Goal: Feedback & Contribution: Leave review/rating

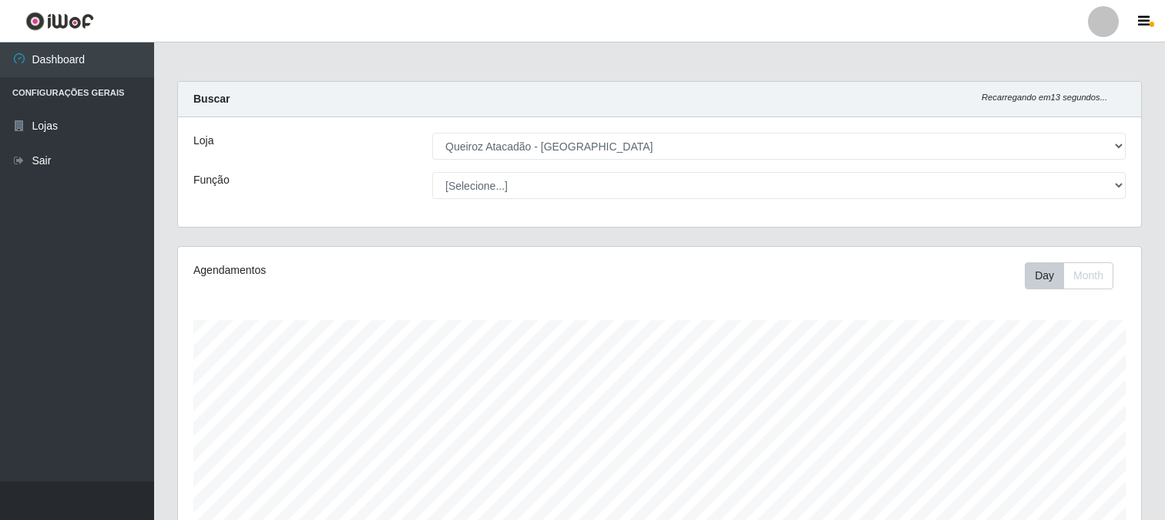
select select "464"
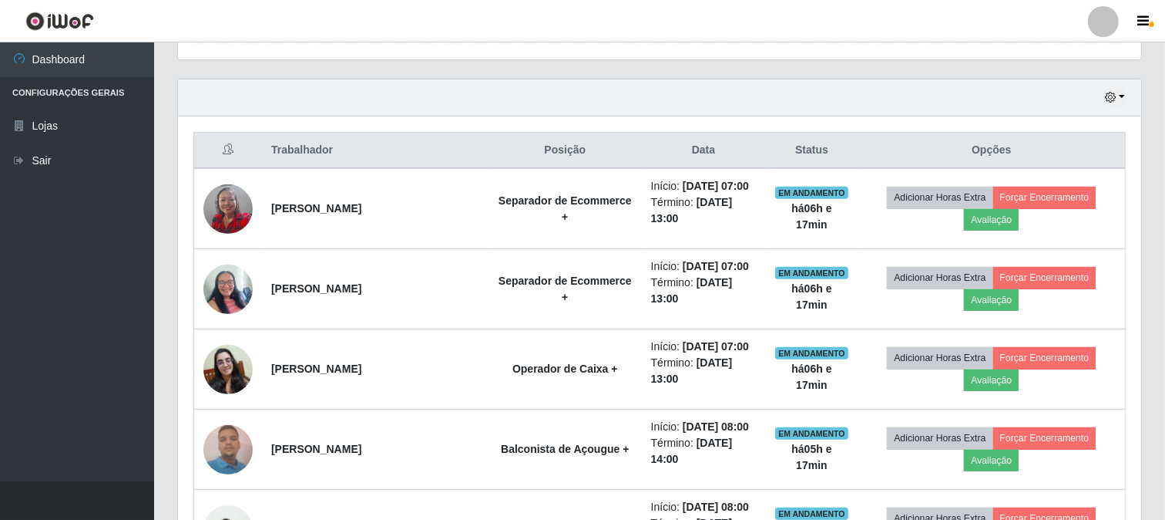
scroll to position [513, 0]
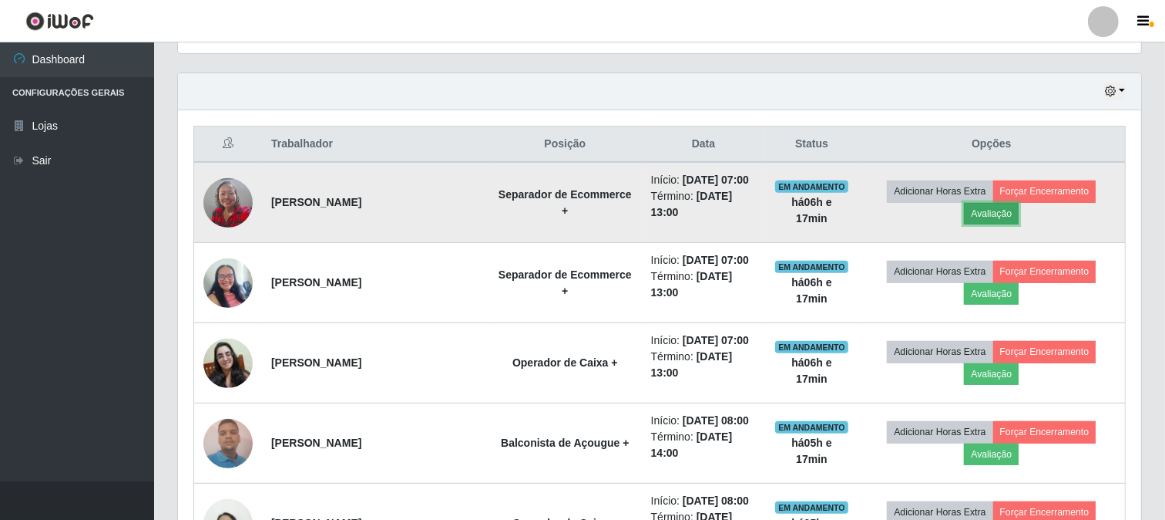
click at [999, 214] on button "Avaliação" at bounding box center [991, 214] width 55 height 22
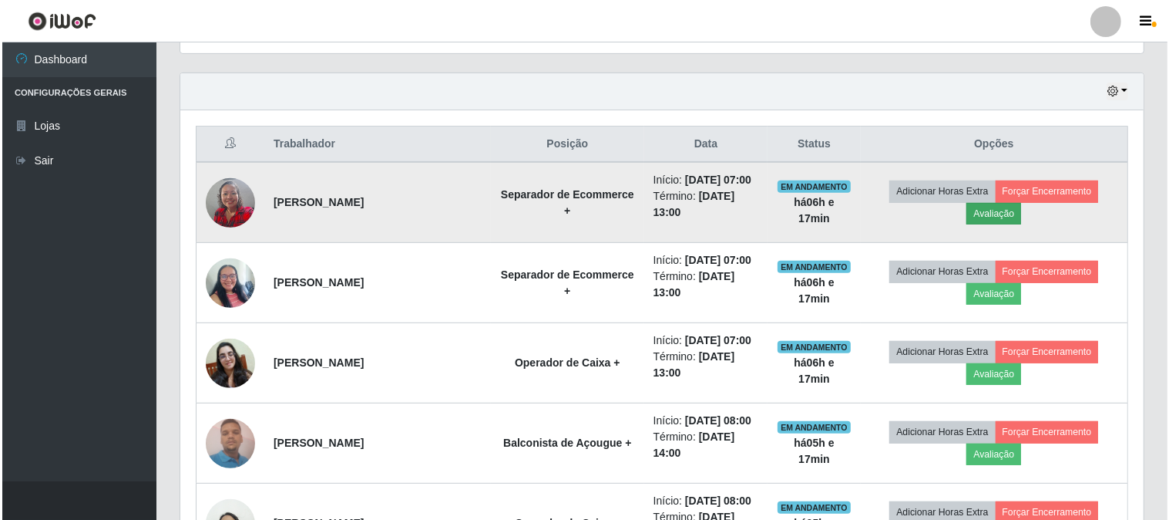
scroll to position [319, 953]
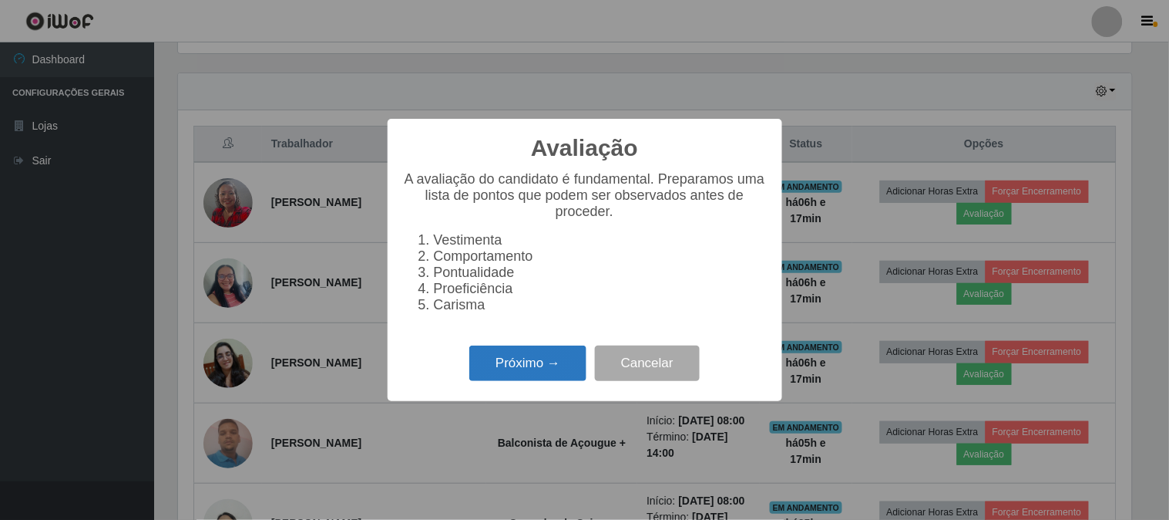
click at [537, 362] on button "Próximo →" at bounding box center [527, 363] width 117 height 36
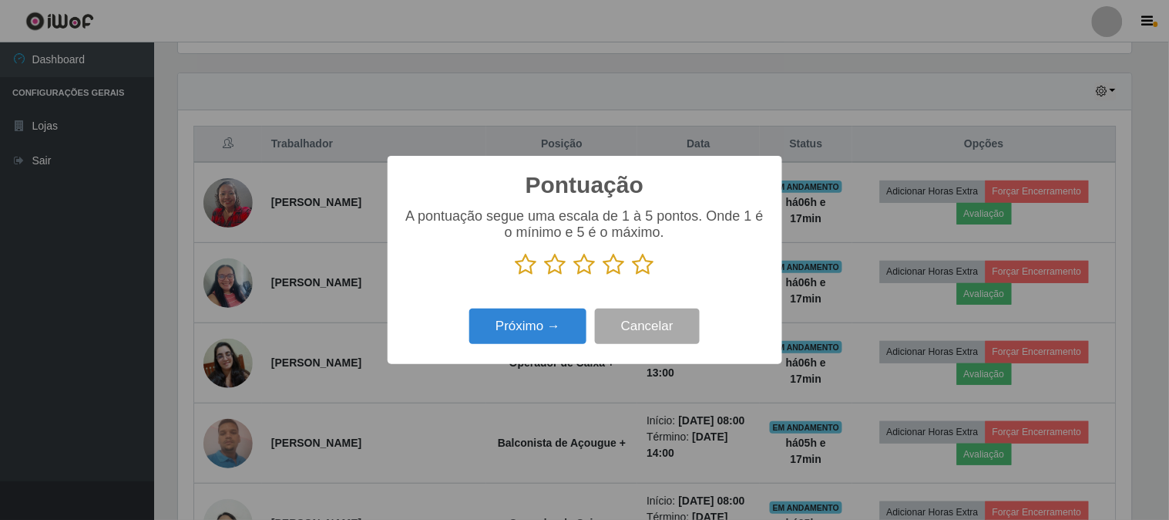
scroll to position [770451, 769817]
click at [643, 265] on icon at bounding box center [644, 264] width 22 height 23
click at [633, 276] on input "radio" at bounding box center [633, 276] width 0 height 0
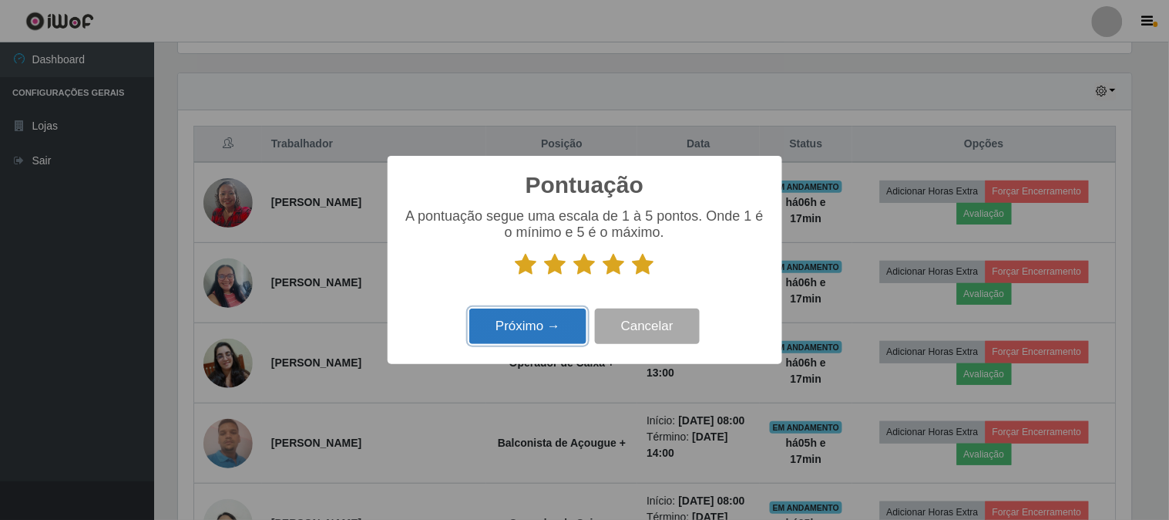
click at [513, 337] on button "Próximo →" at bounding box center [527, 326] width 117 height 36
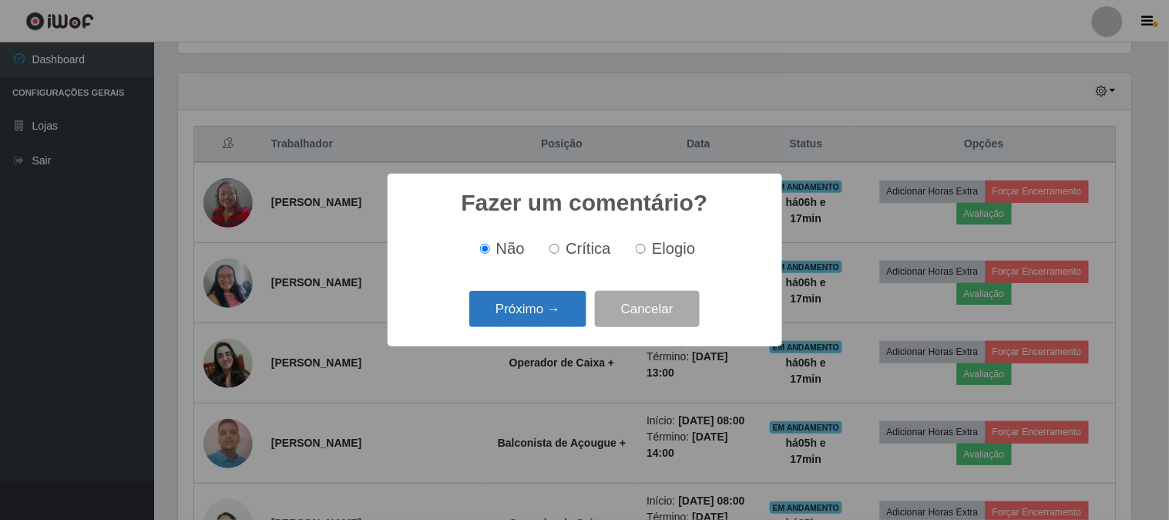
click at [521, 320] on button "Próximo →" at bounding box center [527, 309] width 117 height 36
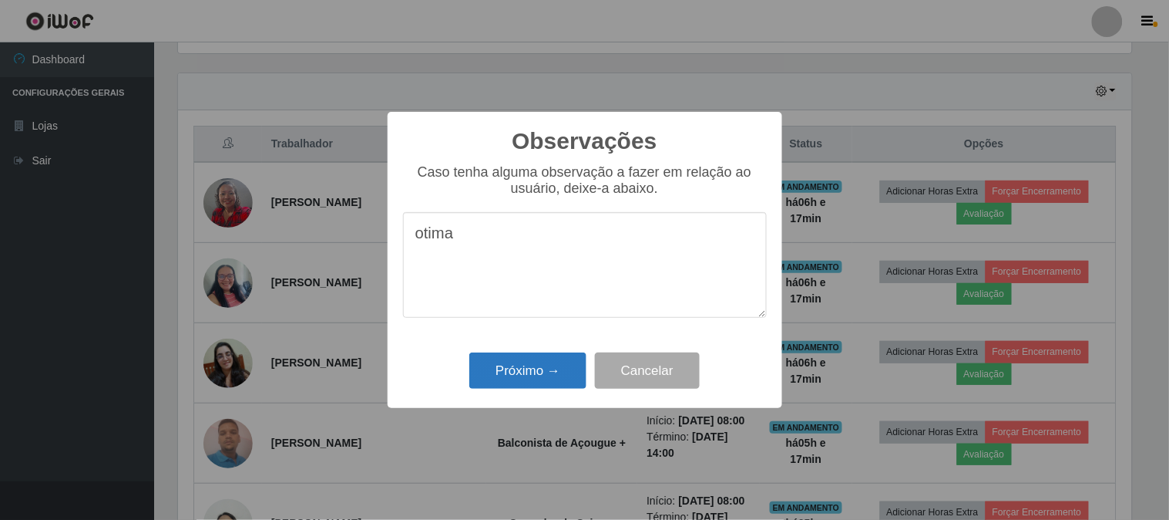
type textarea "otima"
click at [491, 376] on button "Próximo →" at bounding box center [527, 370] width 117 height 36
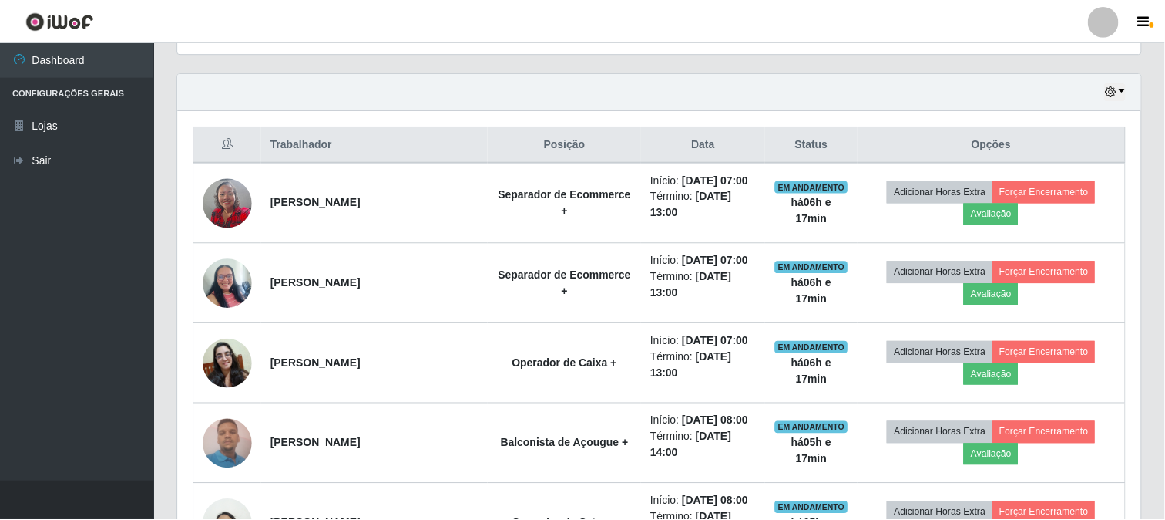
scroll to position [319, 963]
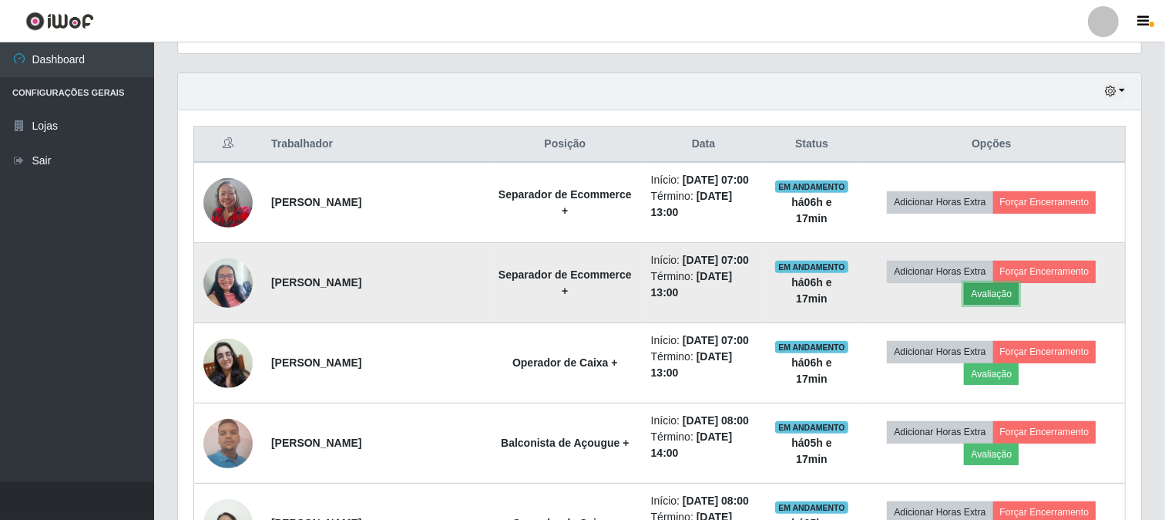
click at [997, 293] on button "Avaliação" at bounding box center [991, 294] width 55 height 22
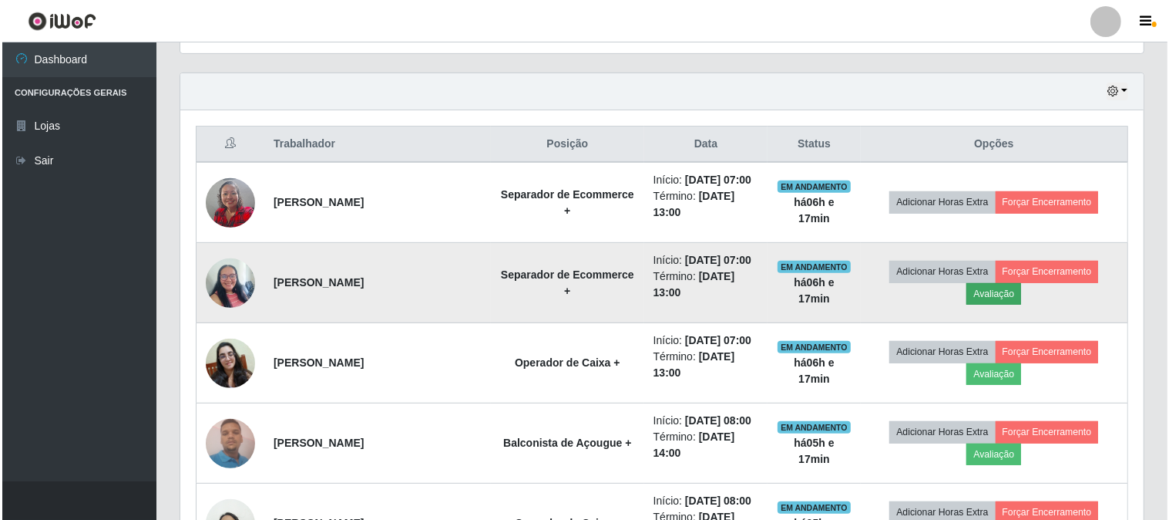
scroll to position [319, 953]
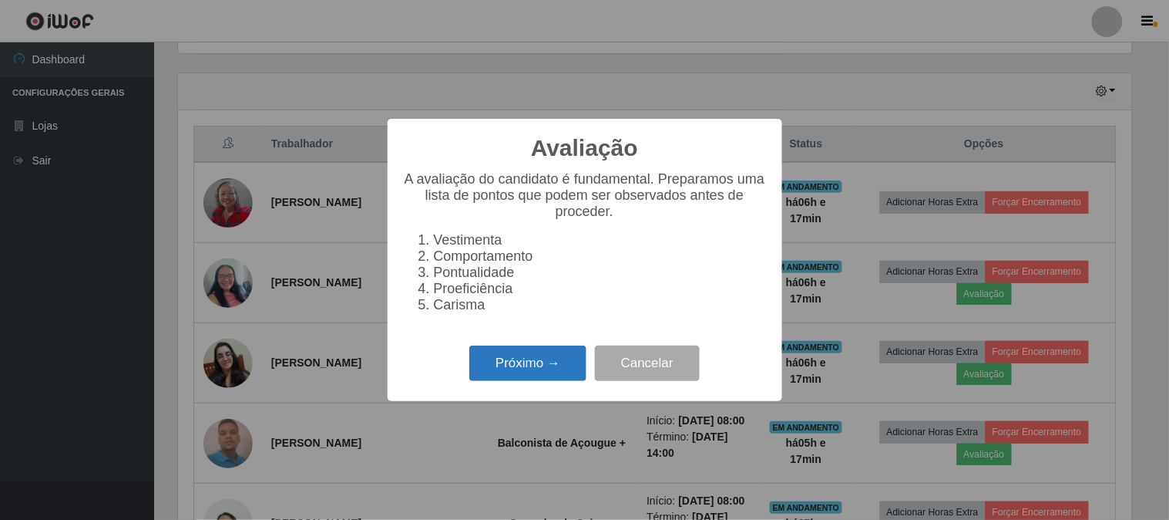
click at [530, 365] on button "Próximo →" at bounding box center [527, 363] width 117 height 36
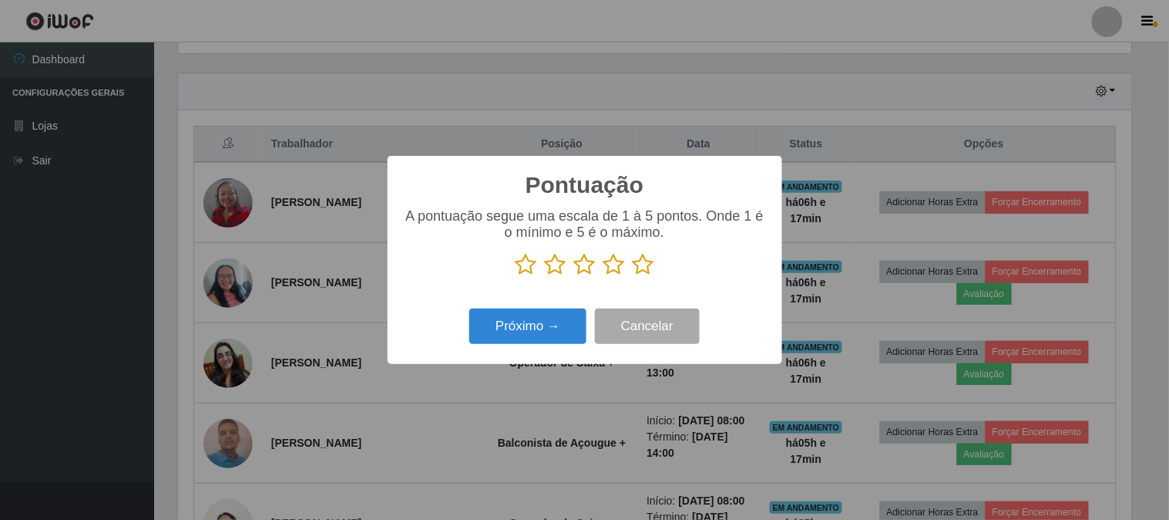
click at [644, 268] on icon at bounding box center [644, 264] width 22 height 23
click at [633, 276] on input "radio" at bounding box center [633, 276] width 0 height 0
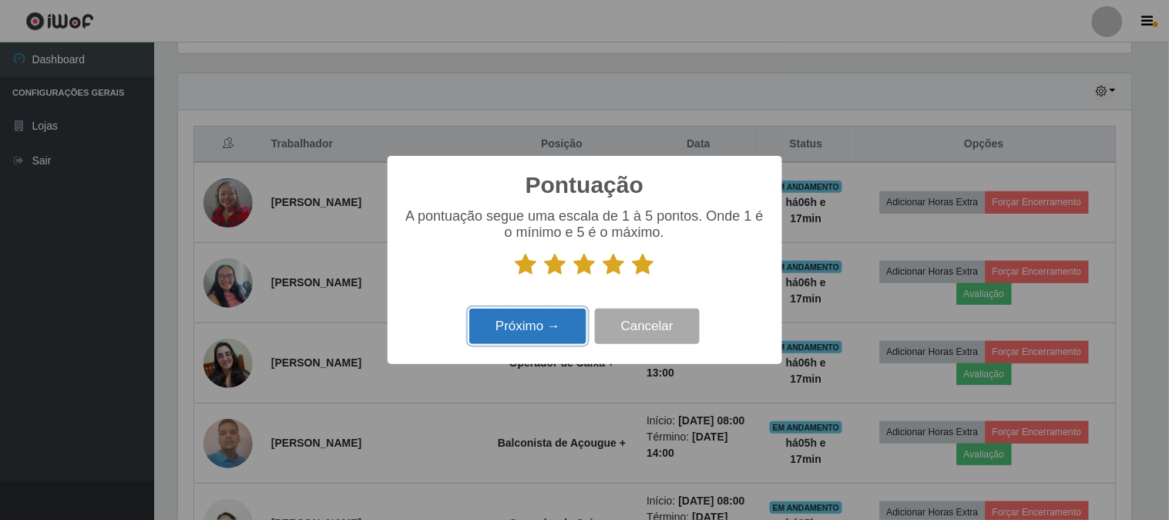
click at [532, 328] on button "Próximo →" at bounding box center [527, 326] width 117 height 36
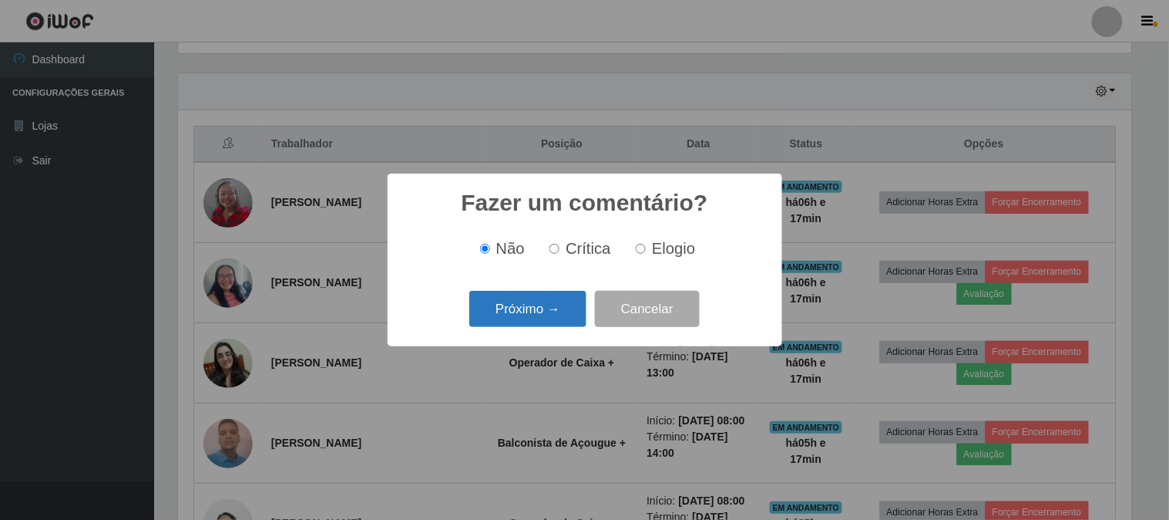
click at [525, 311] on button "Próximo →" at bounding box center [527, 309] width 117 height 36
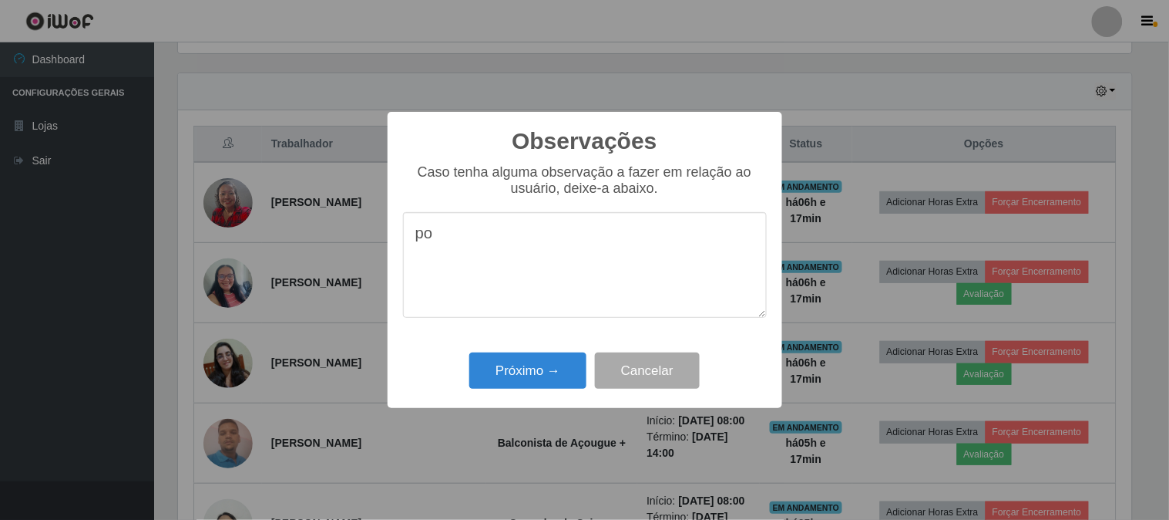
type textarea "p"
type textarea "otima"
click at [493, 363] on button "Próximo →" at bounding box center [527, 370] width 117 height 36
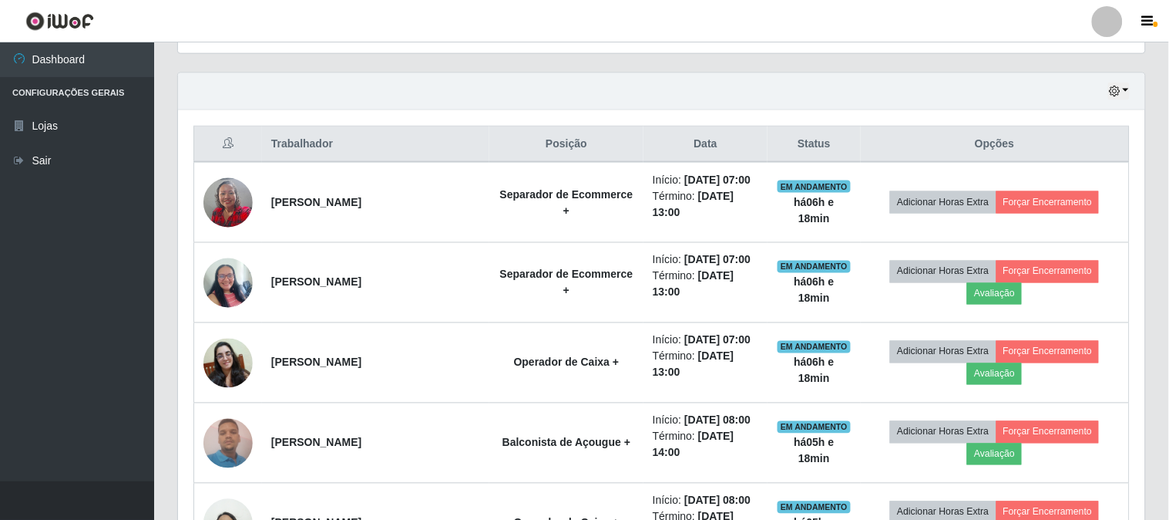
scroll to position [319, 963]
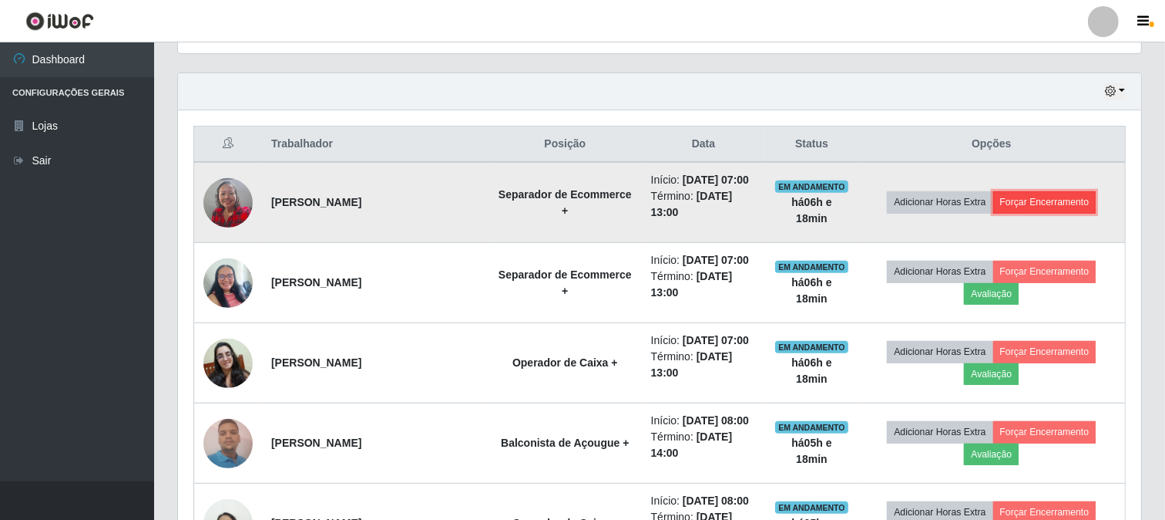
click at [1074, 204] on button "Forçar Encerramento" at bounding box center [1045, 202] width 103 height 22
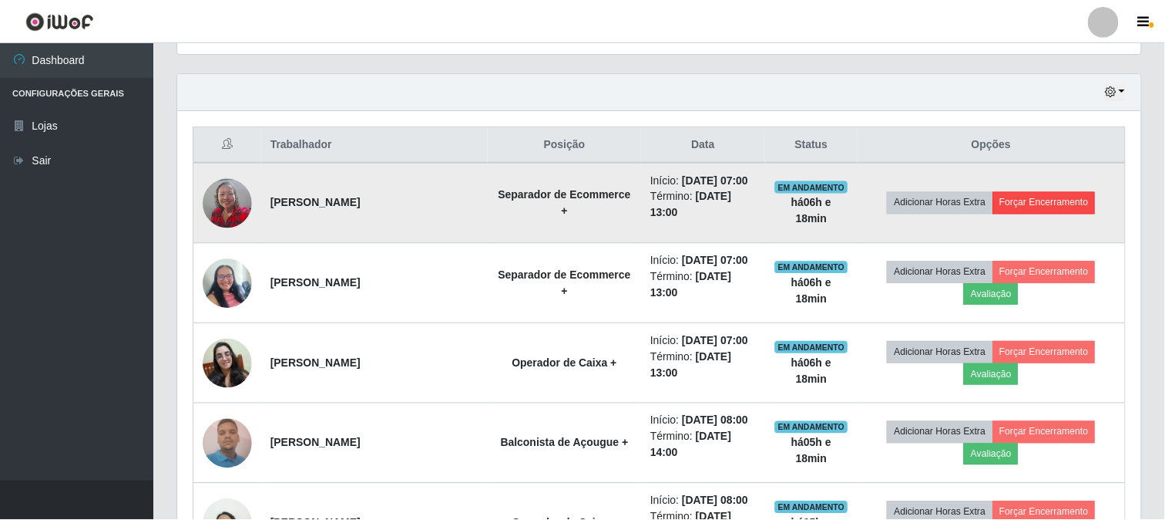
scroll to position [319, 953]
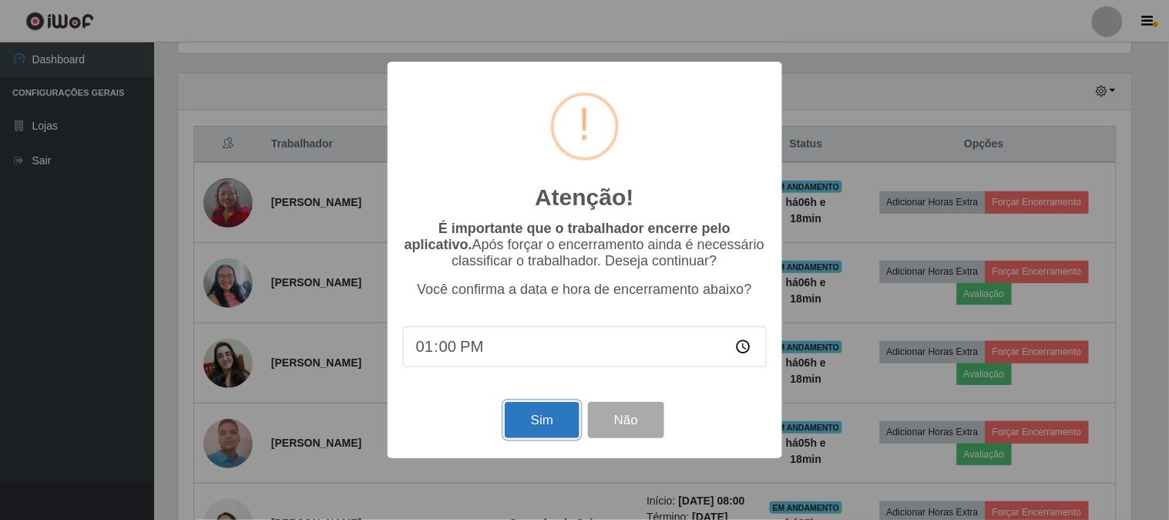
click at [546, 419] on button "Sim" at bounding box center [542, 420] width 75 height 36
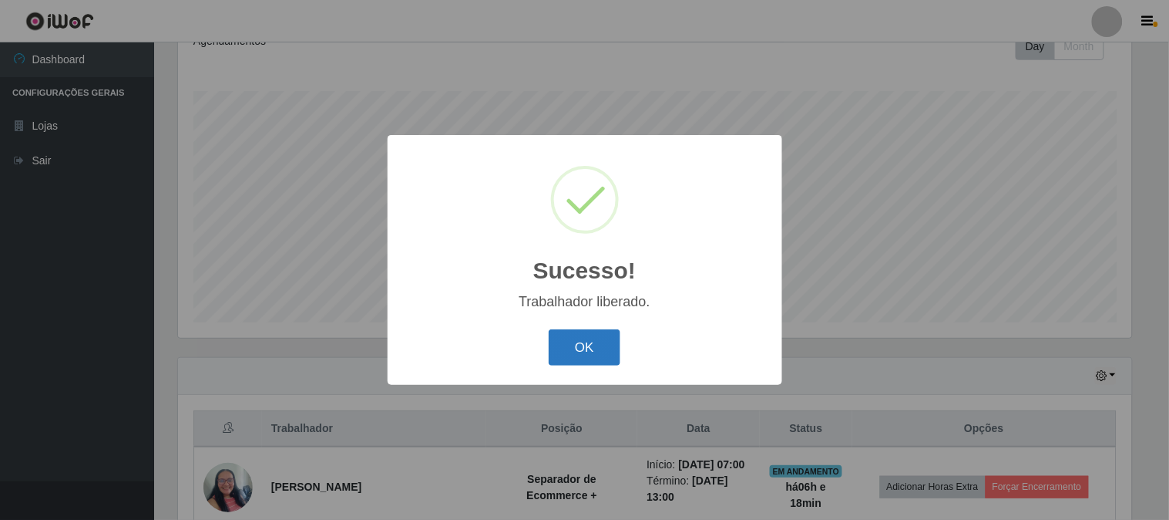
click at [583, 335] on button "OK" at bounding box center [585, 347] width 72 height 36
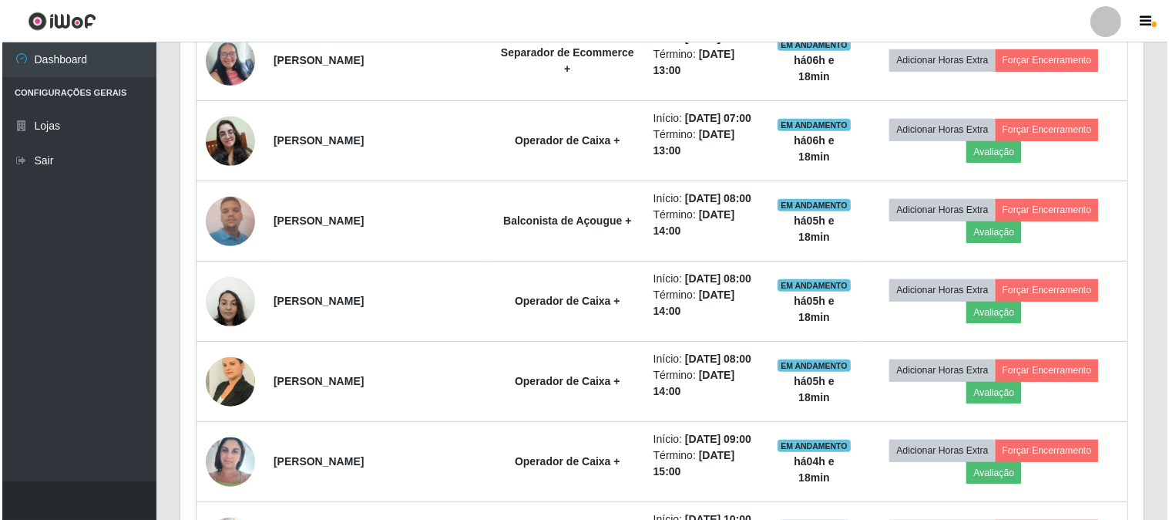
scroll to position [657, 0]
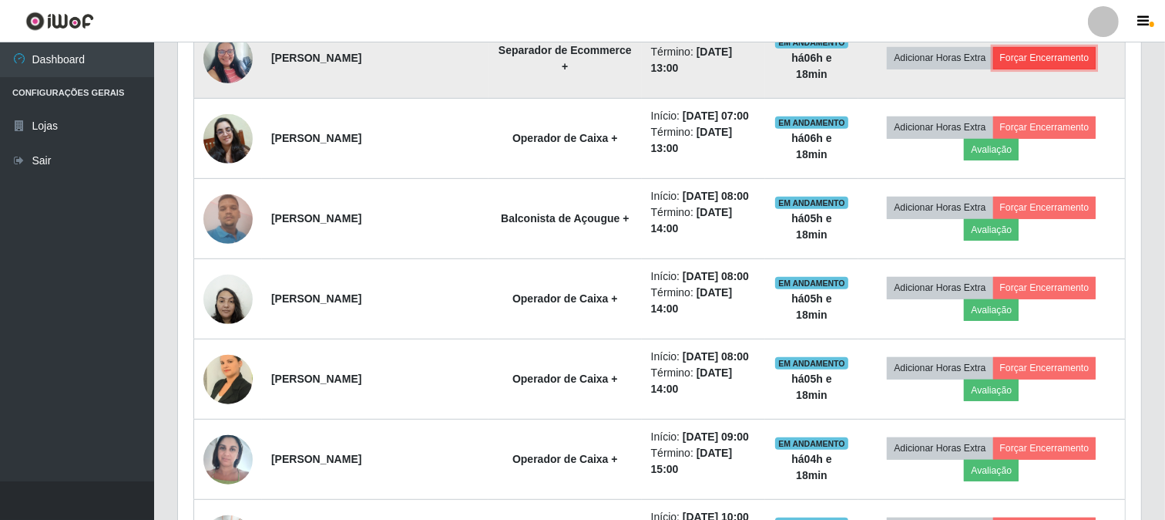
click at [1027, 59] on button "Forçar Encerramento" at bounding box center [1045, 58] width 103 height 22
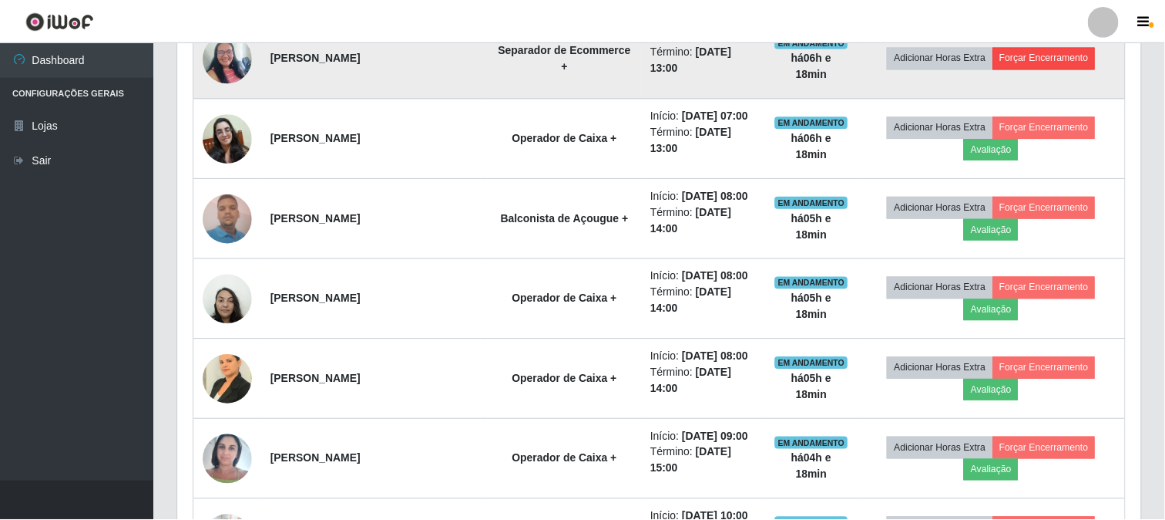
scroll to position [319, 953]
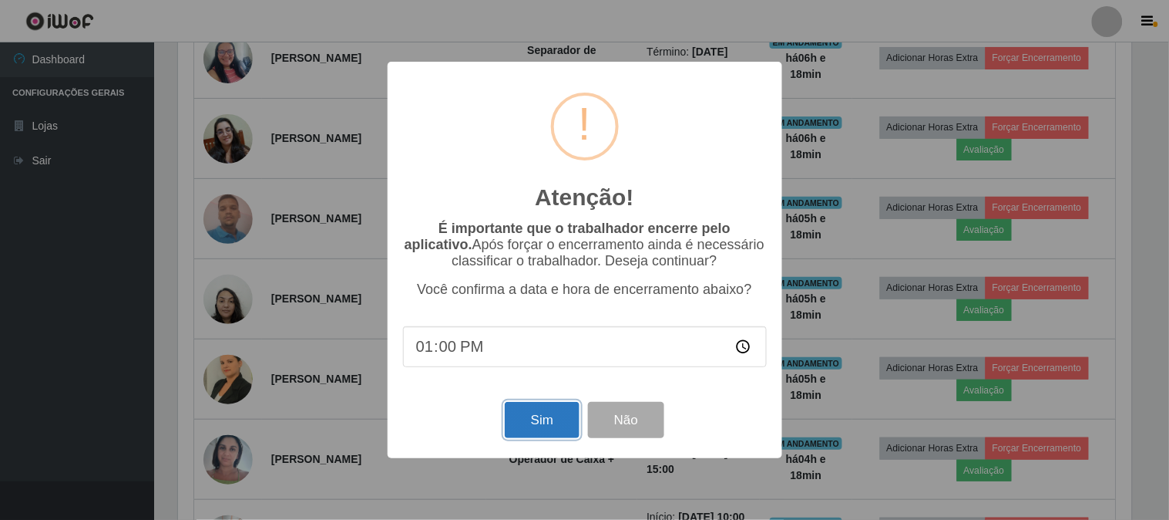
click at [543, 425] on button "Sim" at bounding box center [542, 420] width 75 height 36
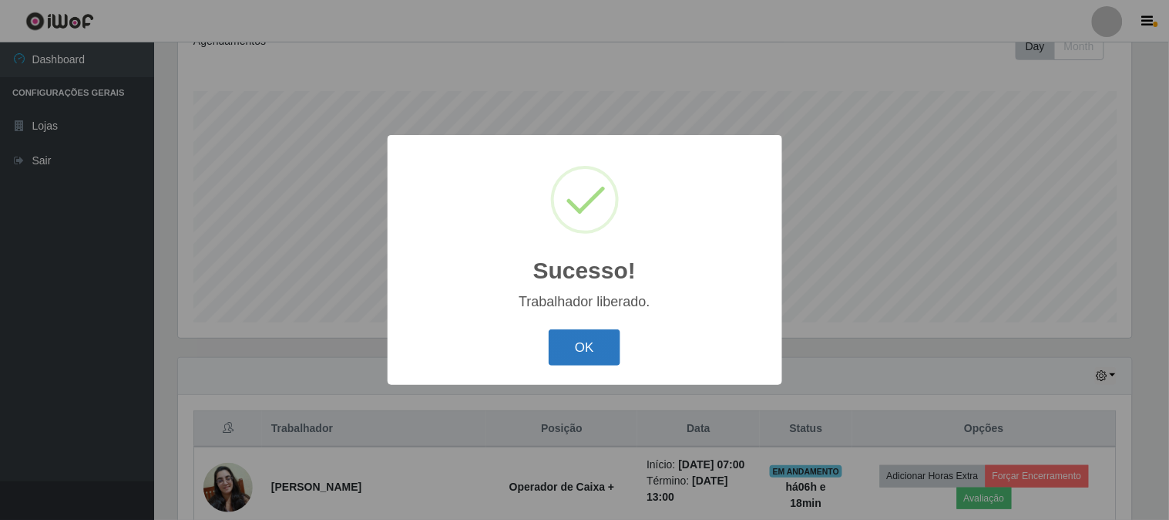
click at [568, 338] on button "OK" at bounding box center [585, 347] width 72 height 36
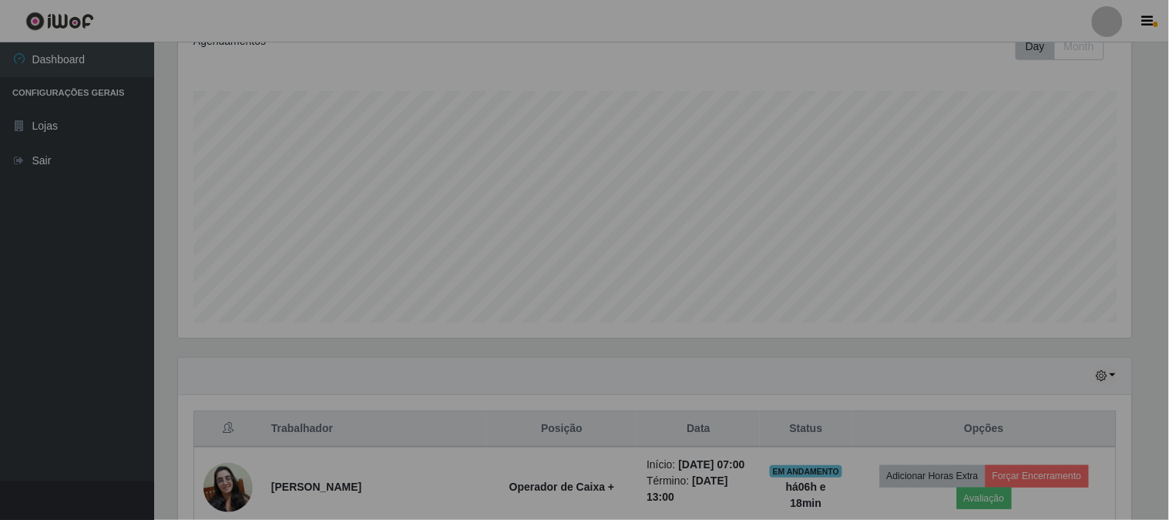
scroll to position [319, 963]
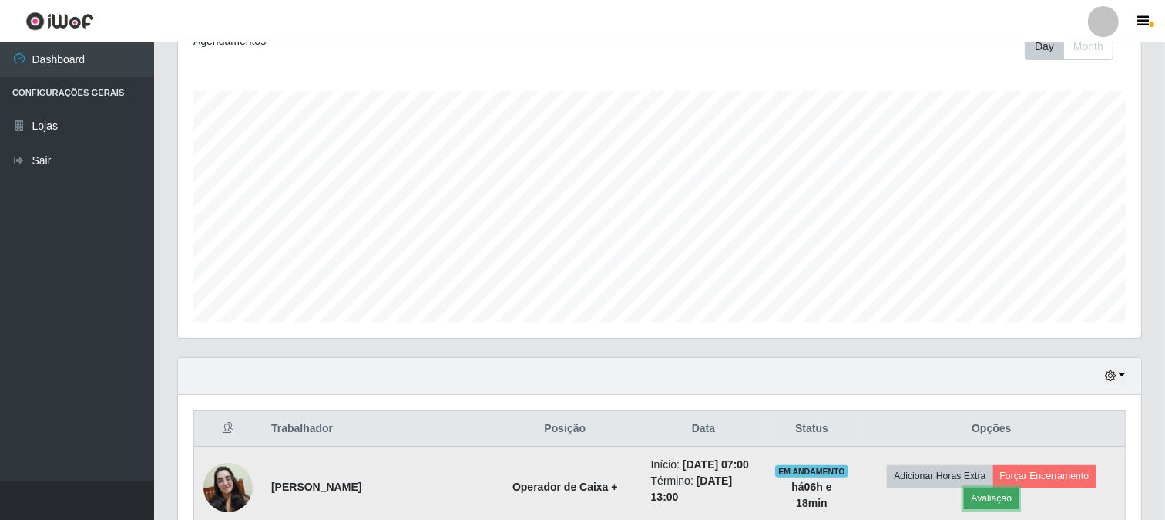
click at [1008, 498] on button "Avaliação" at bounding box center [991, 498] width 55 height 22
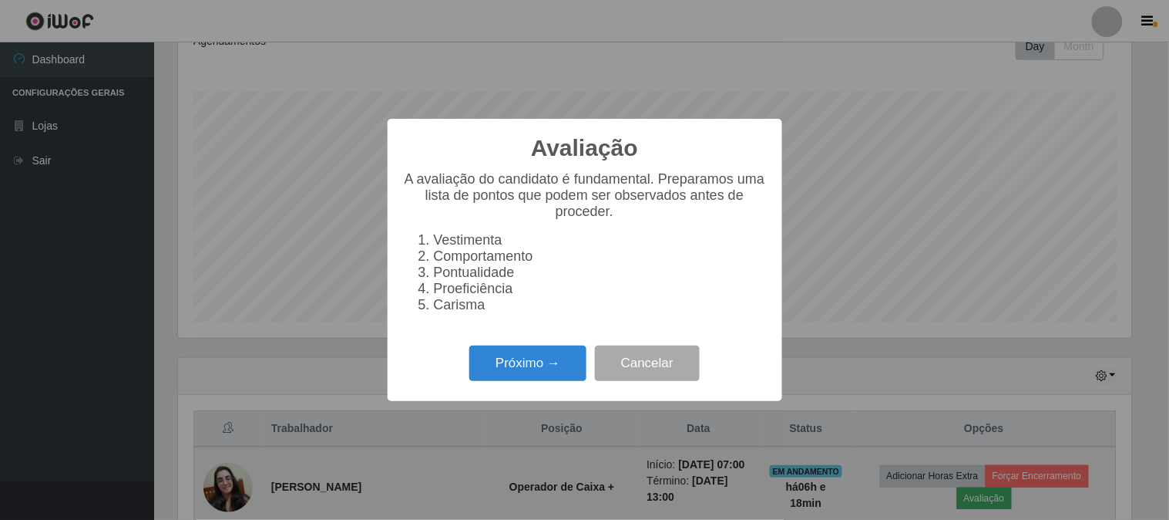
scroll to position [319, 953]
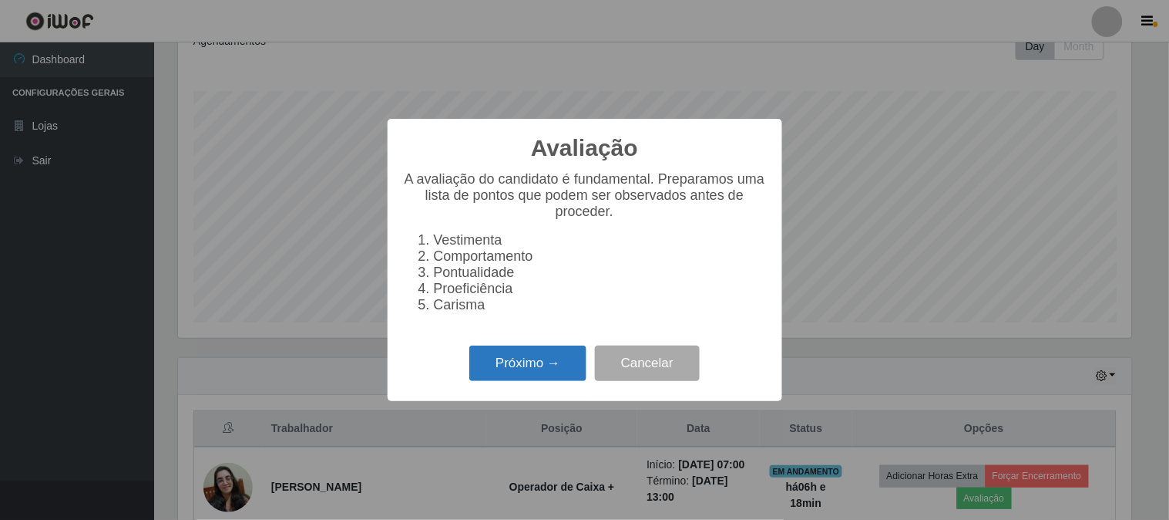
click at [524, 359] on button "Próximo →" at bounding box center [527, 363] width 117 height 36
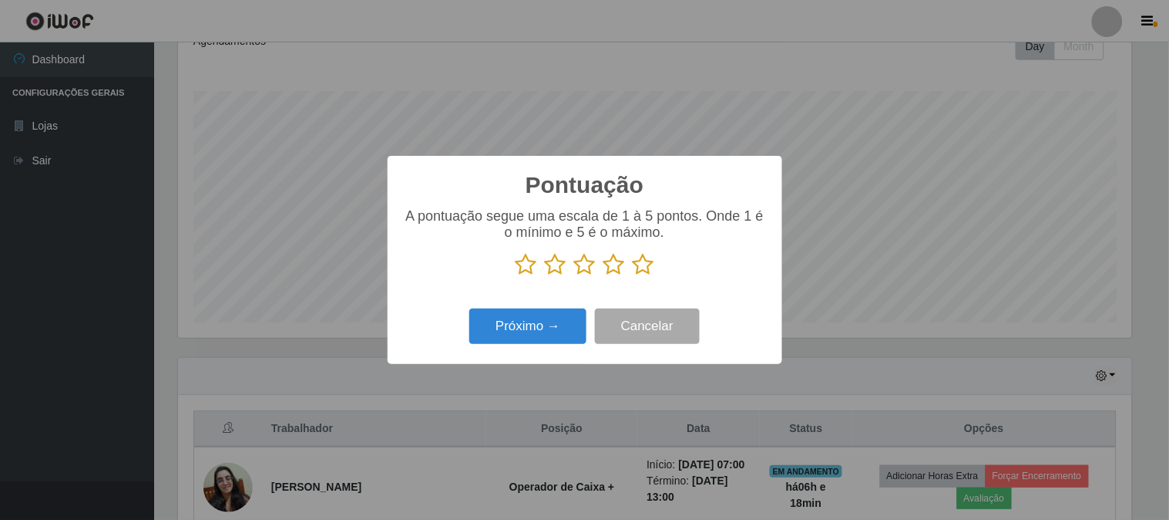
click at [642, 266] on icon at bounding box center [644, 264] width 22 height 23
click at [633, 276] on input "radio" at bounding box center [633, 276] width 0 height 0
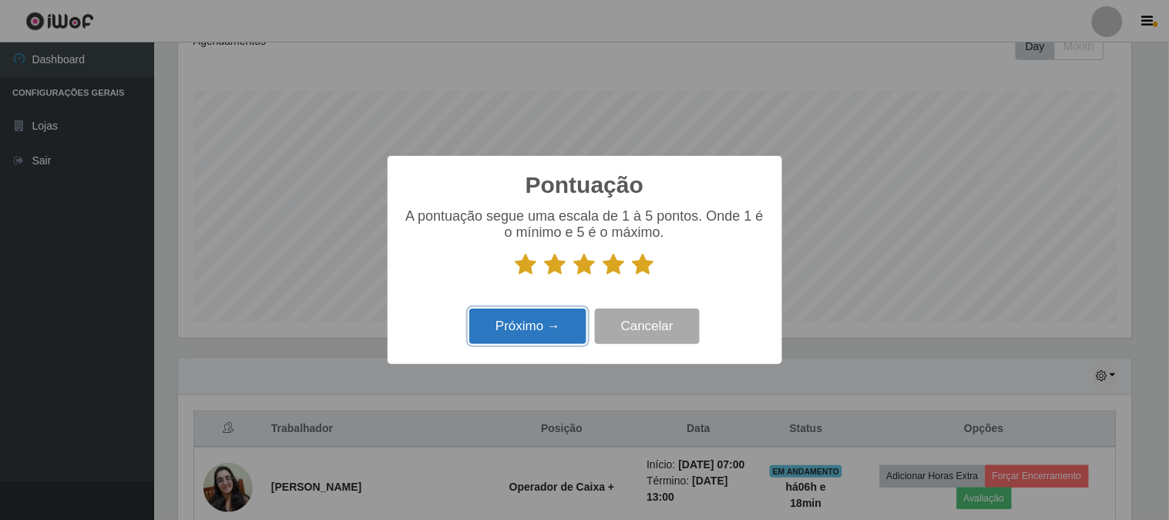
click at [530, 321] on button "Próximo →" at bounding box center [527, 326] width 117 height 36
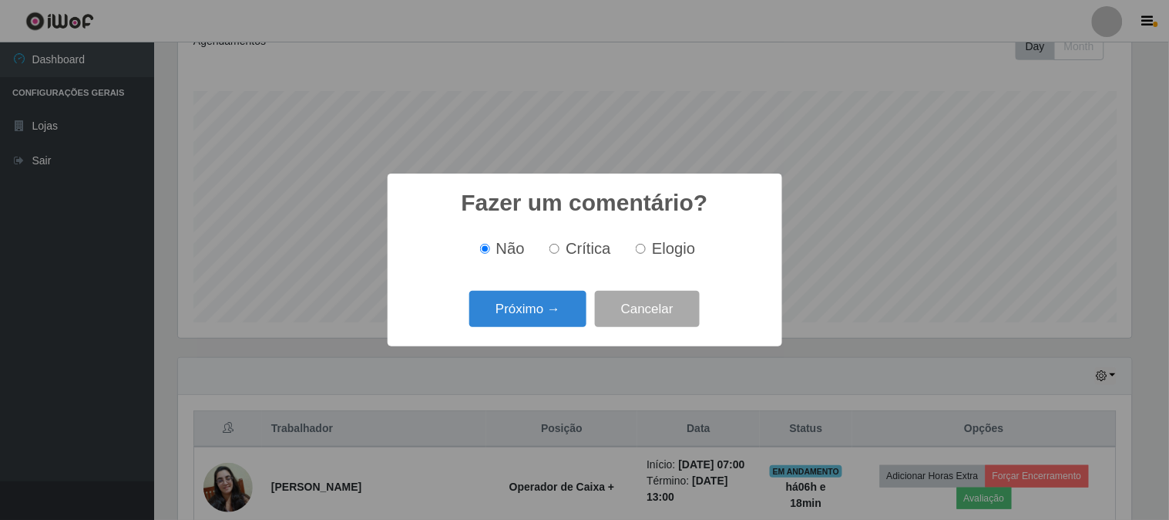
scroll to position [770451, 769817]
click at [530, 321] on button "Próximo →" at bounding box center [527, 309] width 117 height 36
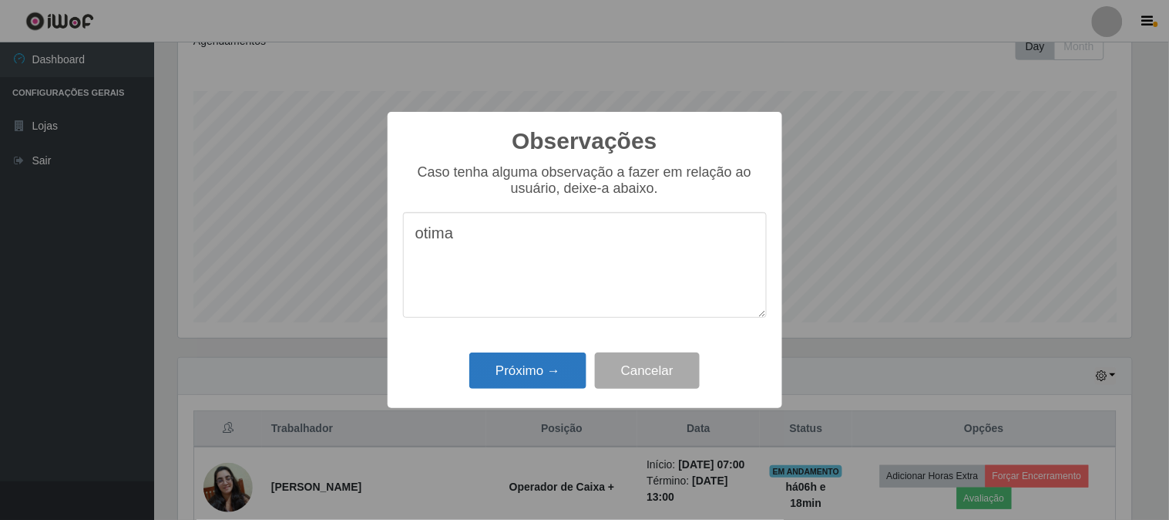
type textarea "otima"
click at [536, 378] on button "Próximo →" at bounding box center [527, 370] width 117 height 36
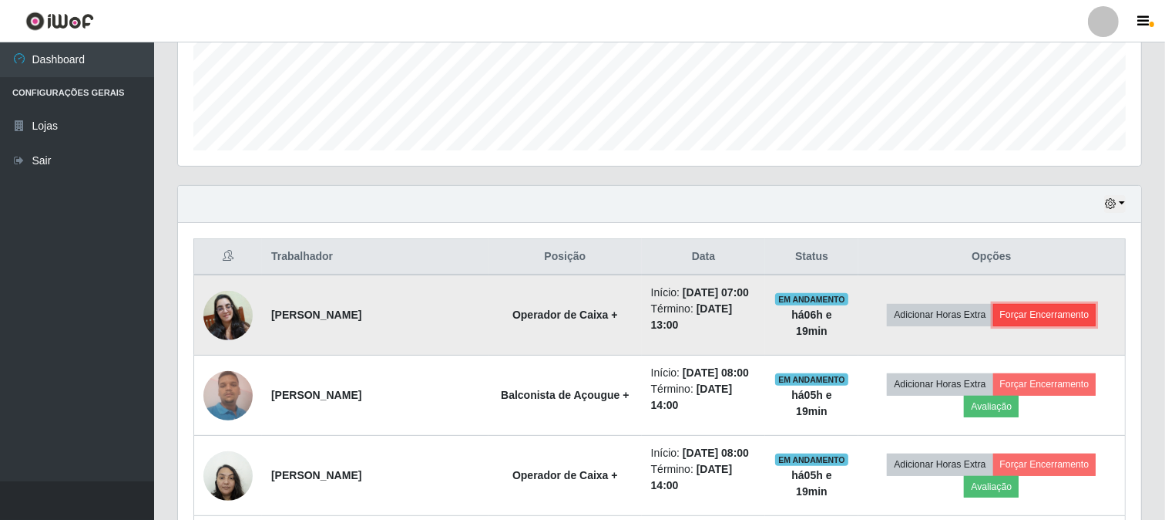
click at [1022, 313] on button "Forçar Encerramento" at bounding box center [1045, 315] width 103 height 22
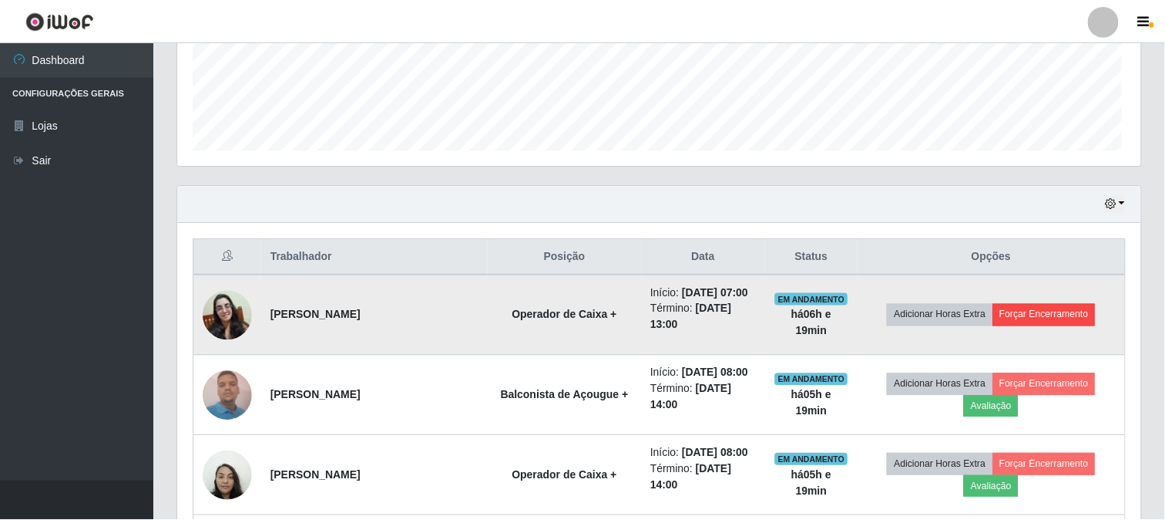
scroll to position [319, 953]
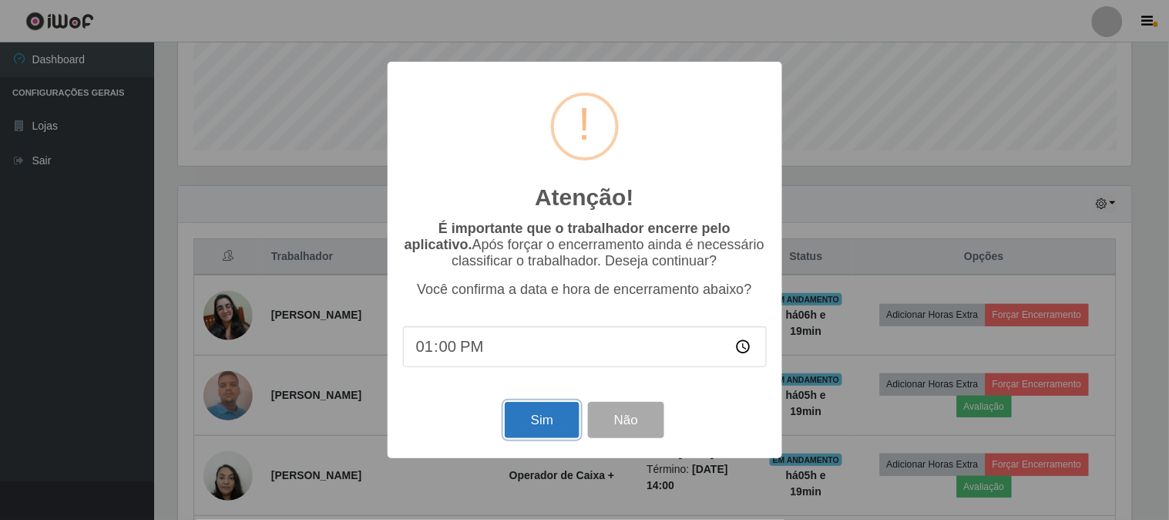
click at [553, 419] on button "Sim" at bounding box center [542, 420] width 75 height 36
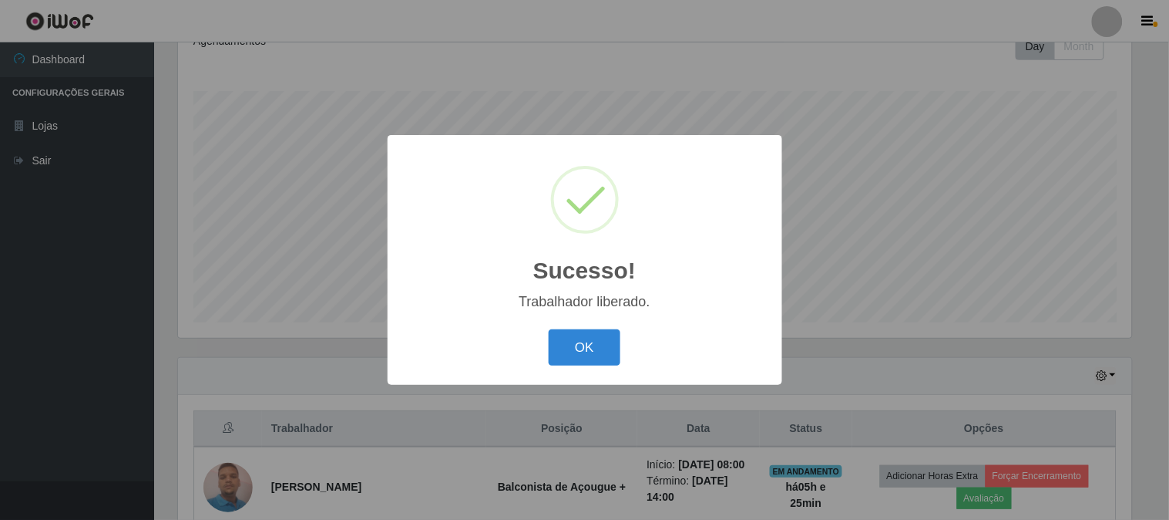
click at [857, 163] on div "Sucesso! × Trabalhador liberado. OK Cancel" at bounding box center [584, 260] width 1169 height 520
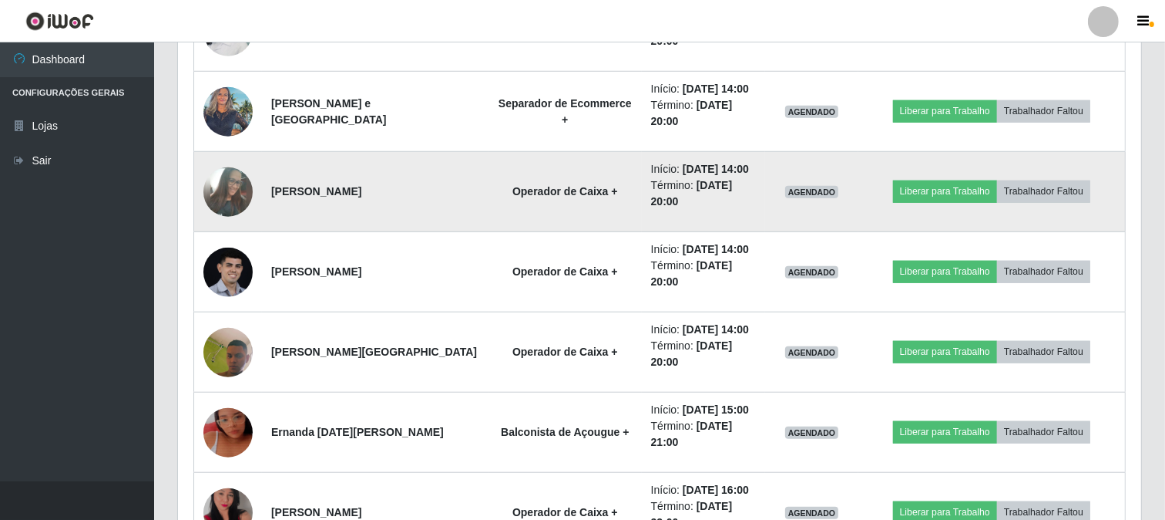
scroll to position [914, 0]
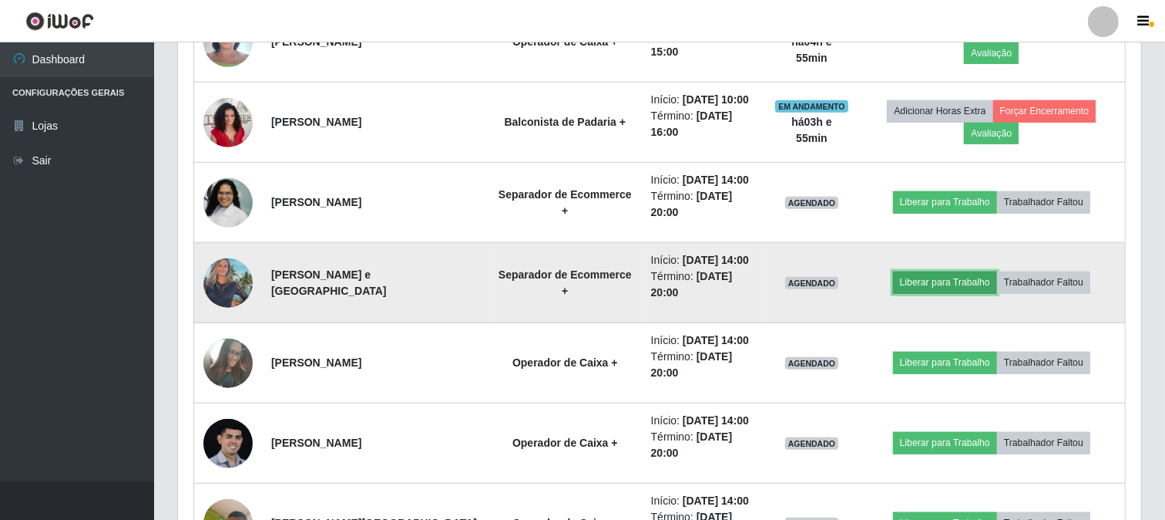
click at [943, 277] on button "Liberar para Trabalho" at bounding box center [945, 282] width 104 height 22
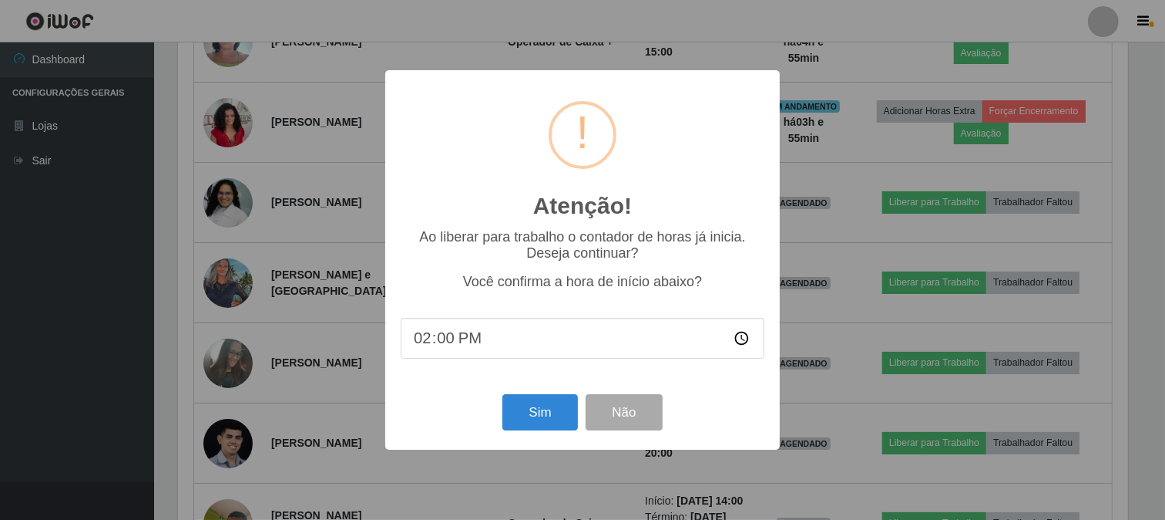
scroll to position [319, 953]
click at [548, 398] on button "Sim" at bounding box center [542, 412] width 75 height 36
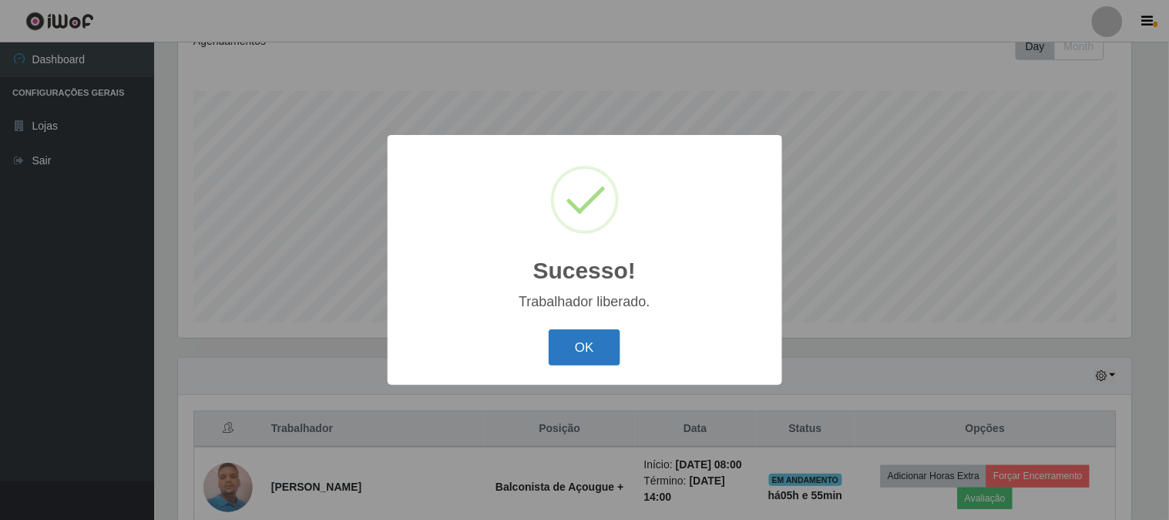
click at [583, 343] on button "OK" at bounding box center [585, 347] width 72 height 36
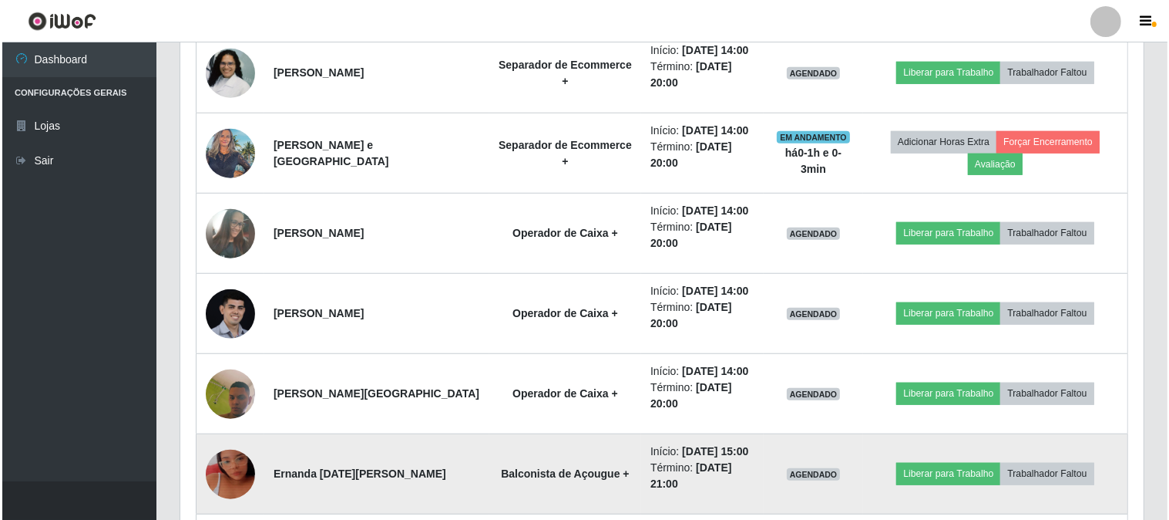
scroll to position [1085, 0]
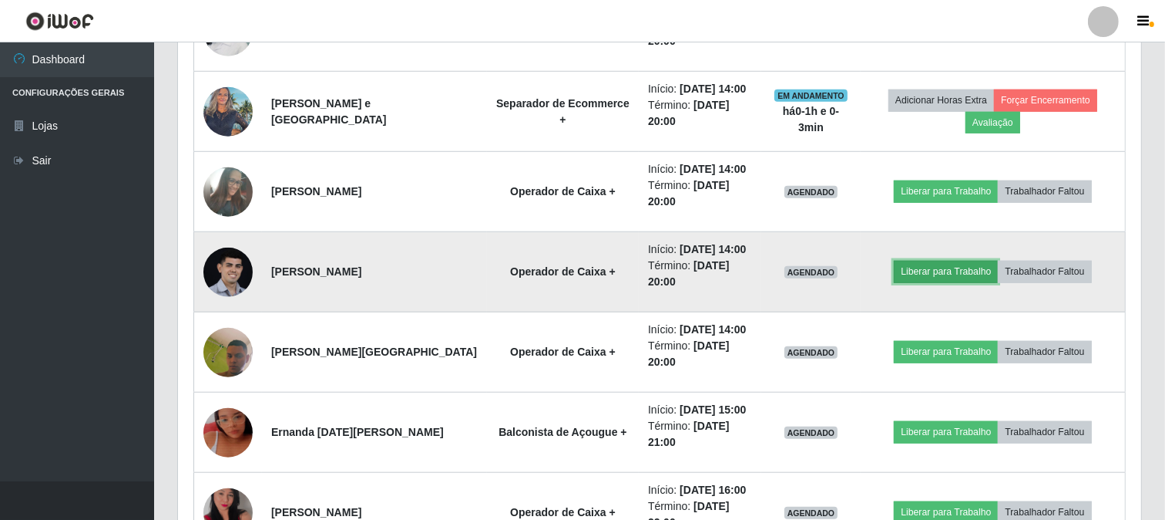
click at [947, 274] on button "Liberar para Trabalho" at bounding box center [946, 272] width 104 height 22
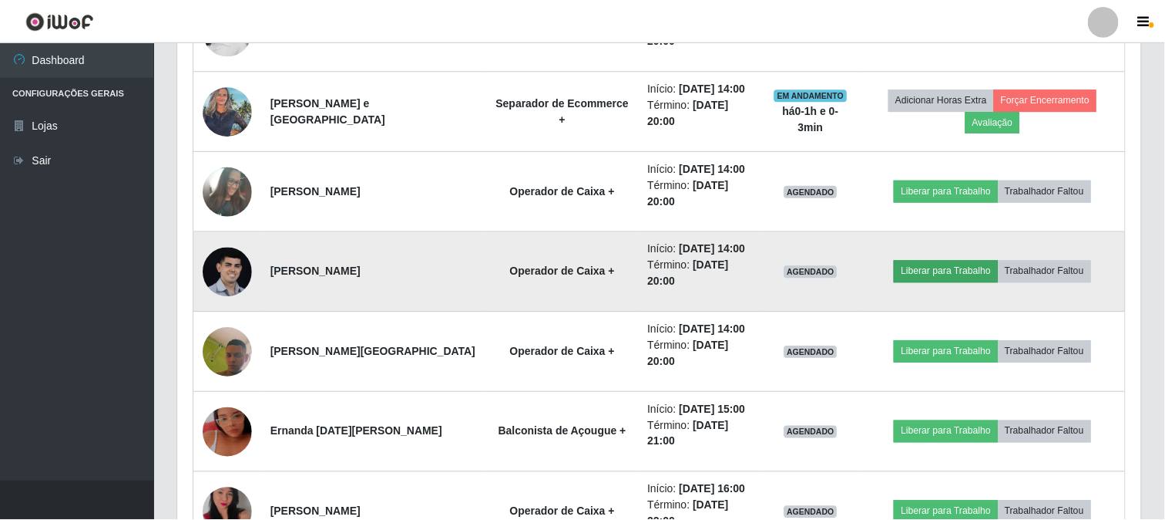
scroll to position [319, 953]
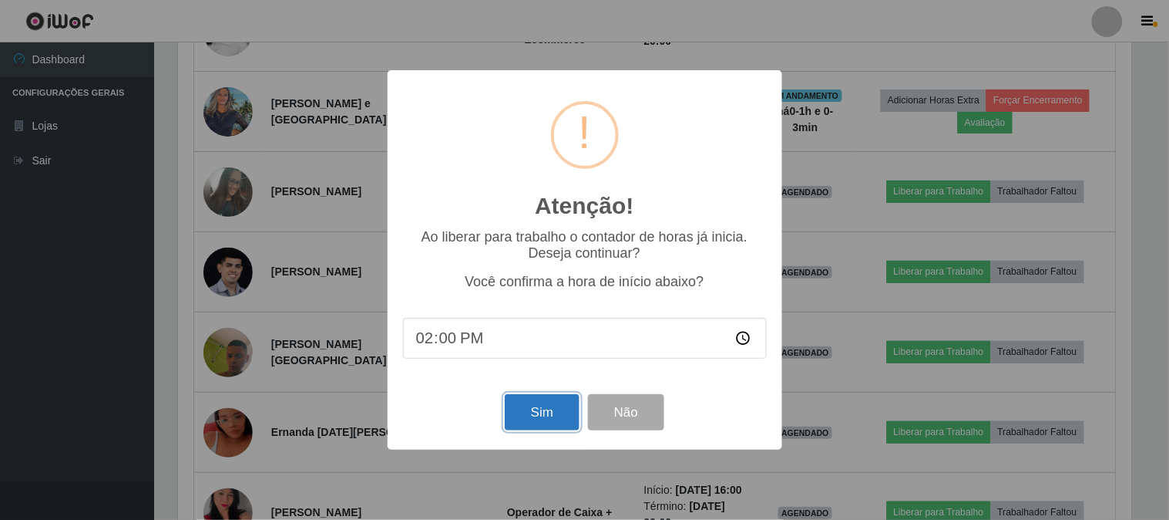
click at [561, 414] on button "Sim" at bounding box center [542, 412] width 75 height 36
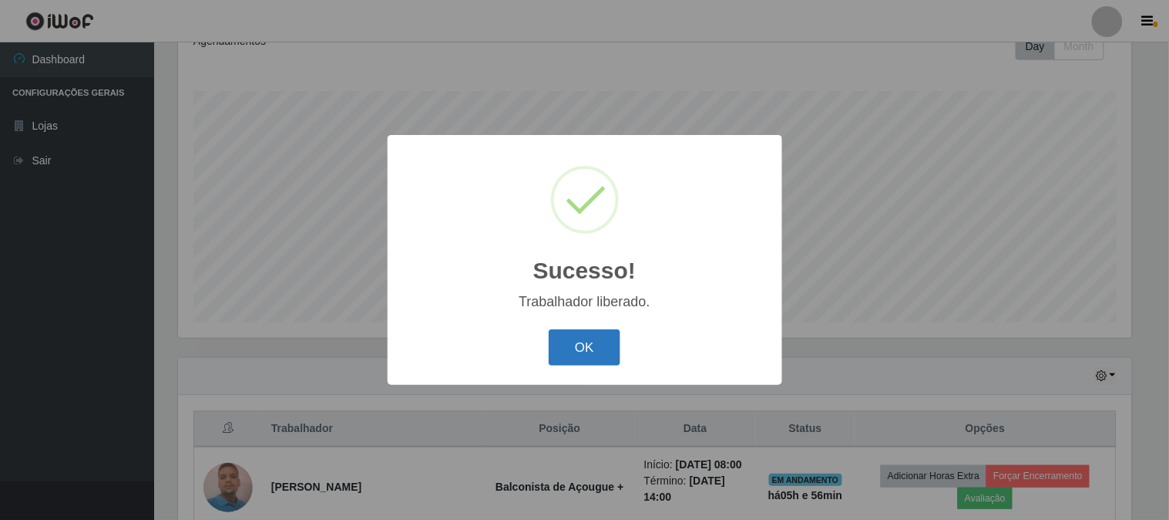
click at [596, 342] on button "OK" at bounding box center [585, 347] width 72 height 36
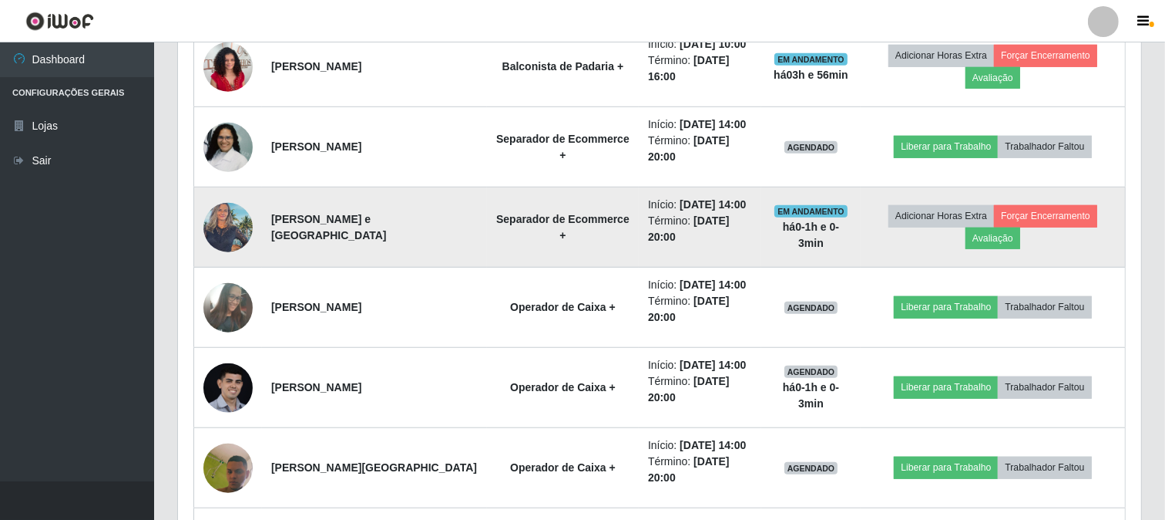
scroll to position [1000, 0]
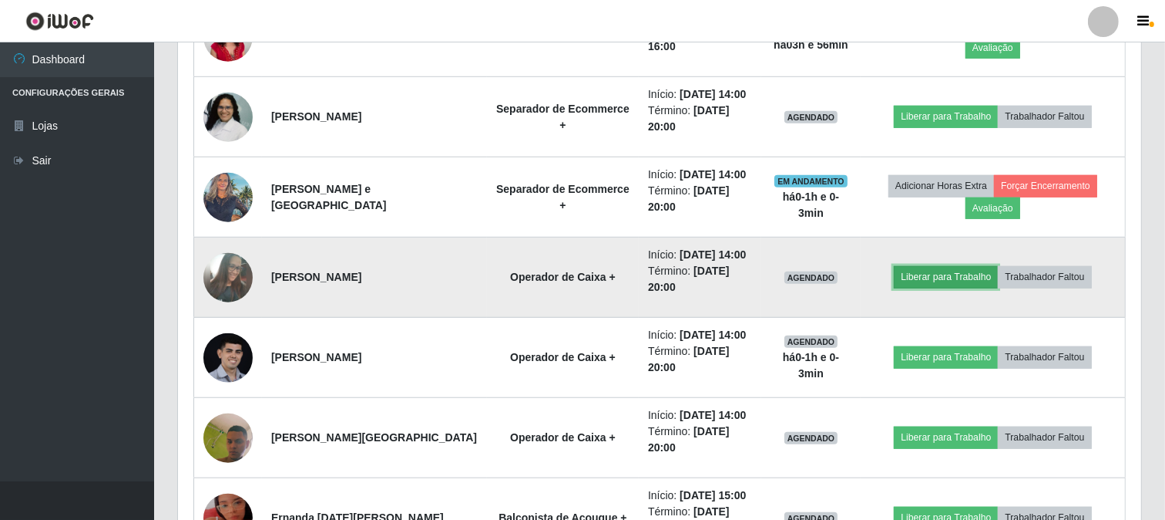
click at [956, 281] on button "Liberar para Trabalho" at bounding box center [946, 277] width 104 height 22
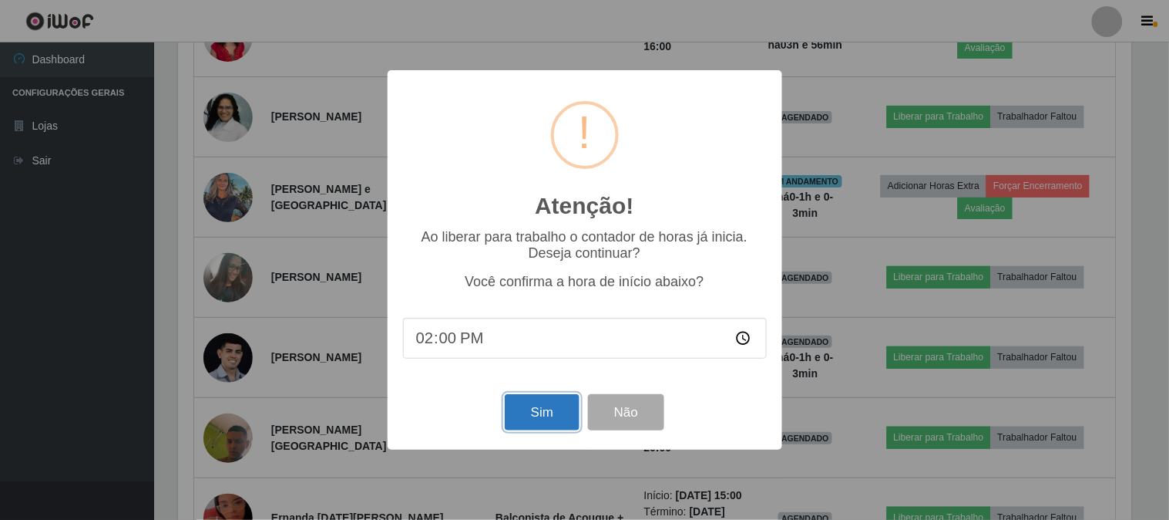
click at [533, 419] on button "Sim" at bounding box center [542, 412] width 75 height 36
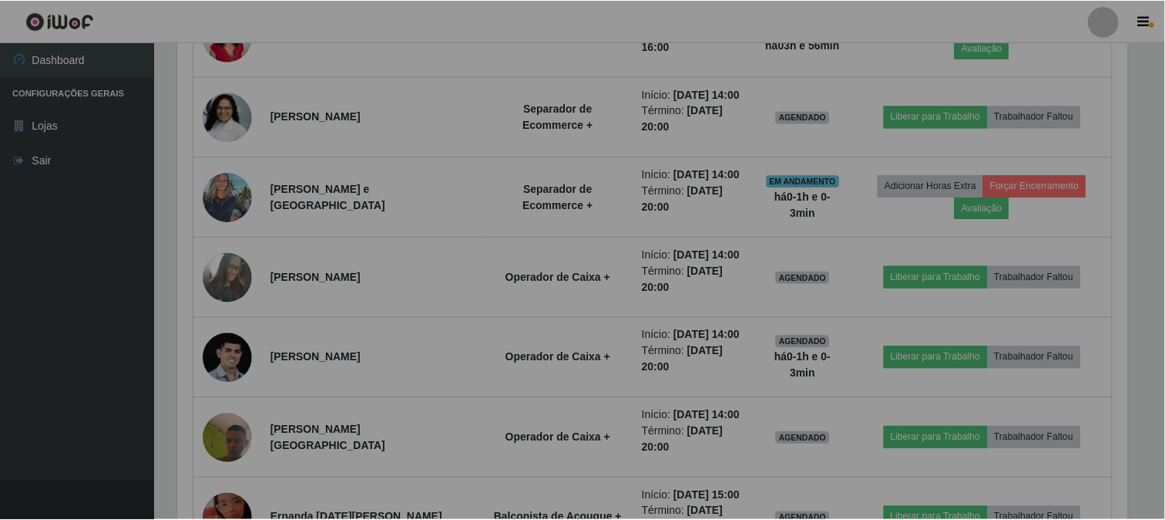
scroll to position [319, 963]
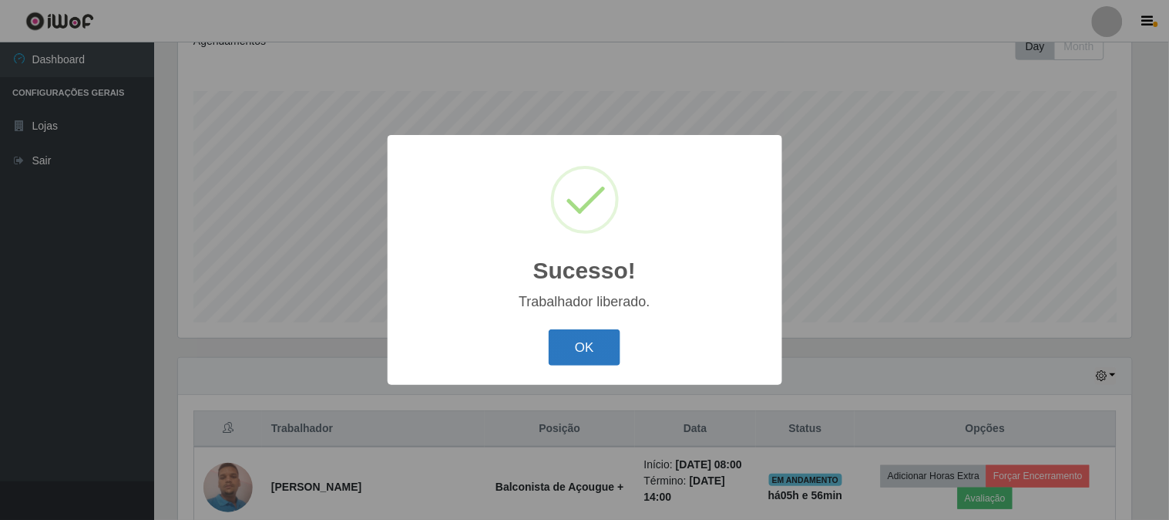
click at [604, 341] on button "OK" at bounding box center [585, 347] width 72 height 36
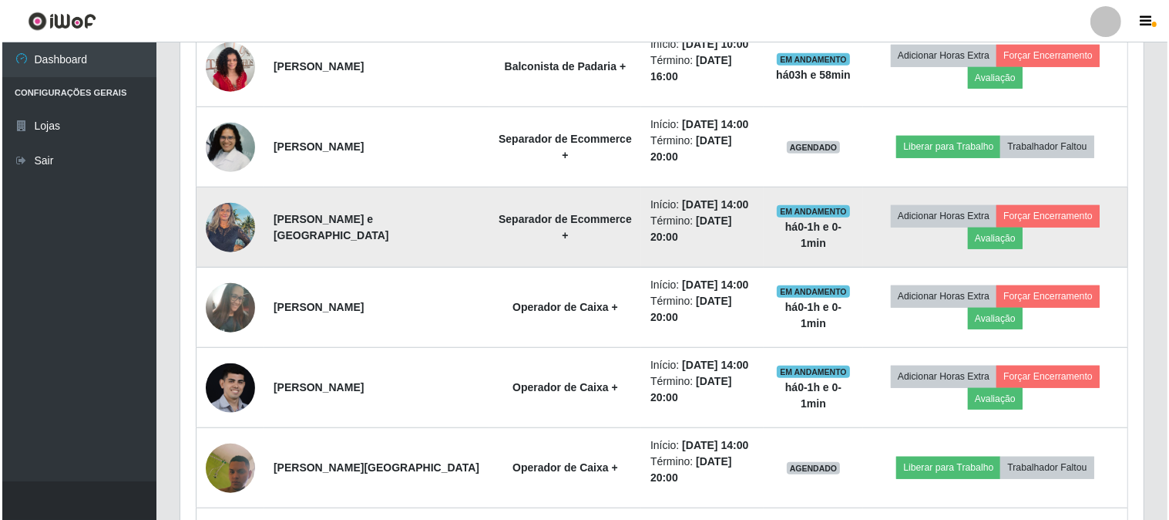
scroll to position [1000, 0]
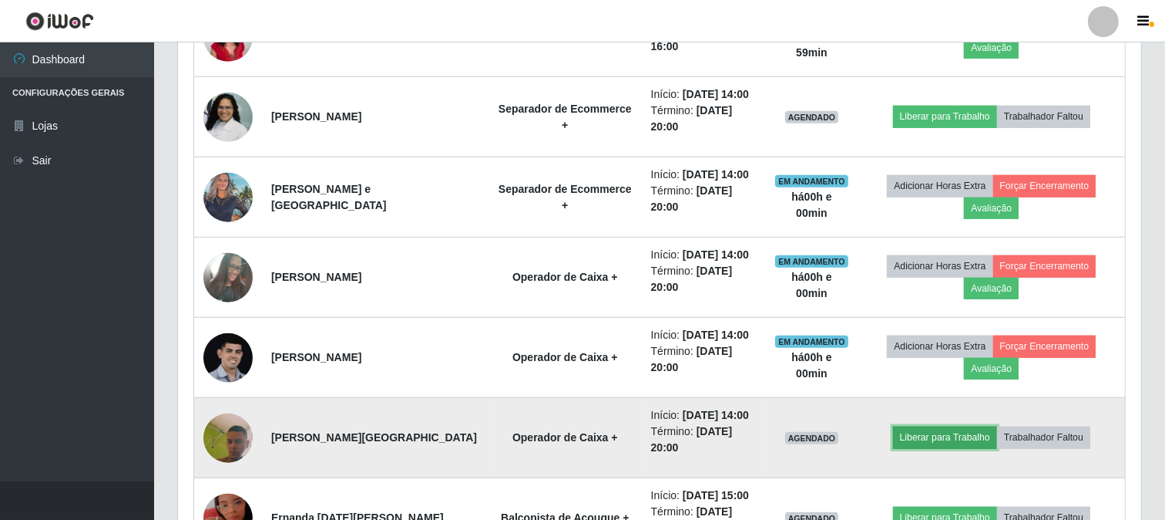
click at [941, 436] on button "Liberar para Trabalho" at bounding box center [945, 437] width 104 height 22
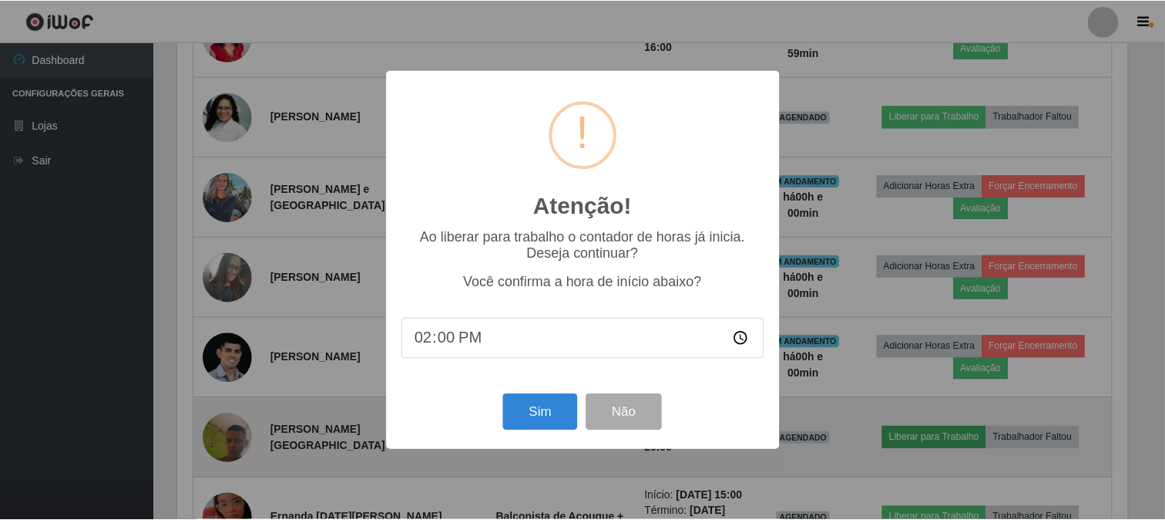
scroll to position [319, 953]
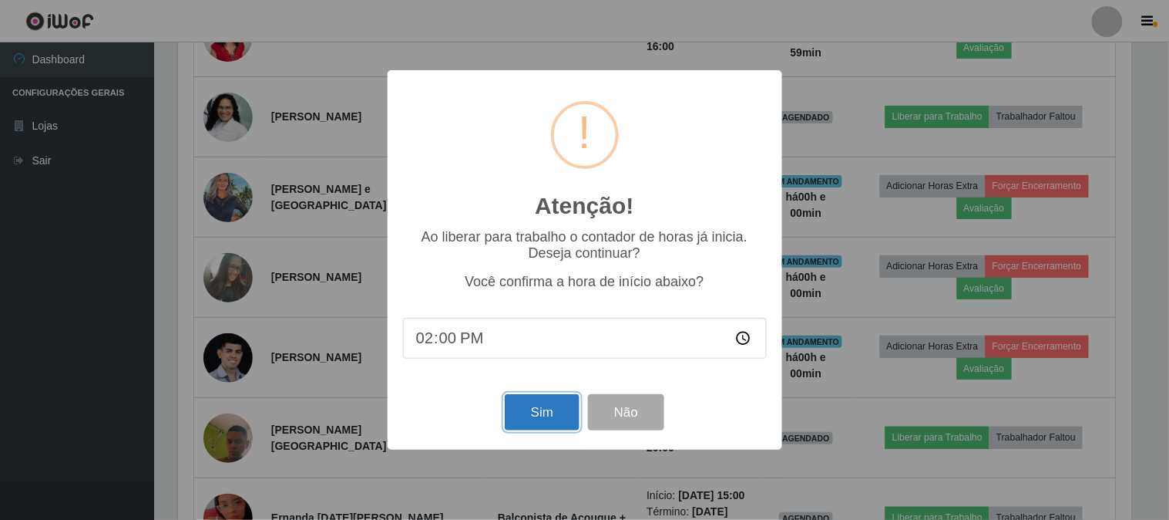
click at [552, 402] on button "Sim" at bounding box center [542, 412] width 75 height 36
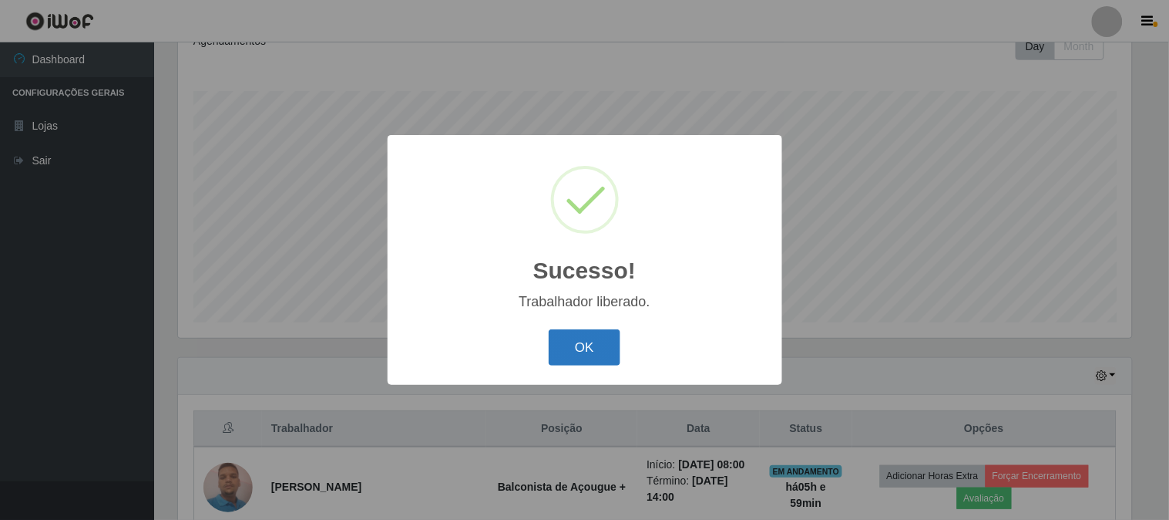
click at [587, 347] on button "OK" at bounding box center [585, 347] width 72 height 36
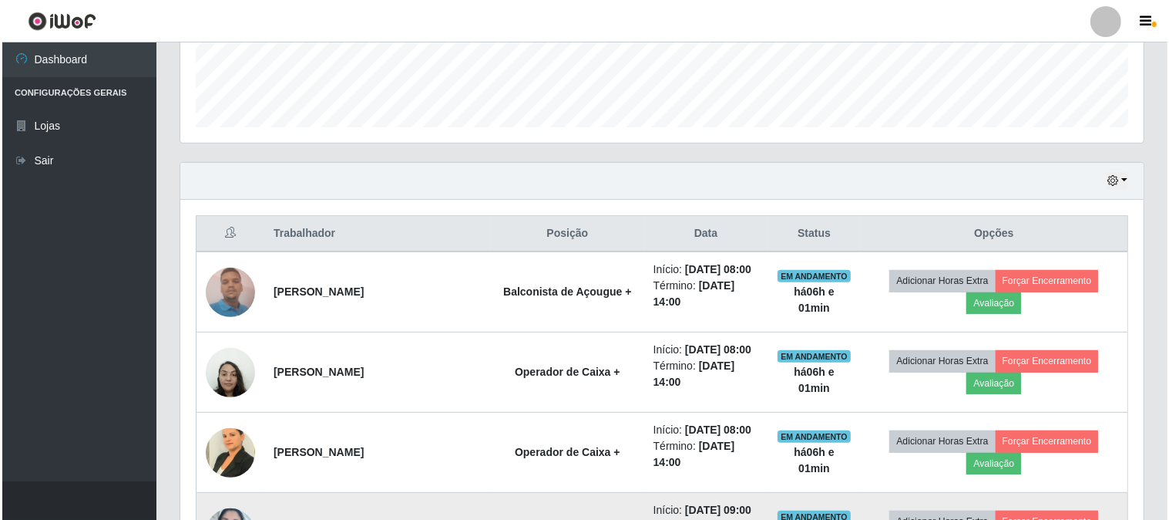
scroll to position [418, 0]
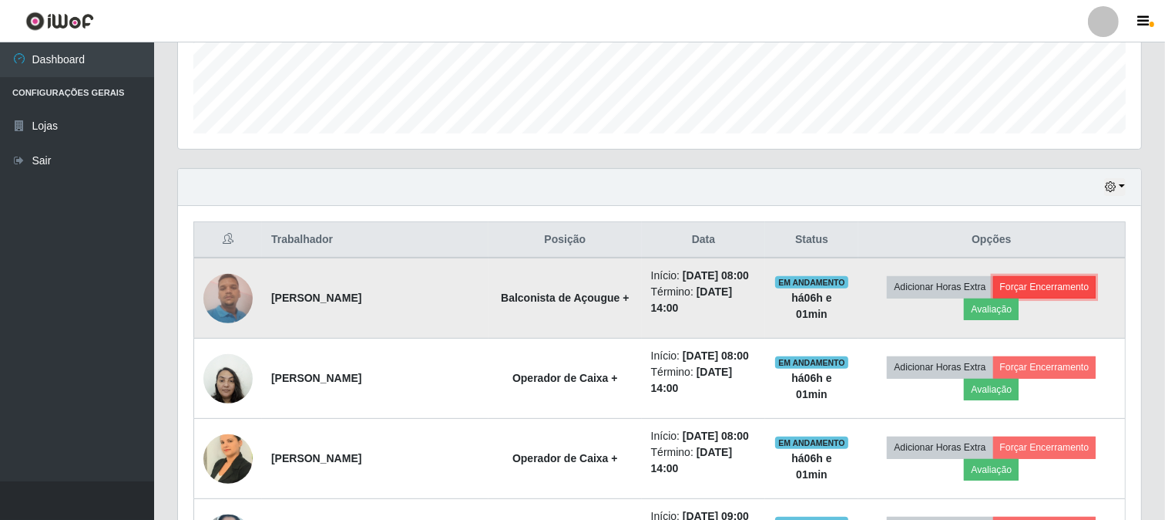
click at [1038, 291] on button "Forçar Encerramento" at bounding box center [1045, 287] width 103 height 22
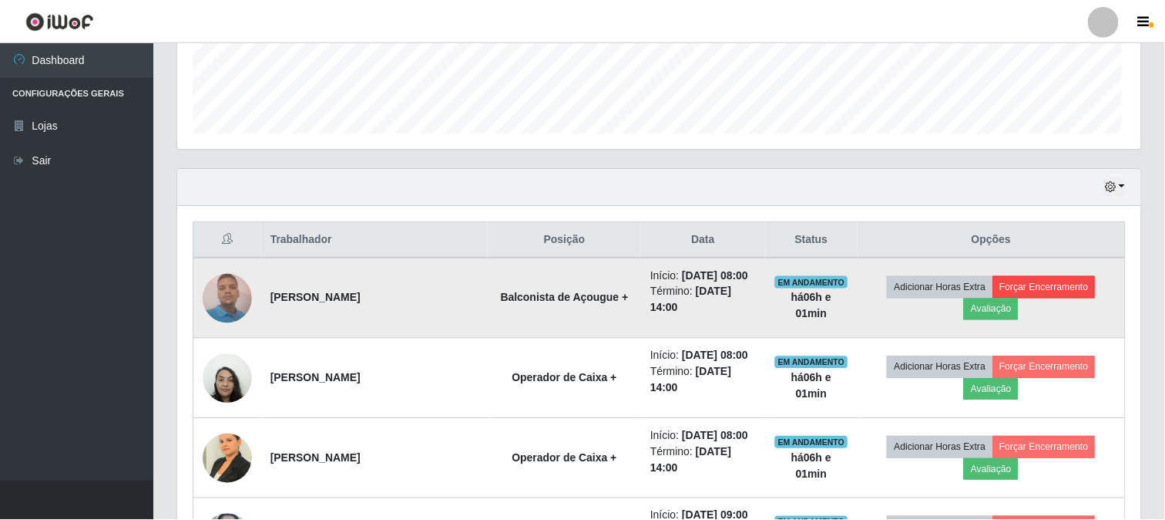
scroll to position [319, 953]
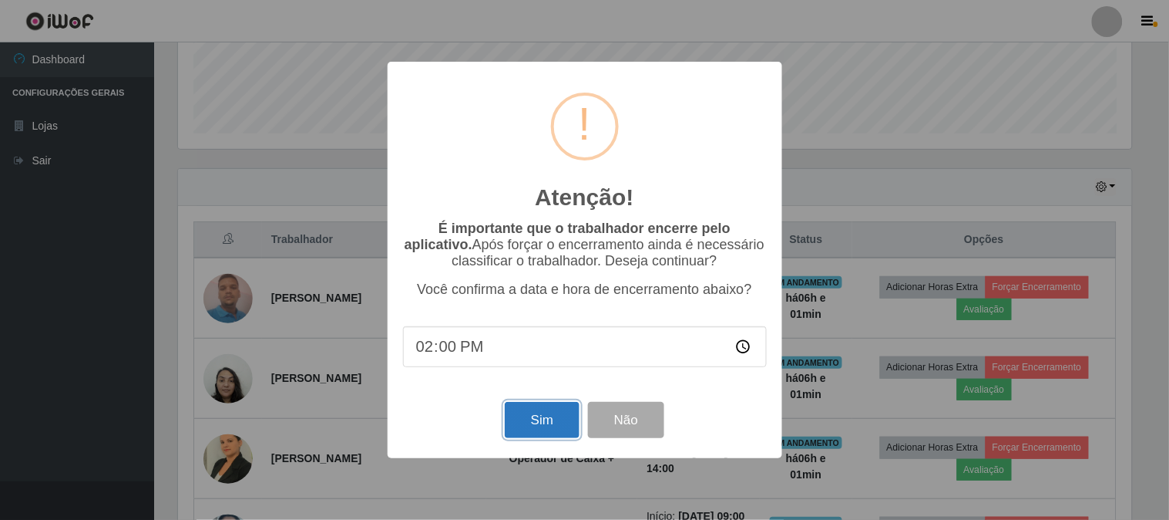
click at [543, 417] on button "Sim" at bounding box center [542, 420] width 75 height 36
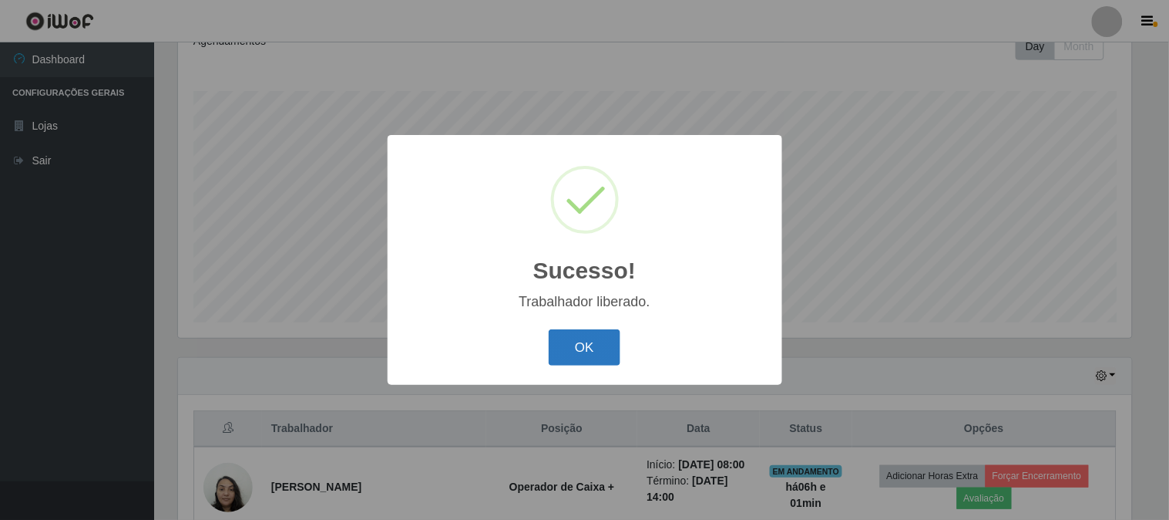
click at [596, 344] on button "OK" at bounding box center [585, 347] width 72 height 36
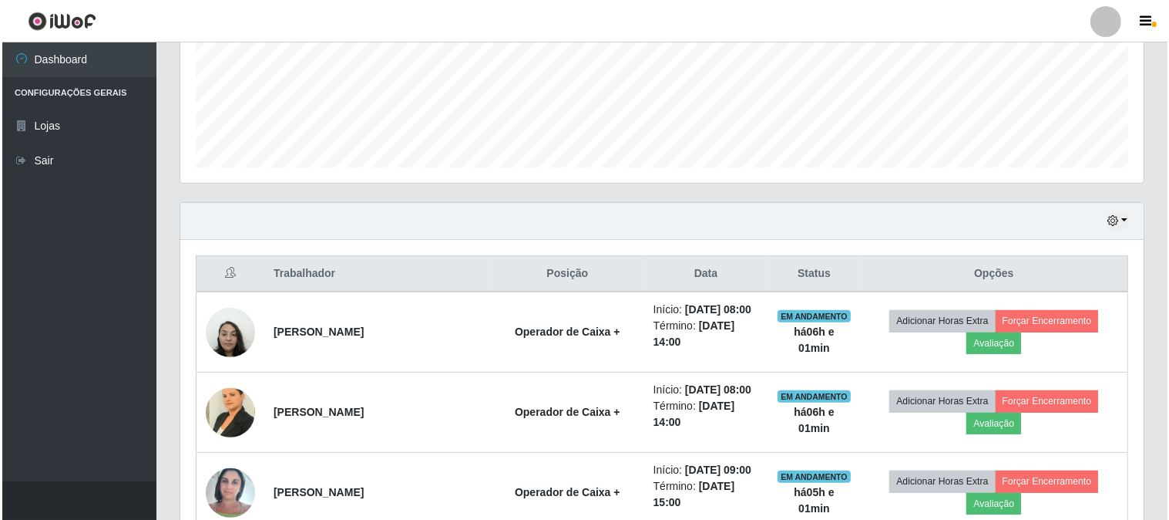
scroll to position [401, 0]
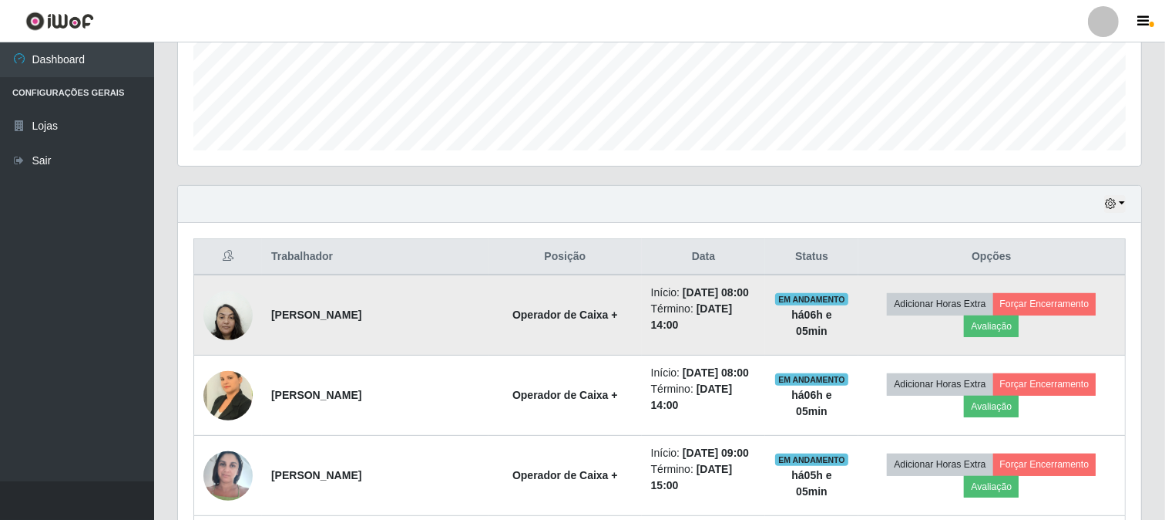
click at [220, 317] on img at bounding box center [227, 315] width 49 height 66
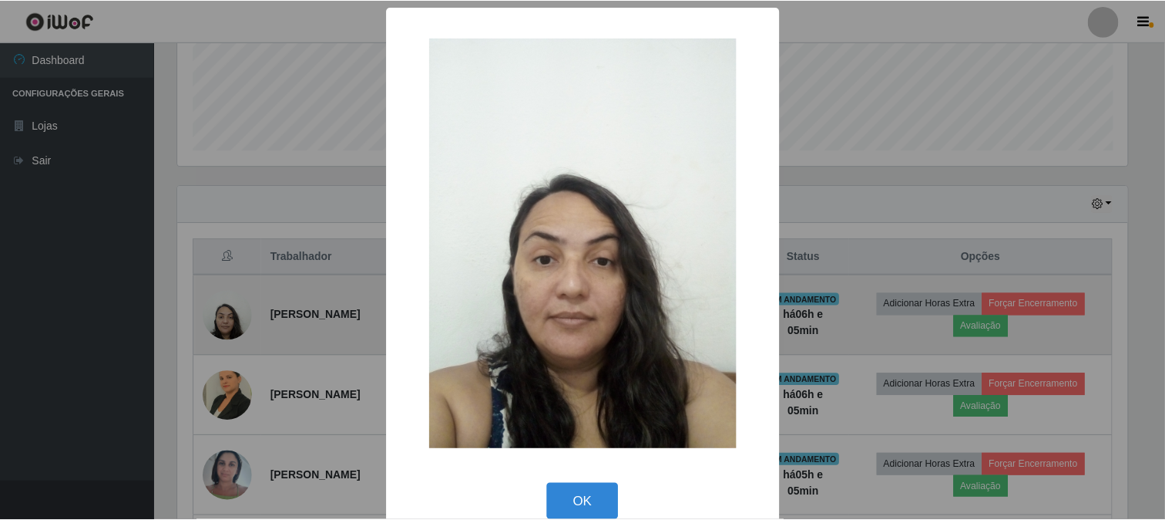
scroll to position [319, 953]
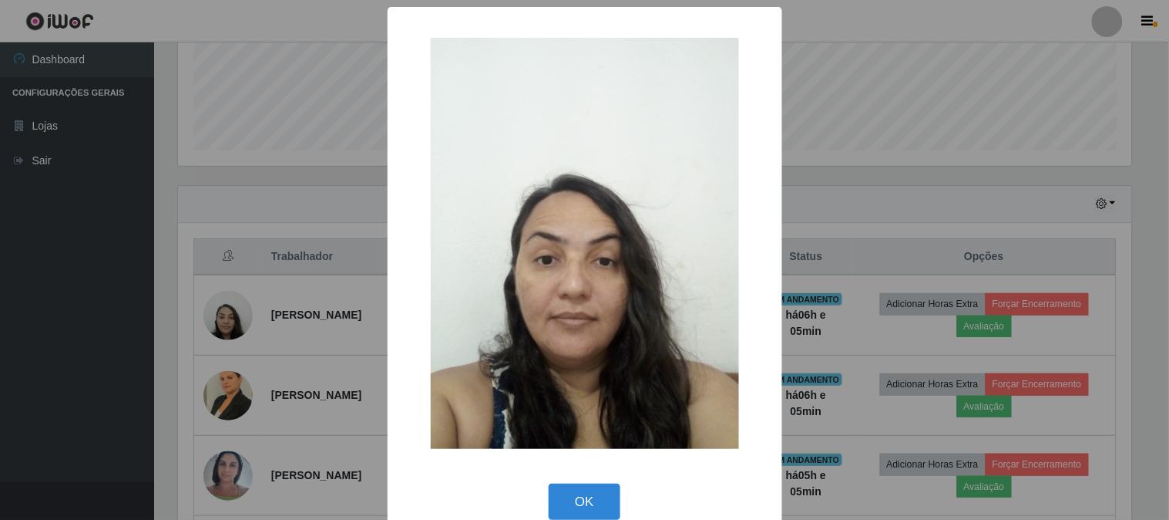
click at [67, 204] on div "× OK Cancel" at bounding box center [584, 260] width 1169 height 520
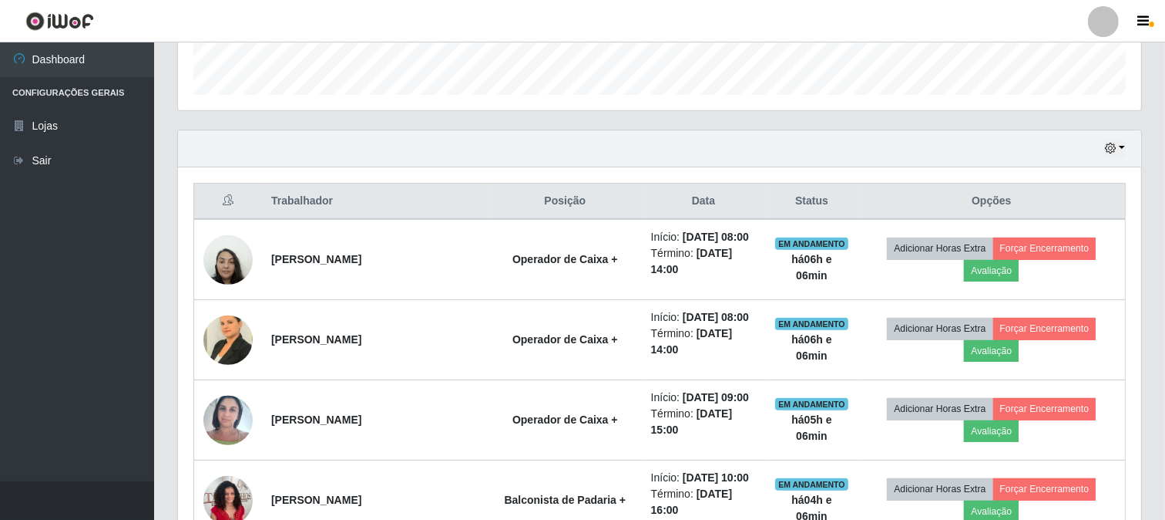
scroll to position [572, 0]
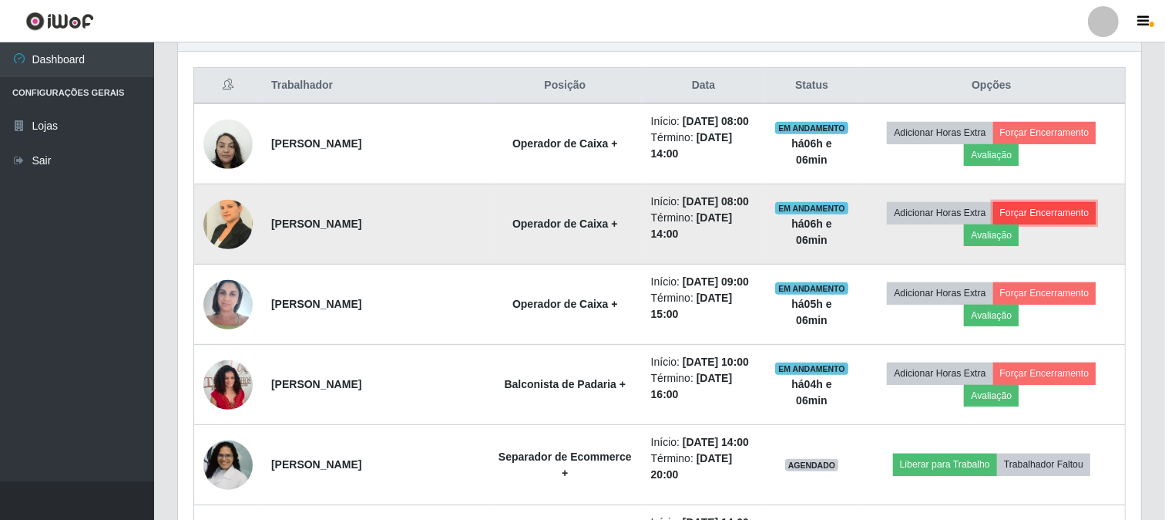
click at [1059, 217] on button "Forçar Encerramento" at bounding box center [1045, 213] width 103 height 22
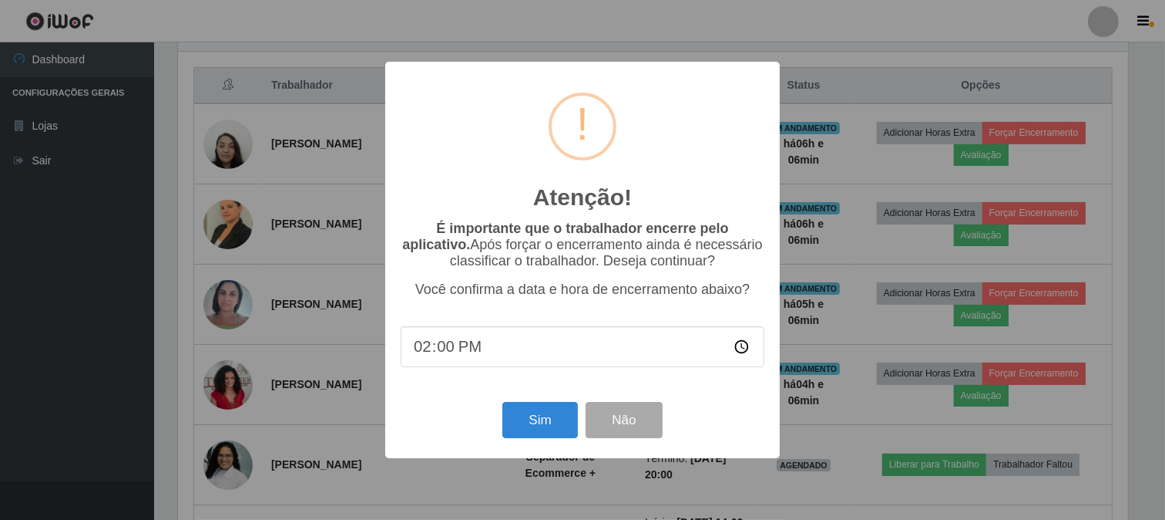
scroll to position [319, 953]
click at [537, 419] on button "Sim" at bounding box center [542, 420] width 75 height 36
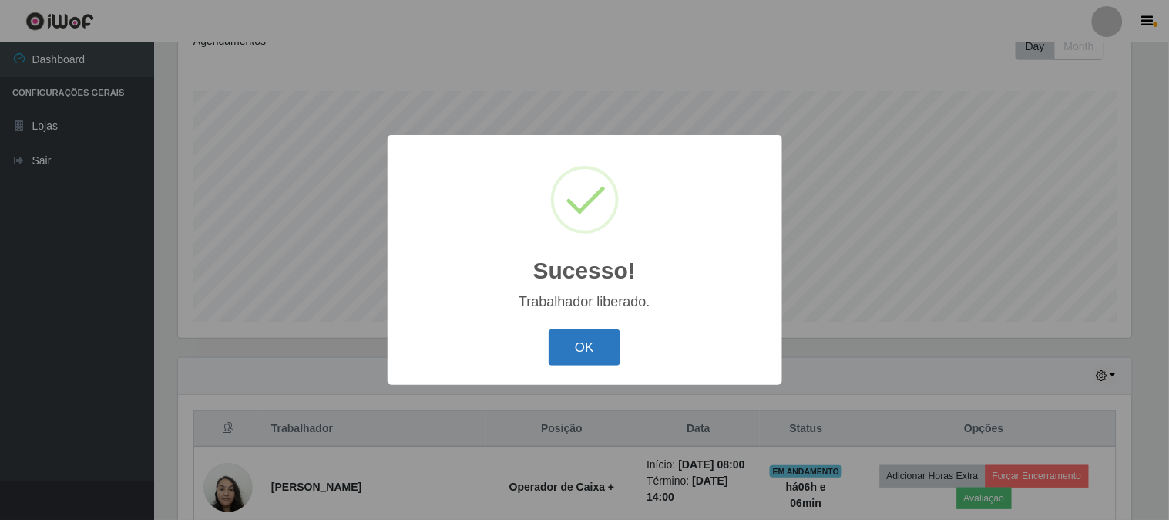
click at [591, 345] on button "OK" at bounding box center [585, 347] width 72 height 36
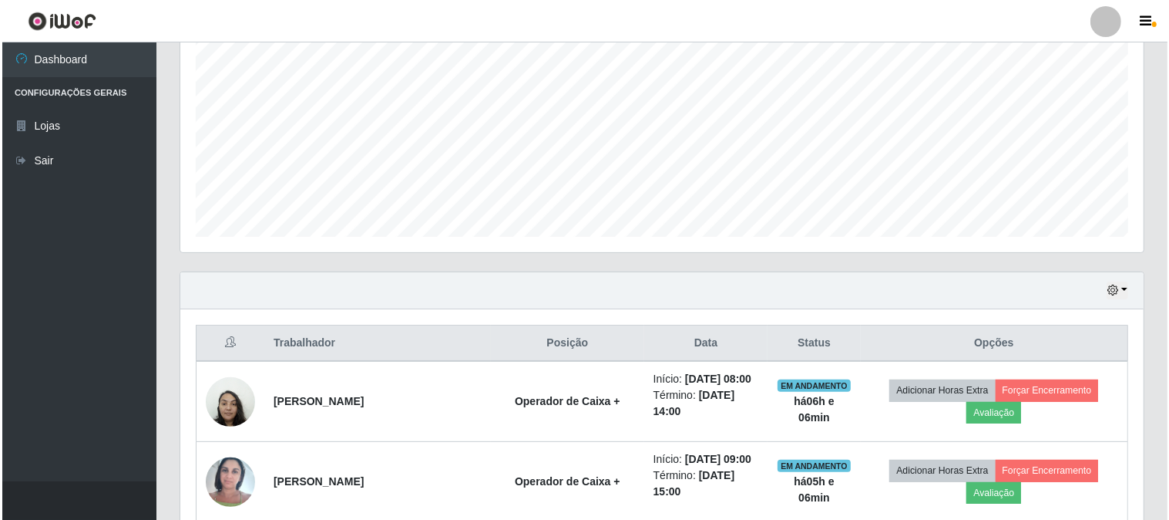
scroll to position [401, 0]
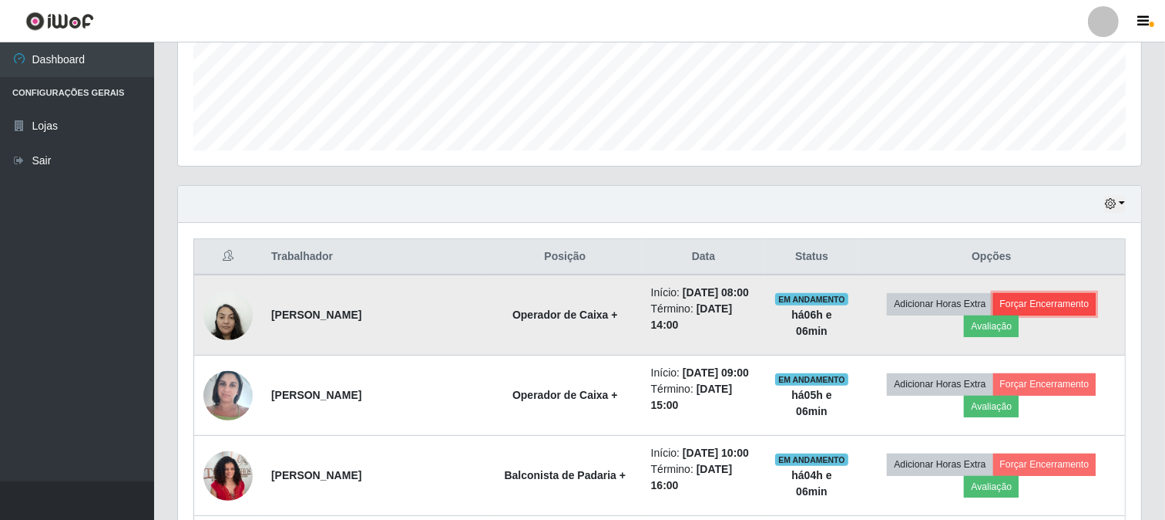
click at [1057, 303] on button "Forçar Encerramento" at bounding box center [1045, 304] width 103 height 22
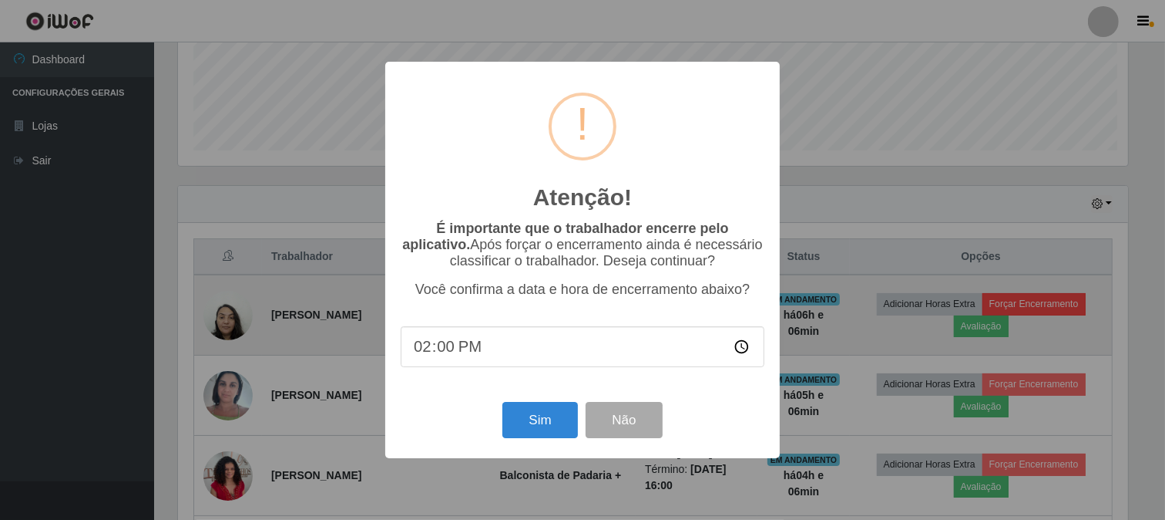
scroll to position [319, 953]
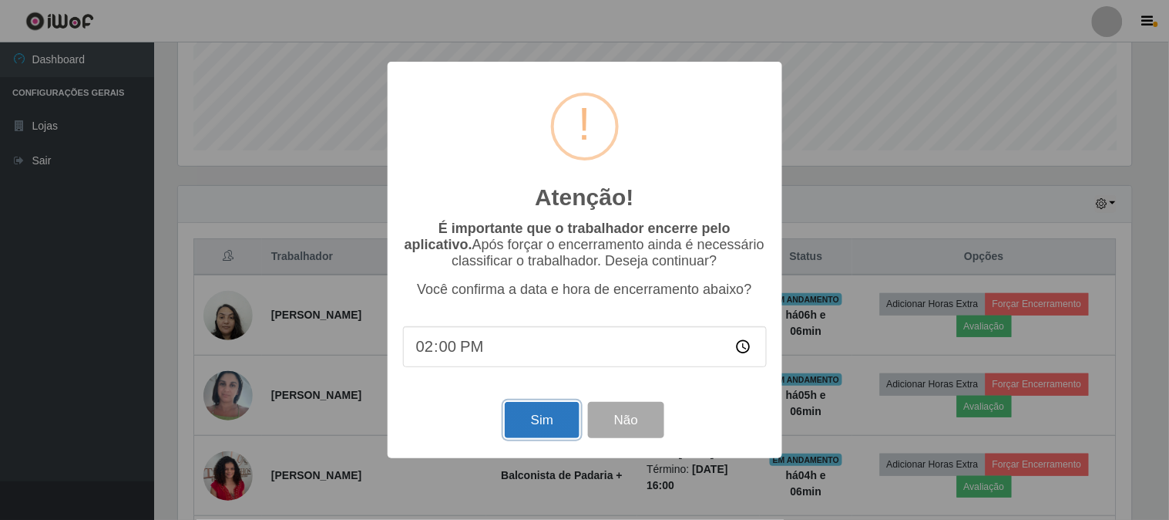
click at [537, 421] on button "Sim" at bounding box center [542, 420] width 75 height 36
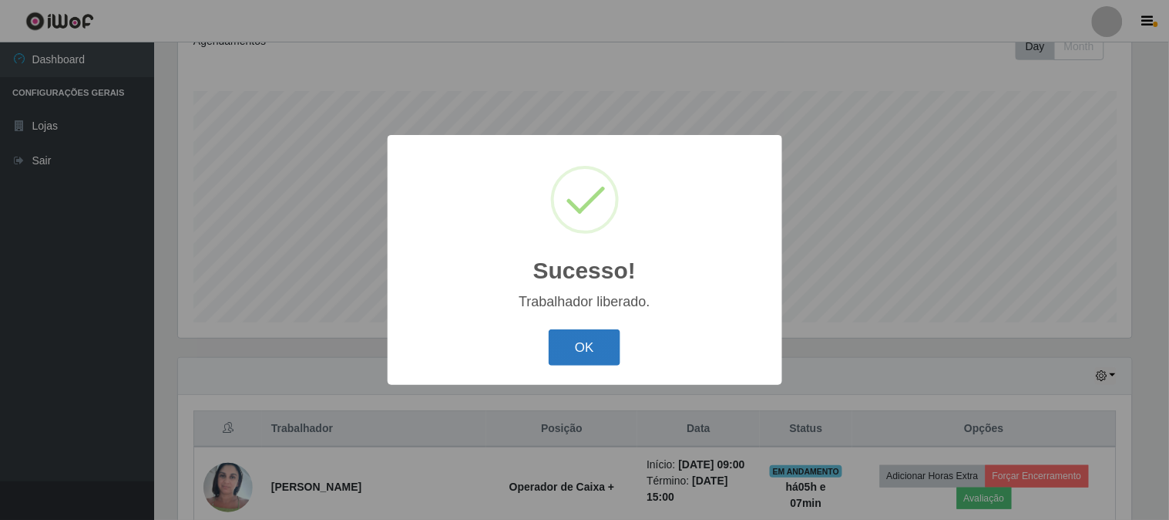
click at [571, 339] on button "OK" at bounding box center [585, 347] width 72 height 36
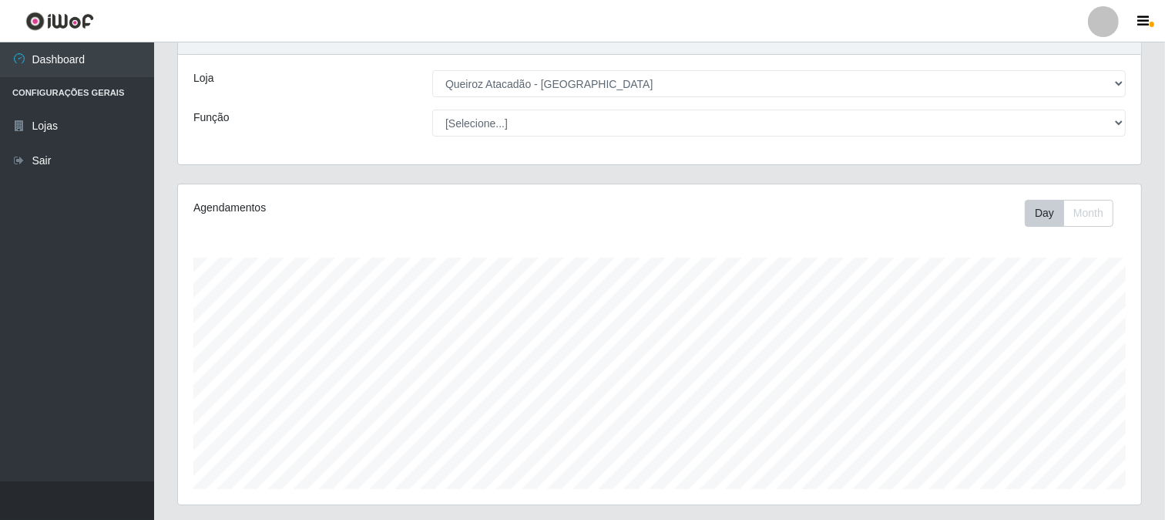
scroll to position [319, 0]
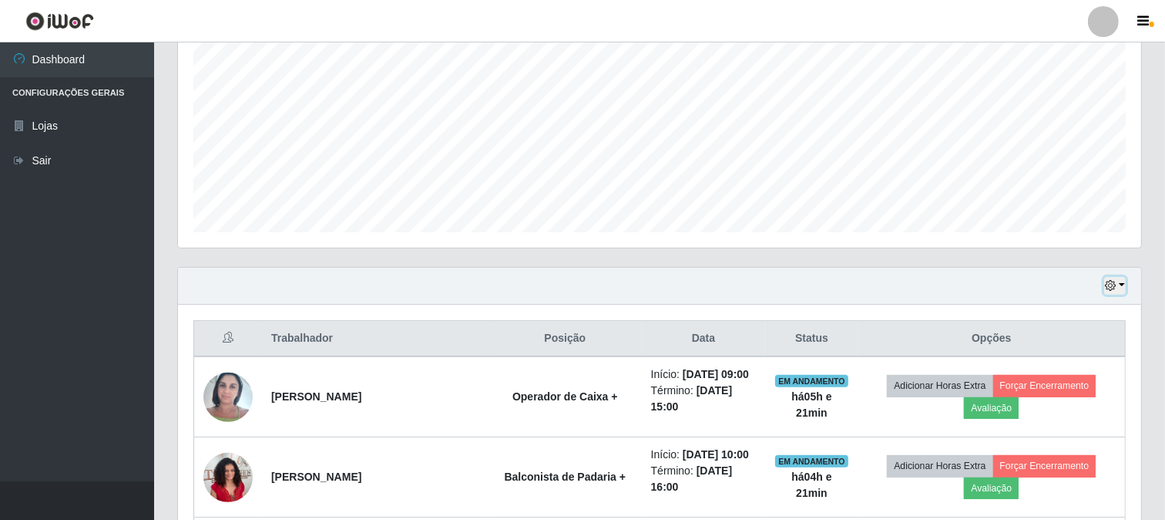
click at [1122, 277] on button "button" at bounding box center [1116, 286] width 22 height 18
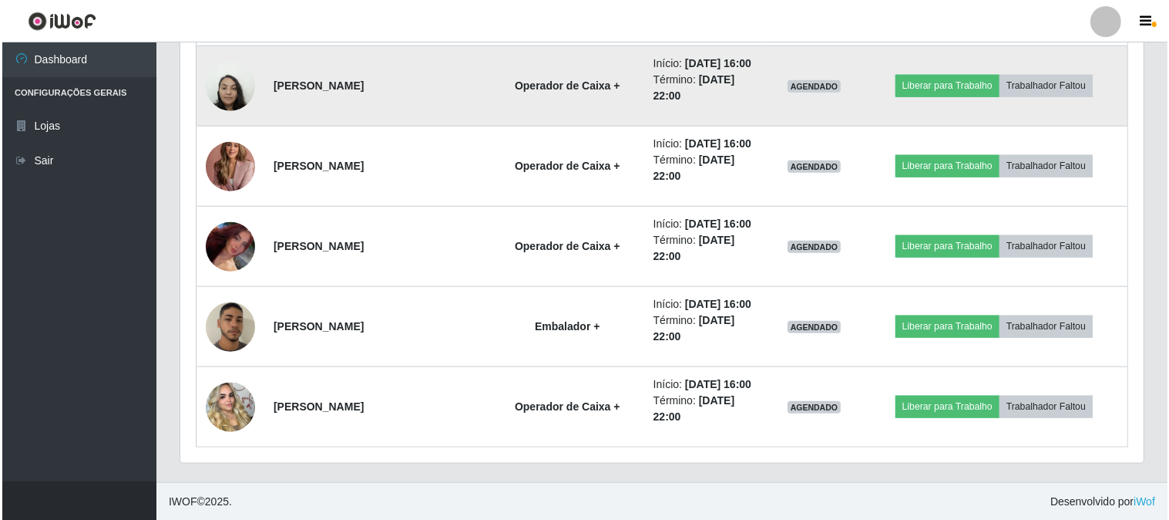
scroll to position [1432, 0]
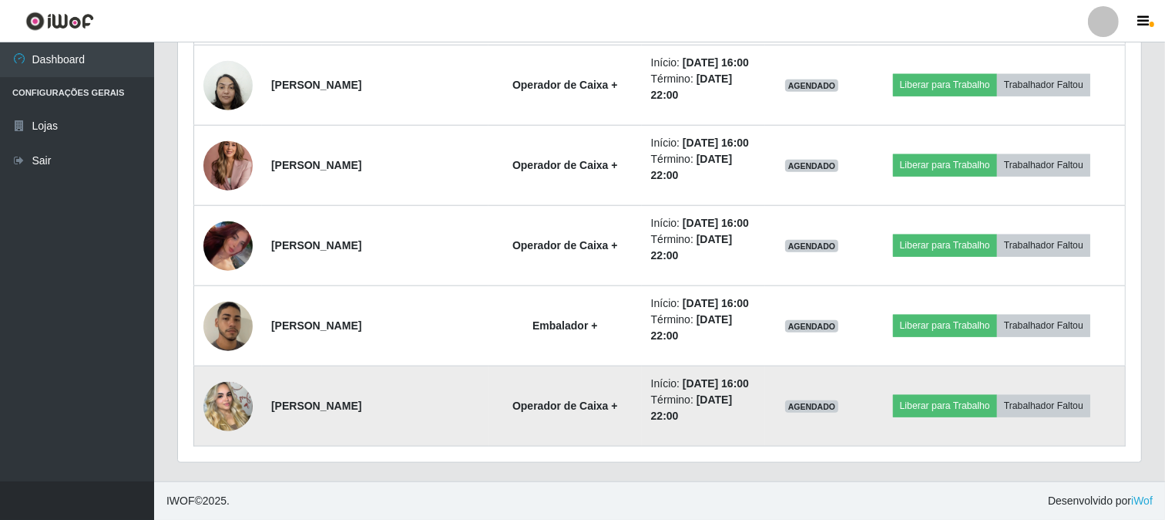
click at [217, 414] on img at bounding box center [227, 406] width 49 height 88
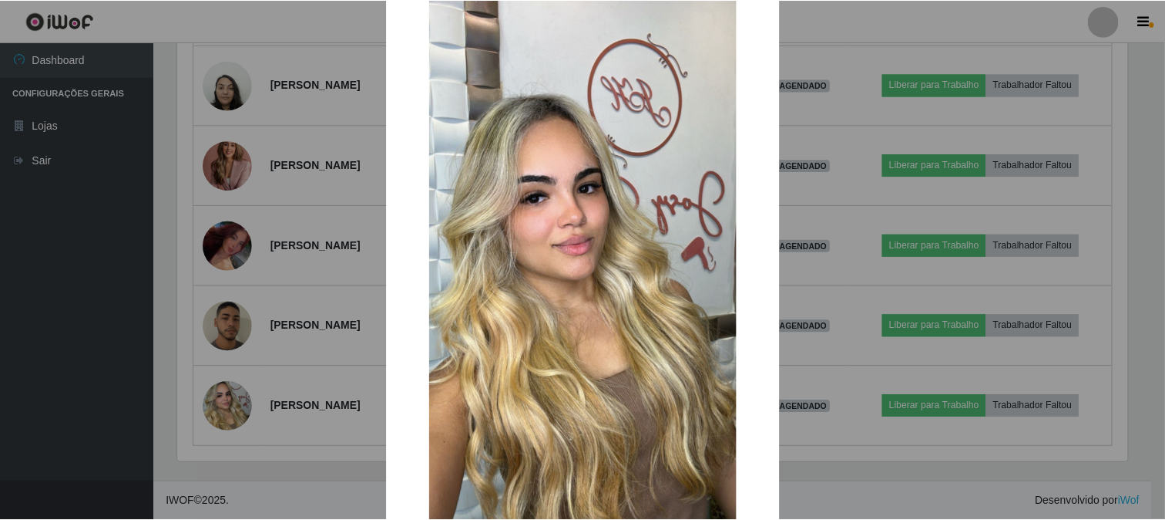
scroll to position [86, 0]
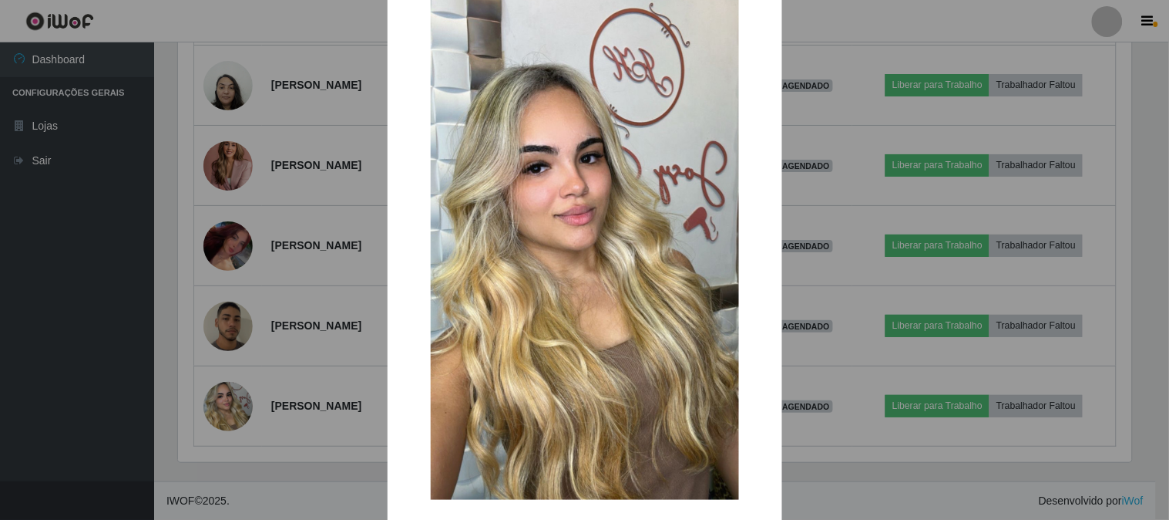
click at [810, 235] on div "× OK Cancel" at bounding box center [584, 260] width 1169 height 520
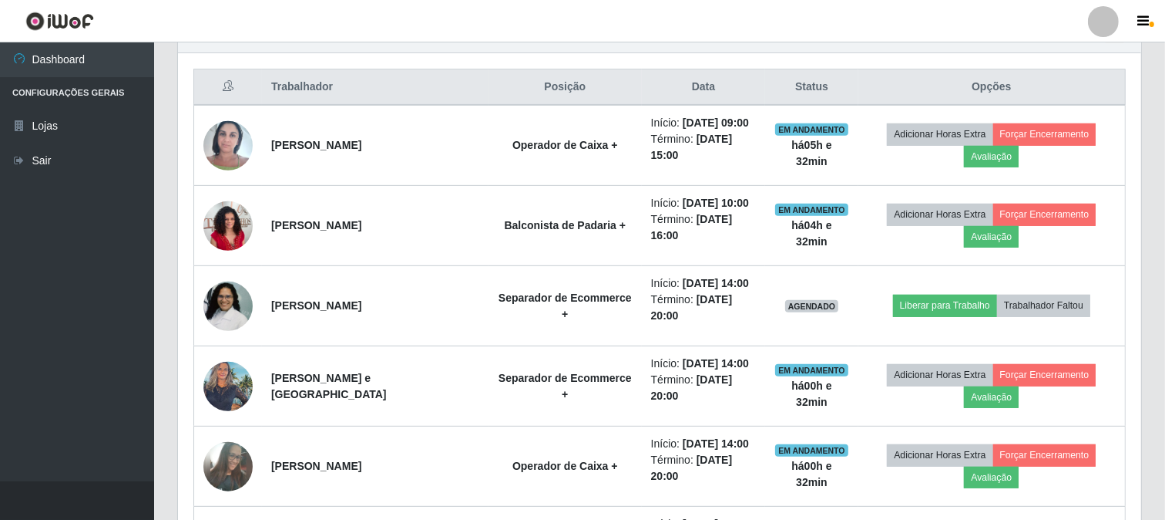
scroll to position [599, 0]
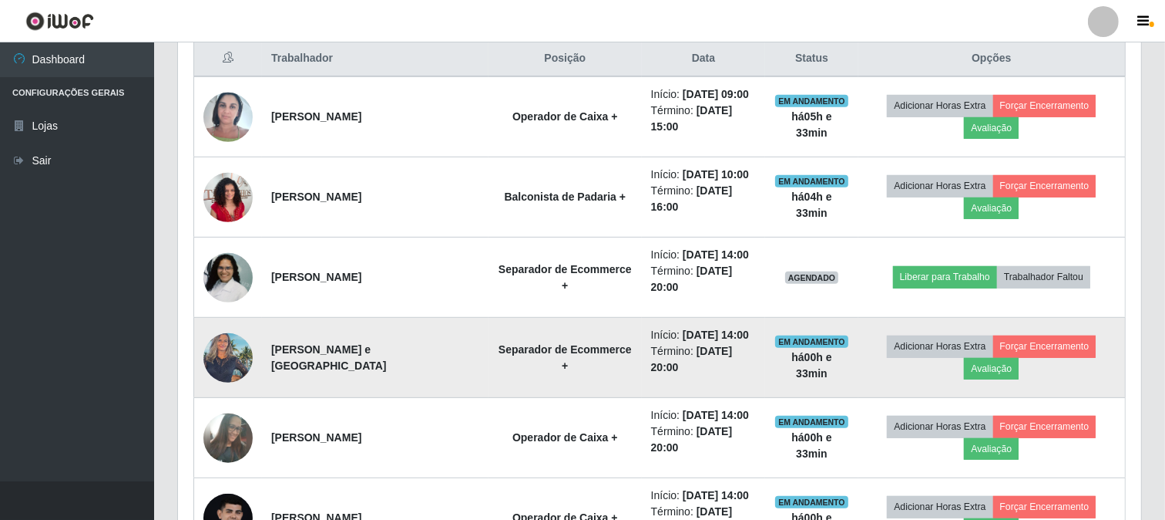
click at [239, 356] on img at bounding box center [227, 357] width 49 height 66
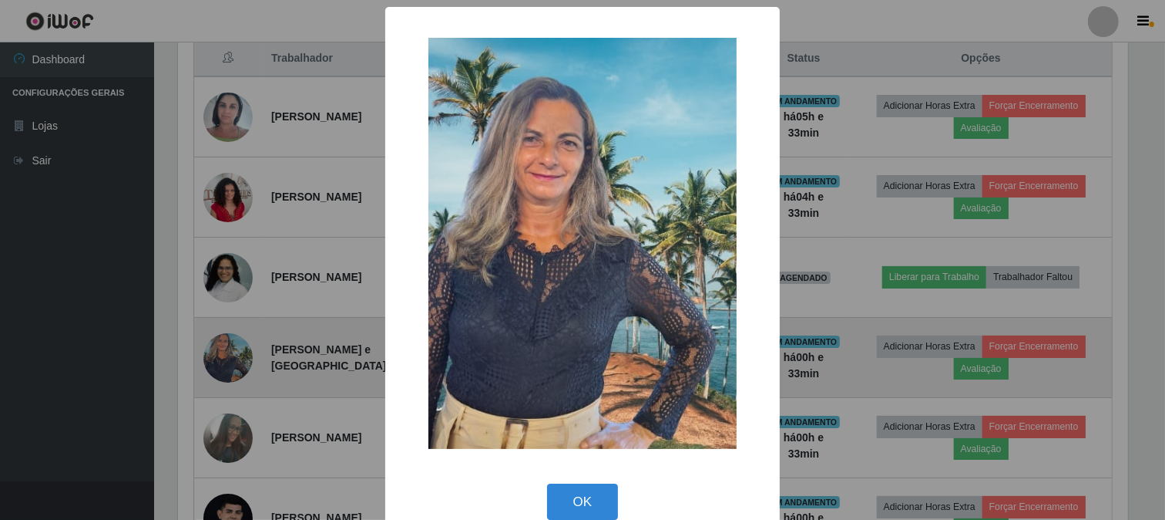
scroll to position [319, 953]
click at [239, 356] on div "× OK Cancel" at bounding box center [584, 260] width 1169 height 520
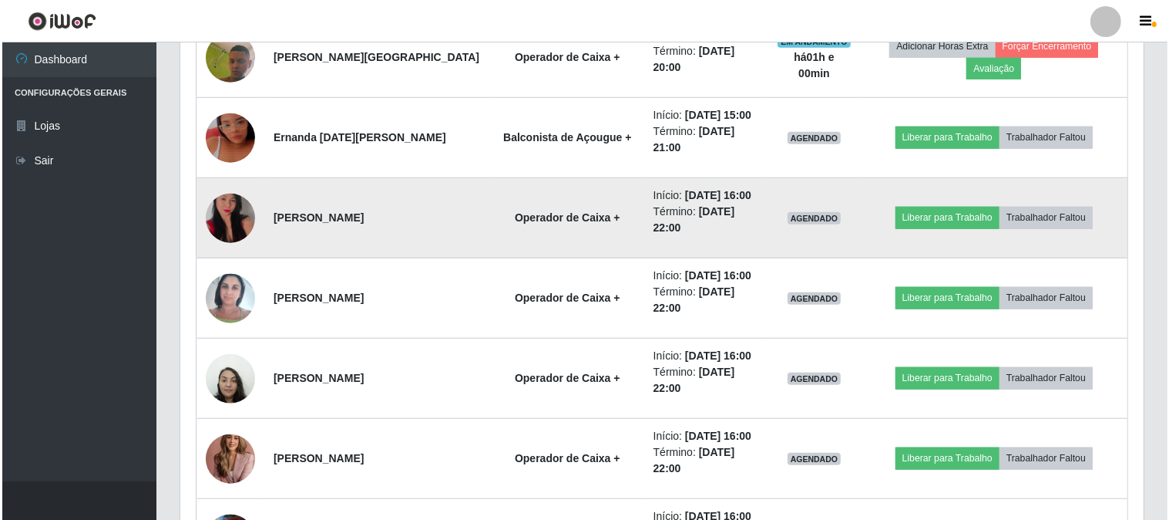
scroll to position [1054, 0]
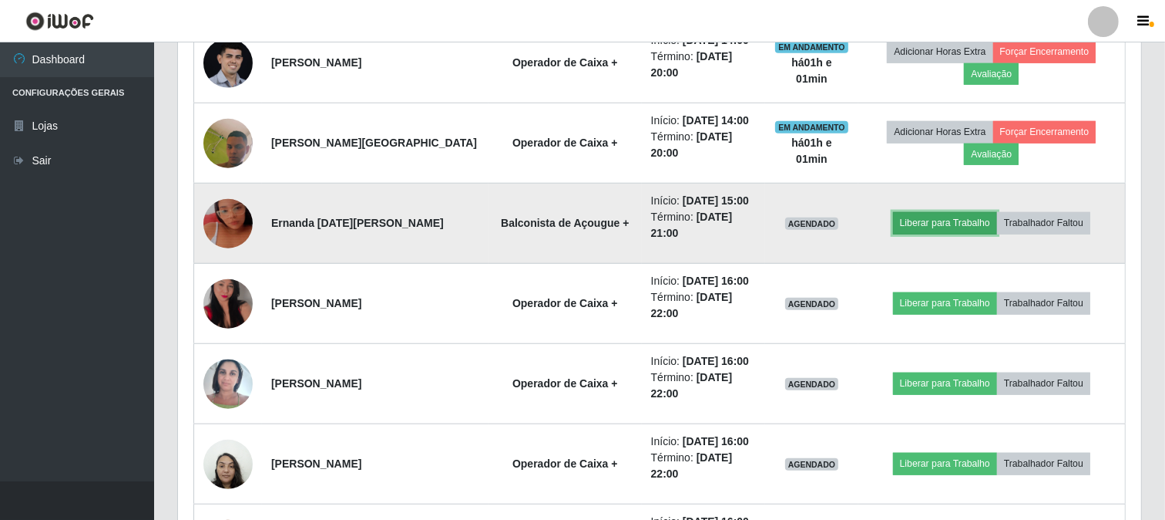
click at [976, 221] on button "Liberar para Trabalho" at bounding box center [945, 223] width 104 height 22
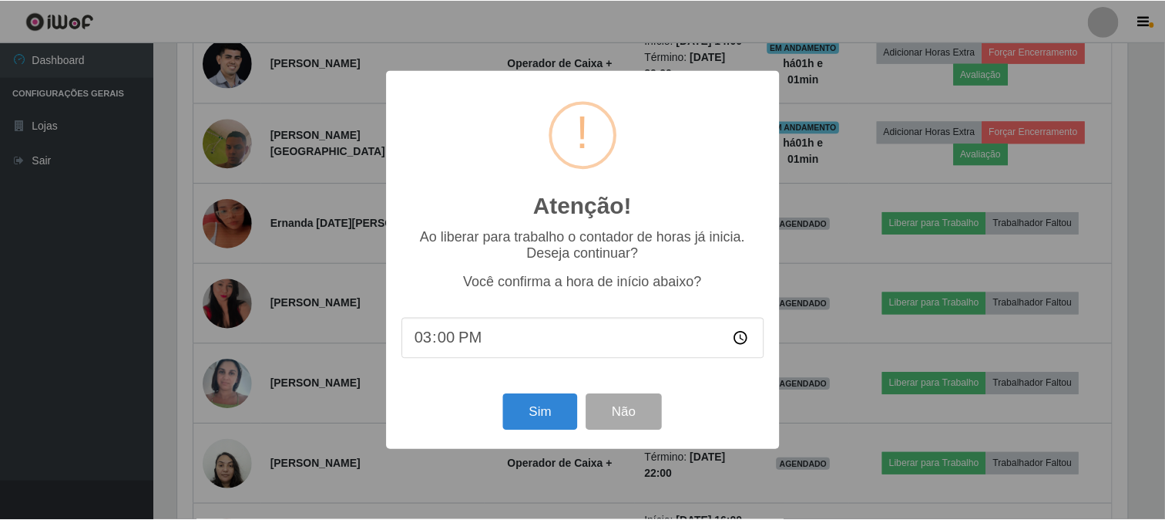
scroll to position [319, 953]
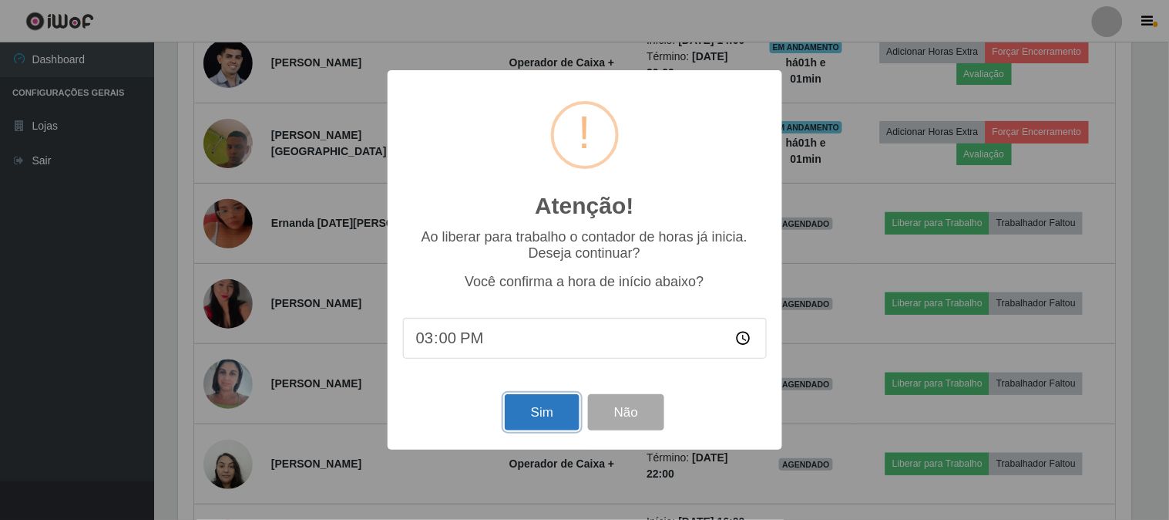
click at [530, 403] on button "Sim" at bounding box center [542, 412] width 75 height 36
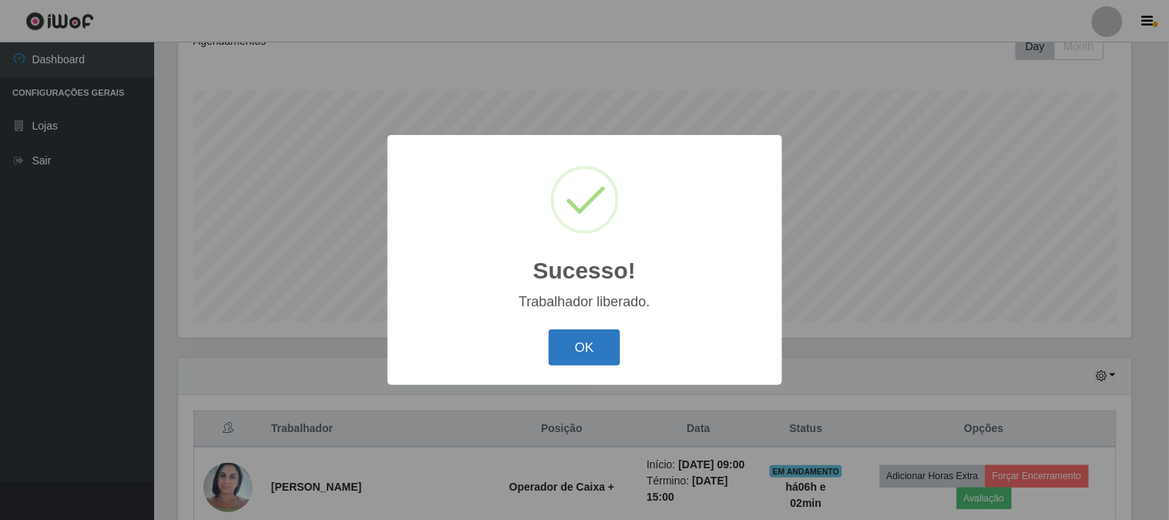
click at [557, 340] on button "OK" at bounding box center [585, 347] width 72 height 36
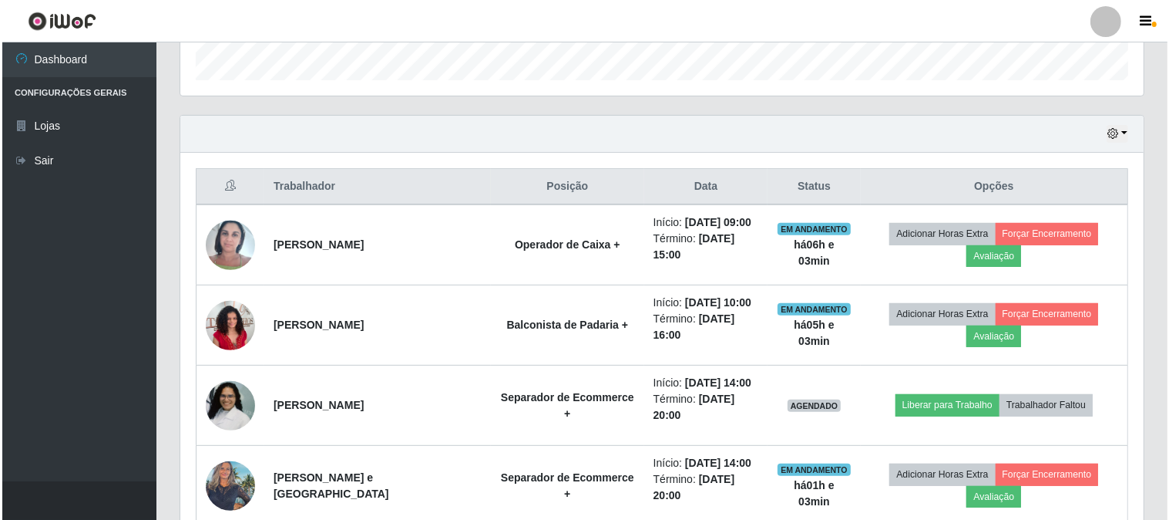
scroll to position [486, 0]
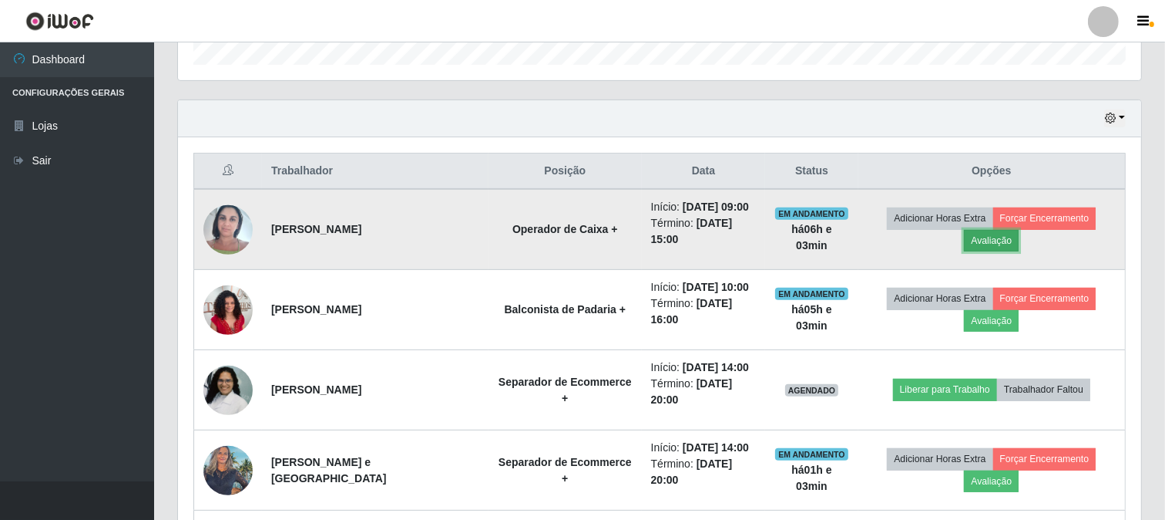
click at [991, 242] on button "Avaliação" at bounding box center [991, 241] width 55 height 22
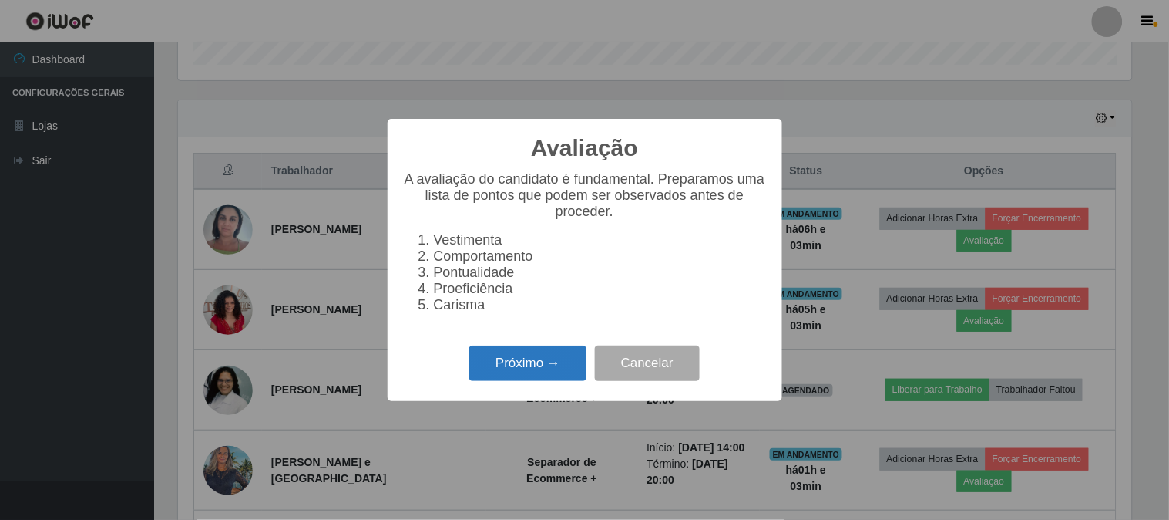
click at [538, 370] on button "Próximo →" at bounding box center [527, 363] width 117 height 36
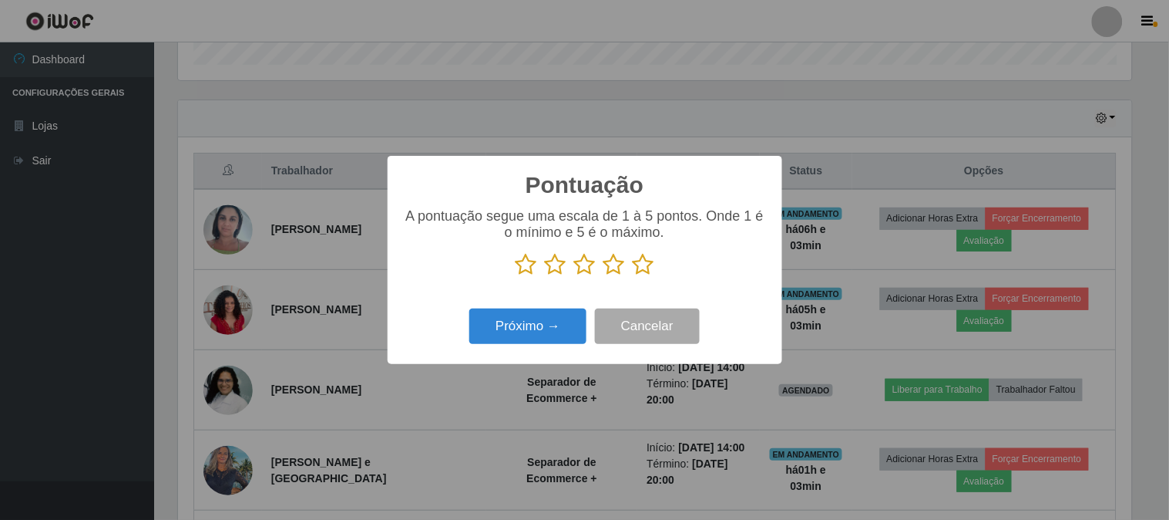
click at [643, 267] on icon at bounding box center [644, 264] width 22 height 23
click at [633, 276] on input "radio" at bounding box center [633, 276] width 0 height 0
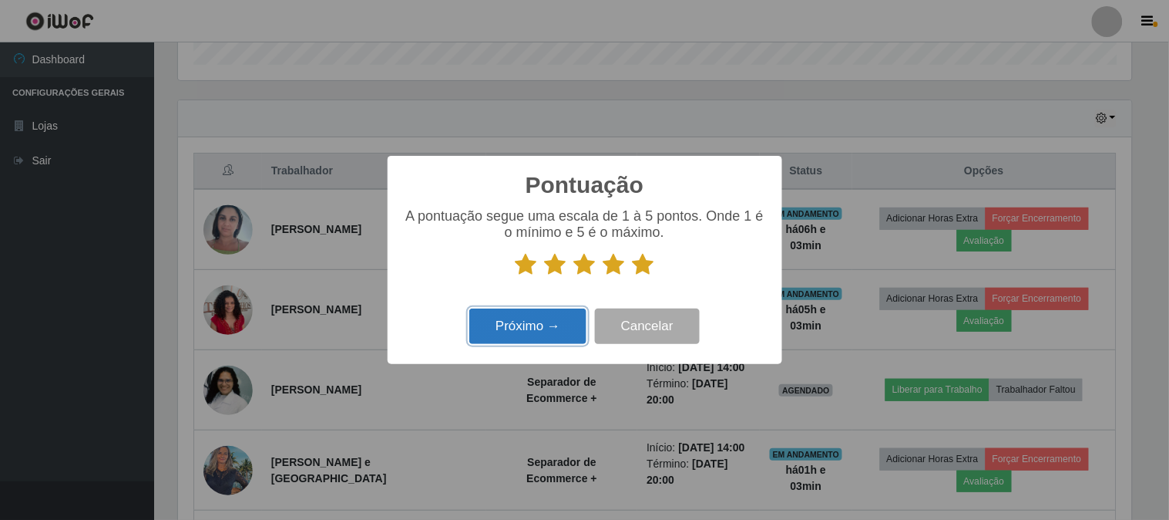
click at [533, 324] on button "Próximo →" at bounding box center [527, 326] width 117 height 36
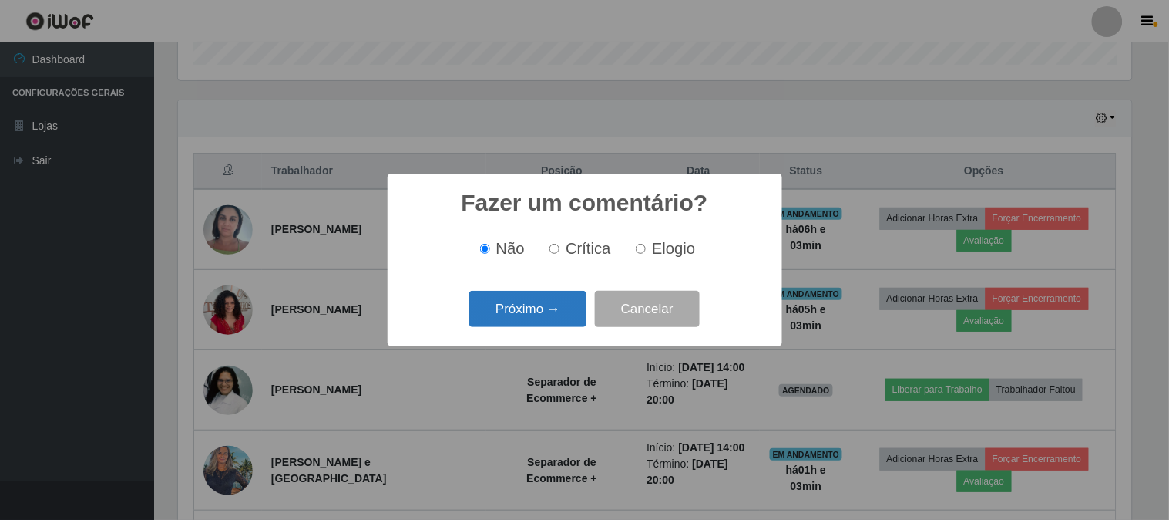
click at [536, 302] on button "Próximo →" at bounding box center [527, 309] width 117 height 36
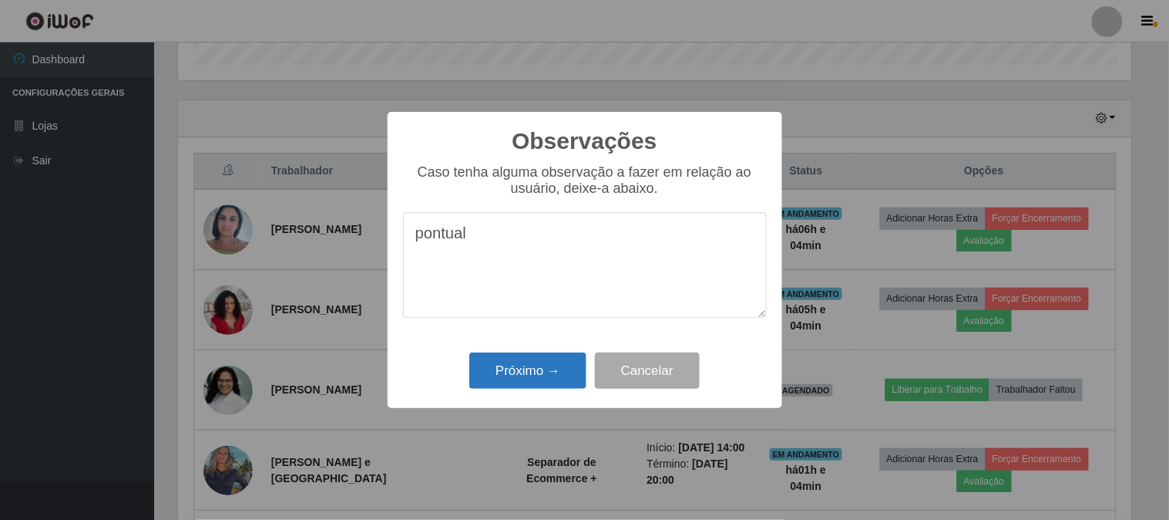
type textarea "pontual"
click at [552, 362] on button "Próximo →" at bounding box center [527, 370] width 117 height 36
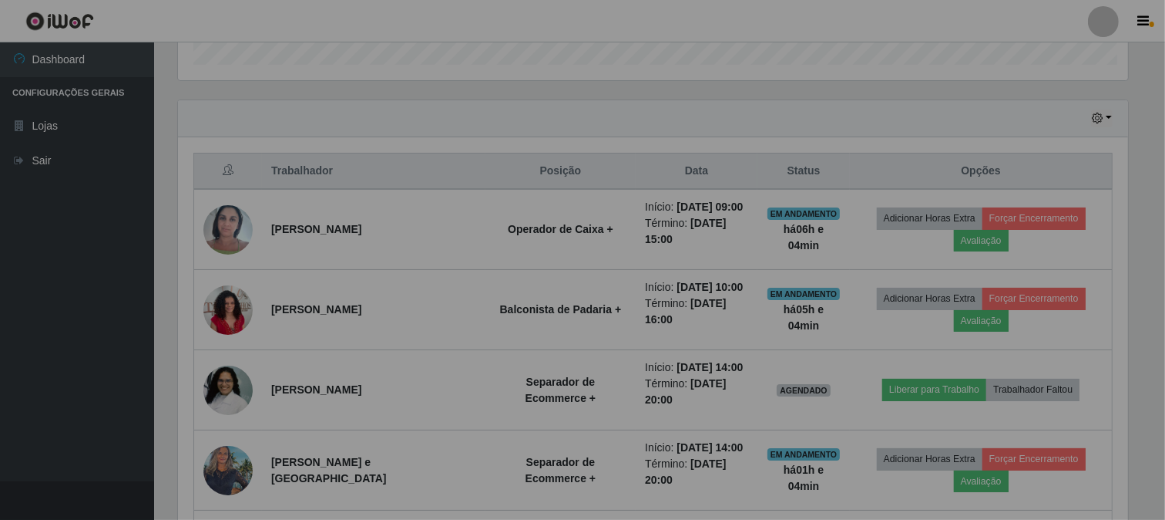
scroll to position [319, 963]
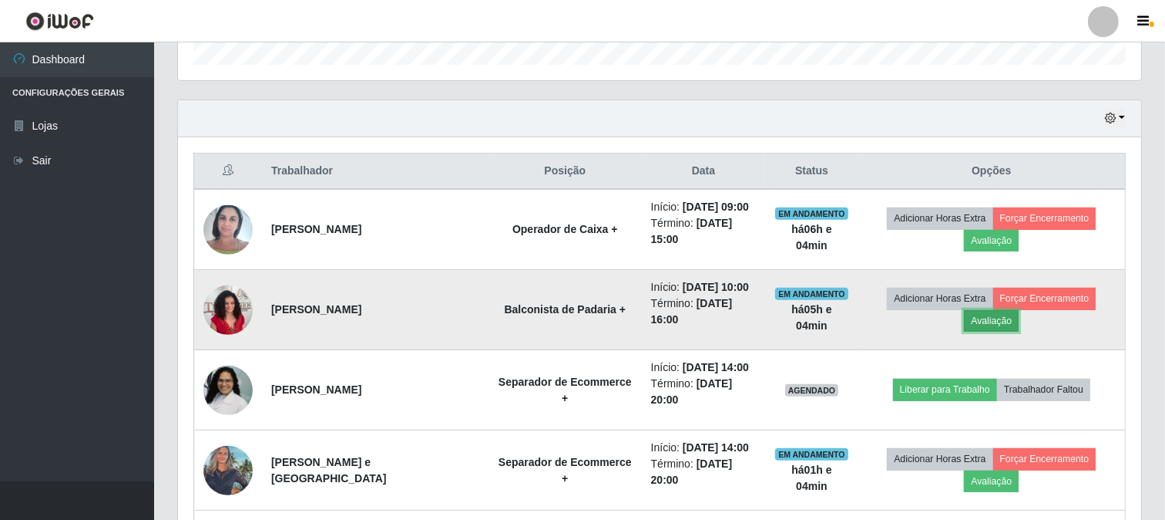
click at [999, 319] on button "Avaliação" at bounding box center [991, 321] width 55 height 22
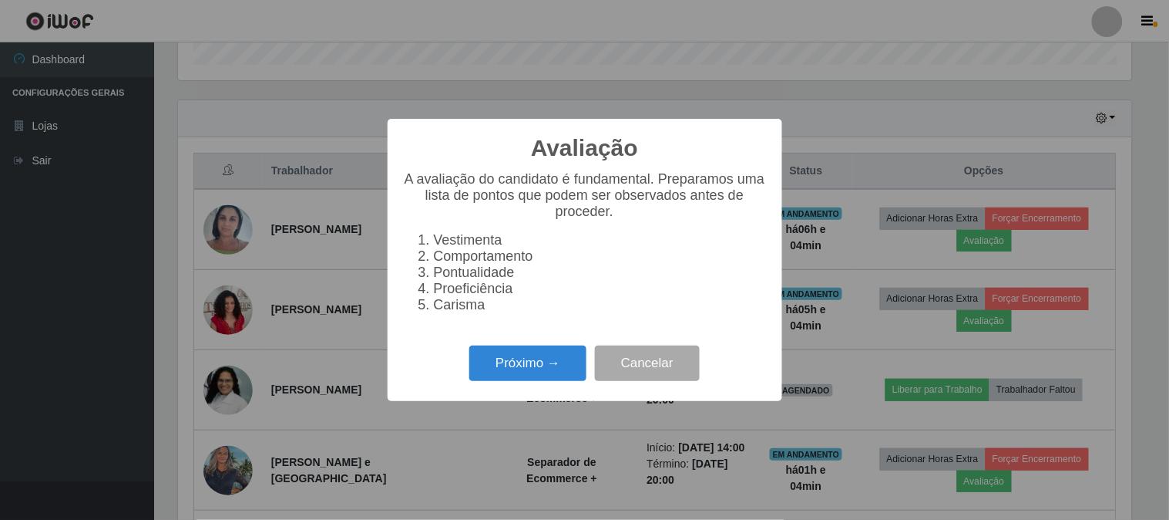
drag, startPoint x: 57, startPoint y: 229, endPoint x: 94, endPoint y: 229, distance: 37.0
click at [57, 229] on div "Avaliação × A avaliação do candidato é fundamental. Preparamos uma lista de pon…" at bounding box center [584, 260] width 1169 height 520
click at [60, 366] on div "Avaliação × A avaliação do candidato é fundamental. Preparamos uma lista de pon…" at bounding box center [584, 260] width 1169 height 520
click at [1160, 332] on div "Avaliação × A avaliação do candidato é fundamental. Preparamos uma lista de pon…" at bounding box center [584, 260] width 1169 height 520
click at [657, 374] on button "Cancelar" at bounding box center [647, 363] width 105 height 36
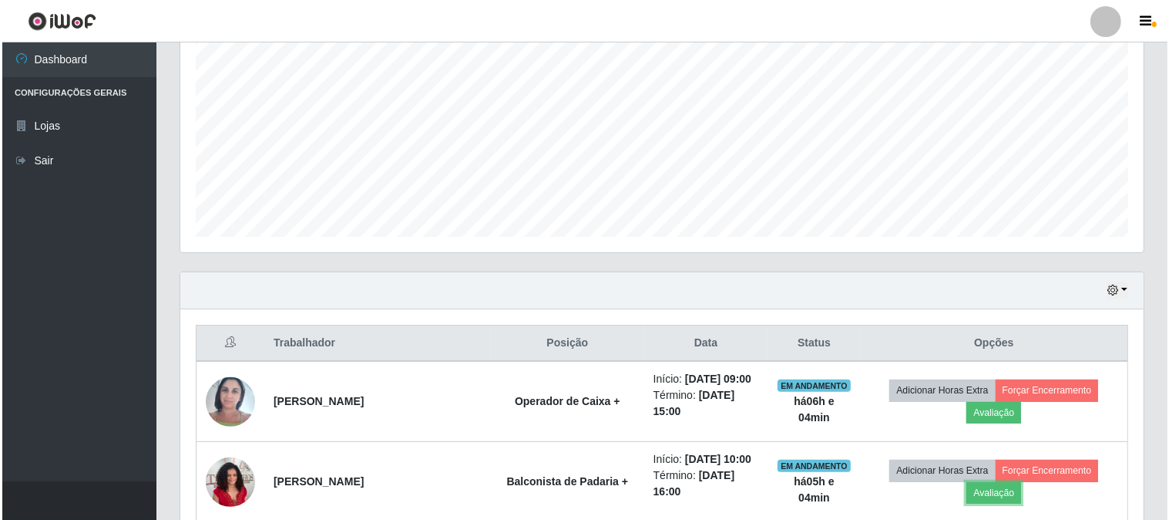
scroll to position [657, 0]
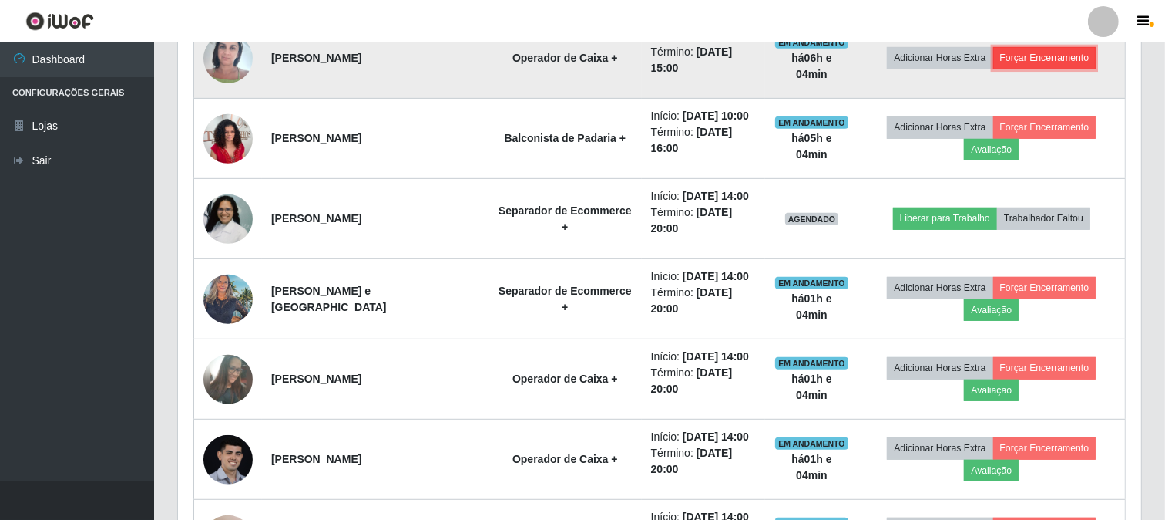
click at [1029, 62] on button "Forçar Encerramento" at bounding box center [1045, 58] width 103 height 22
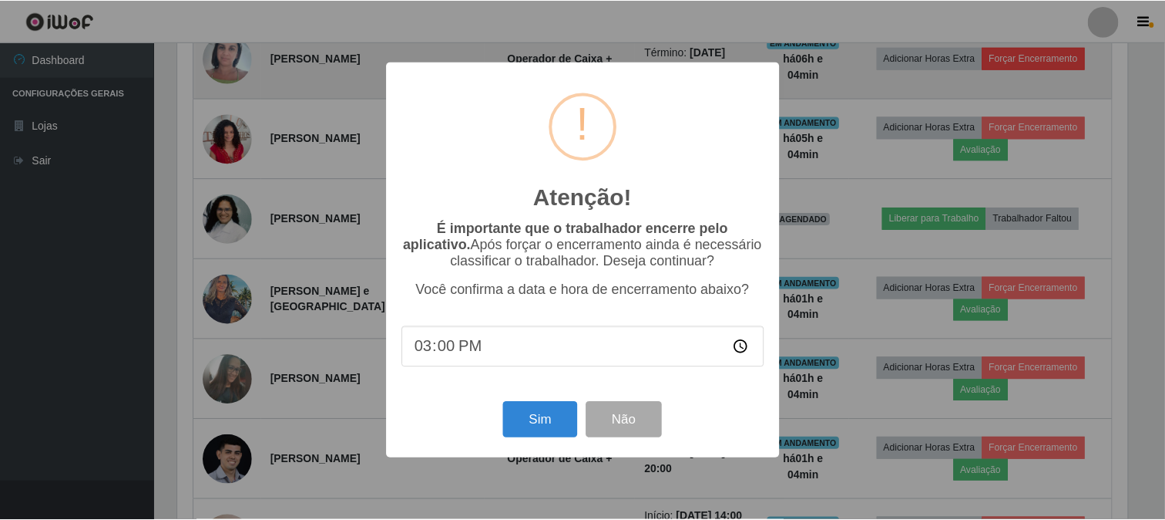
scroll to position [319, 953]
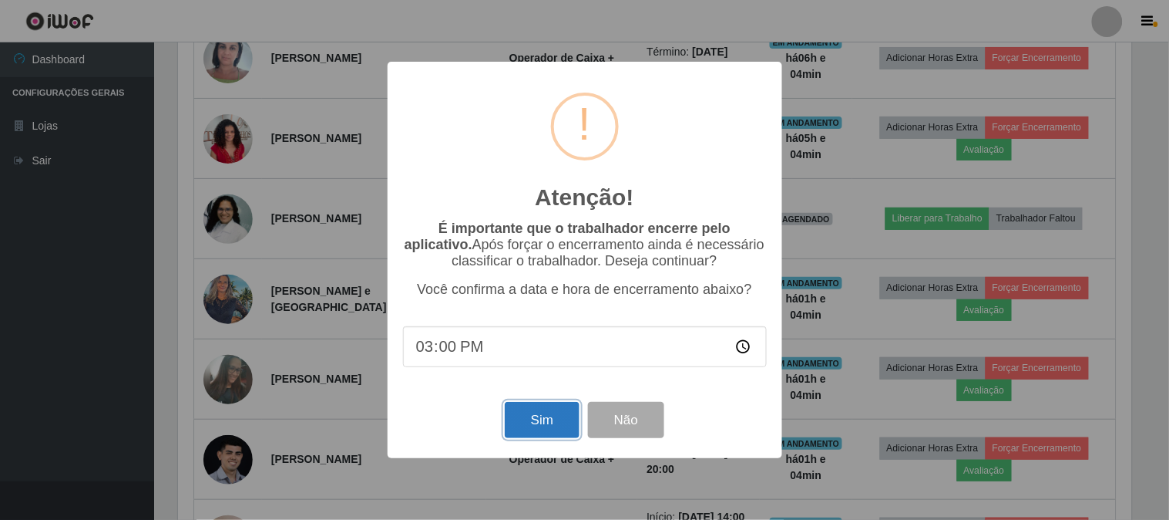
click at [544, 420] on button "Sim" at bounding box center [542, 420] width 75 height 36
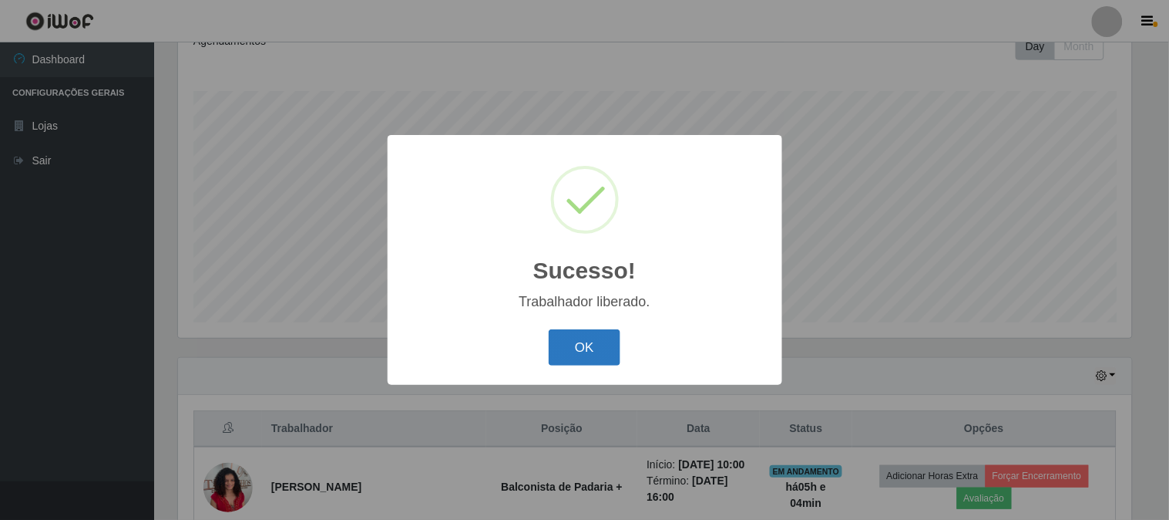
click at [607, 343] on button "OK" at bounding box center [585, 347] width 72 height 36
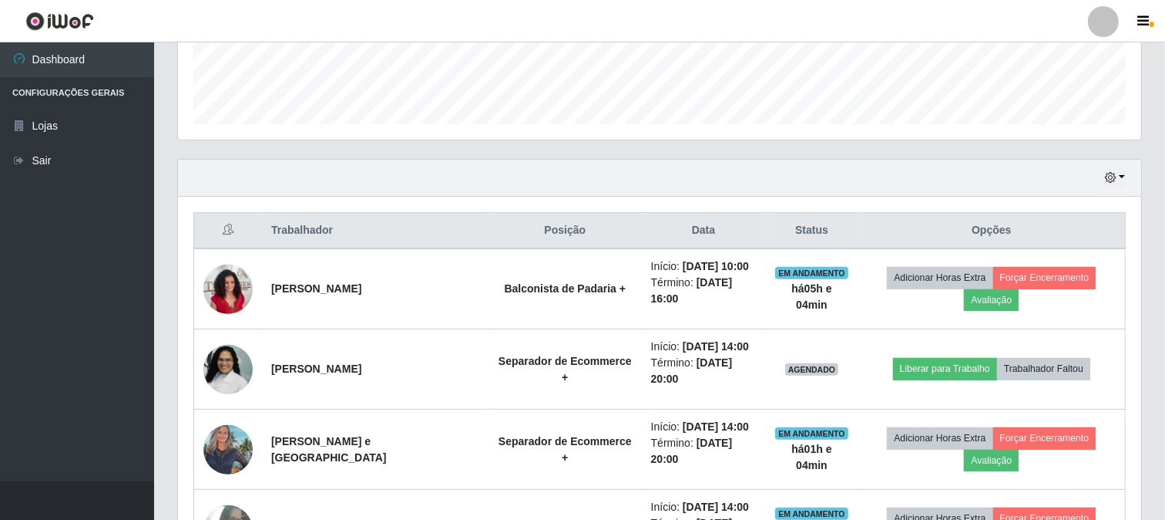
scroll to position [428, 0]
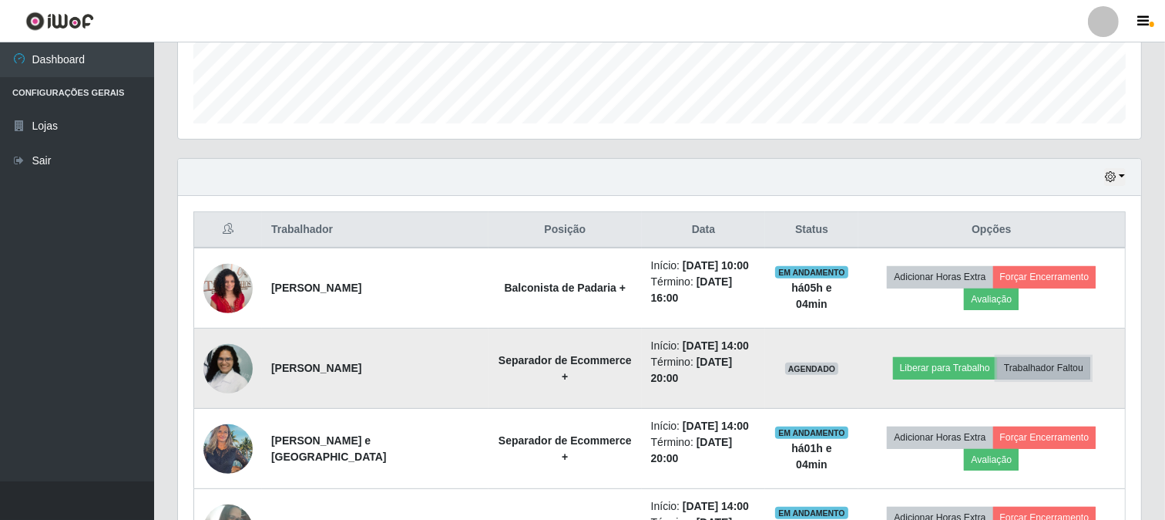
click at [1058, 365] on button "Trabalhador Faltou" at bounding box center [1043, 368] width 93 height 22
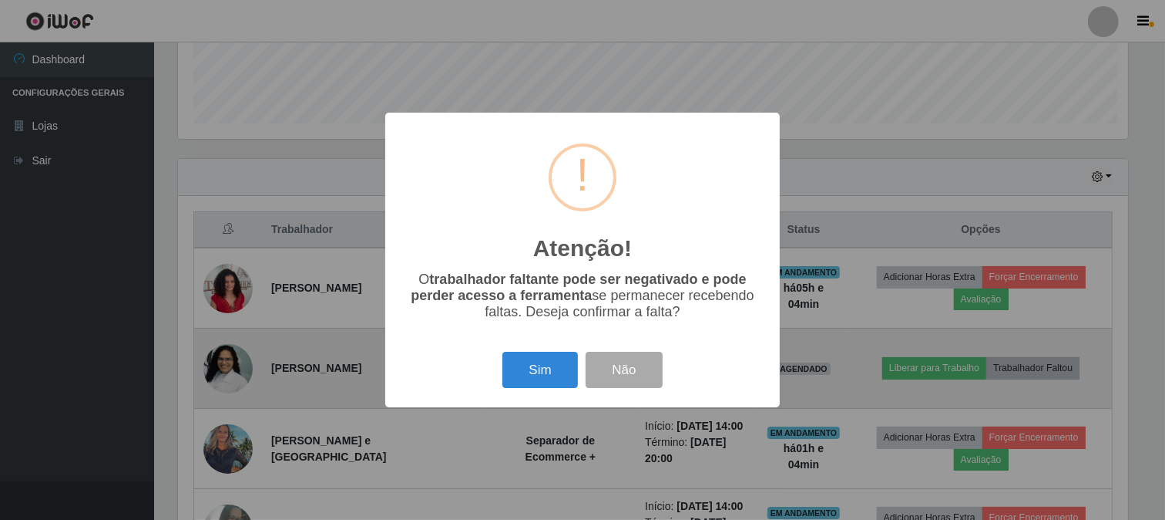
scroll to position [319, 953]
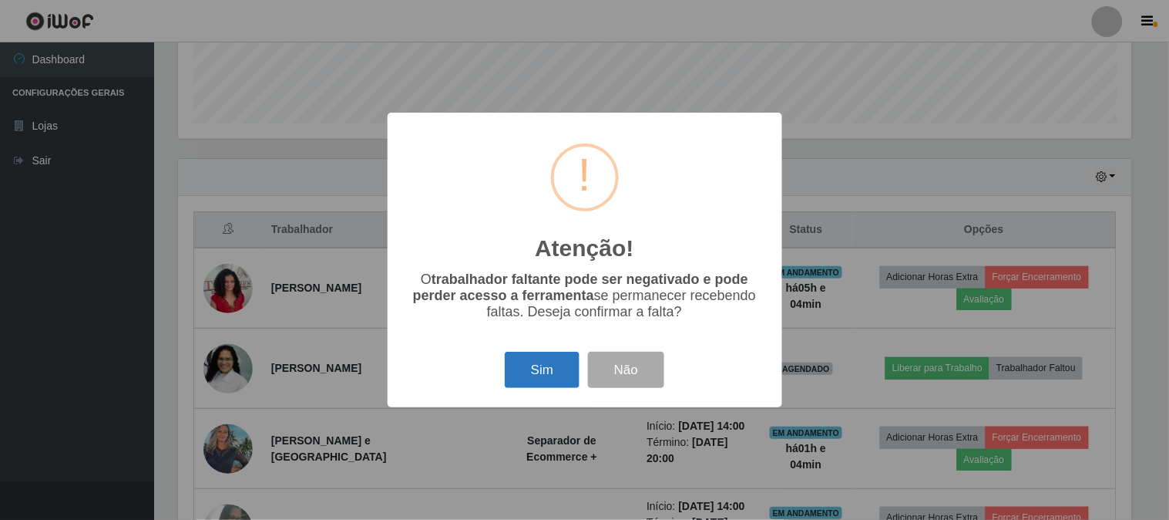
click at [555, 383] on button "Sim" at bounding box center [542, 369] width 75 height 36
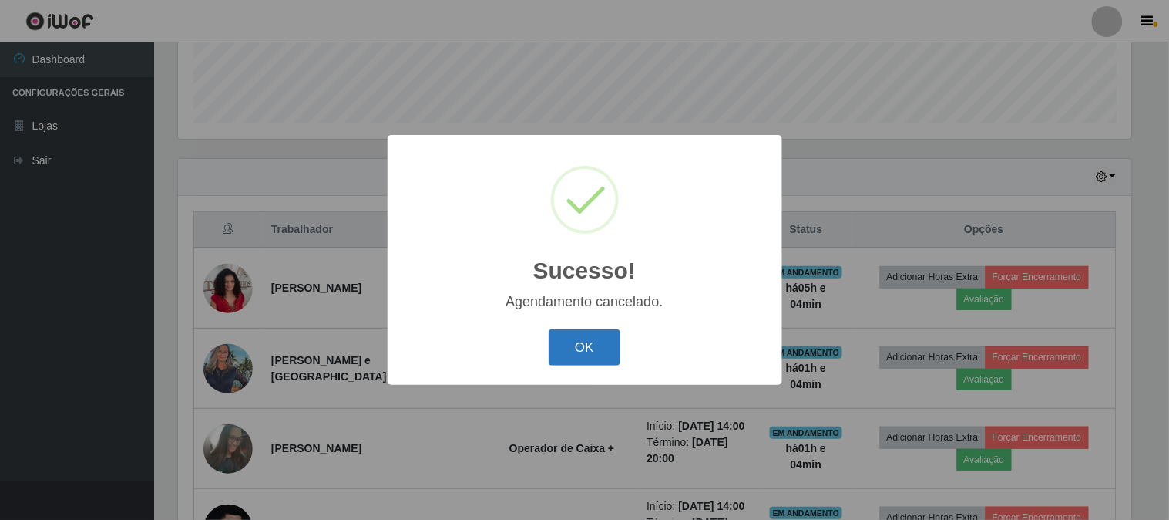
click at [607, 351] on button "OK" at bounding box center [585, 347] width 72 height 36
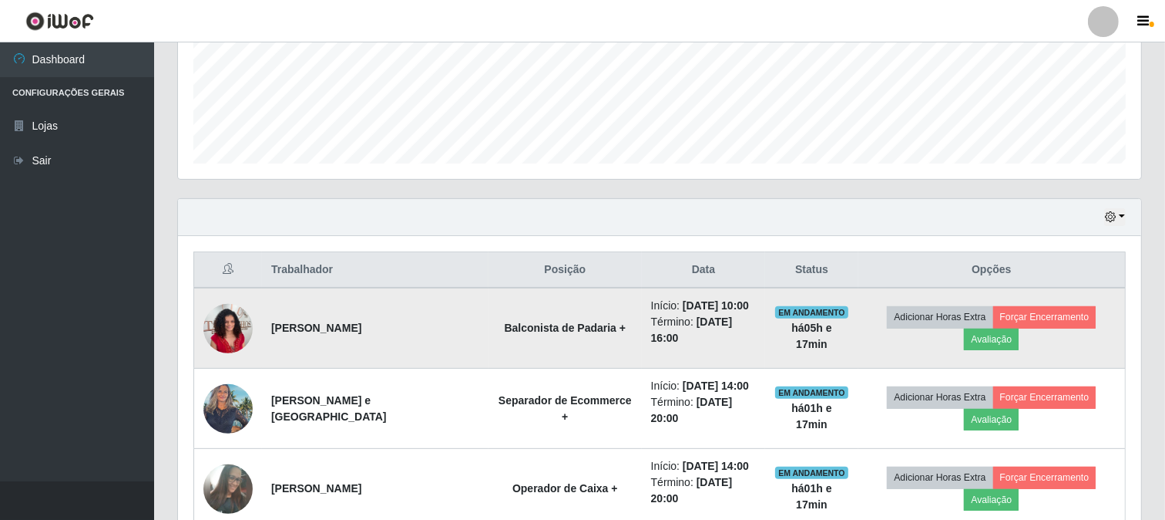
scroll to position [342, 0]
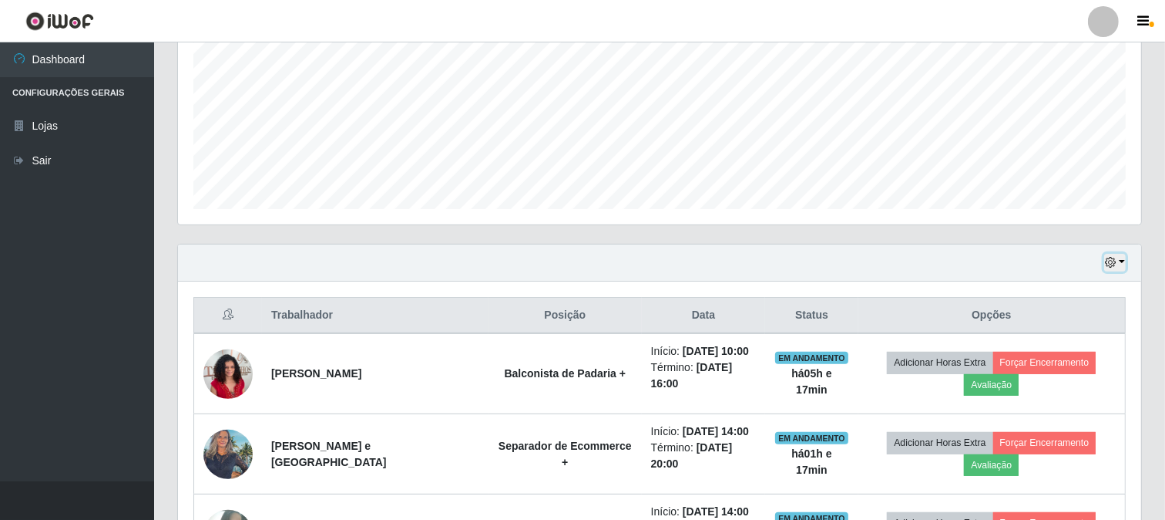
click at [1114, 264] on icon "button" at bounding box center [1110, 262] width 11 height 11
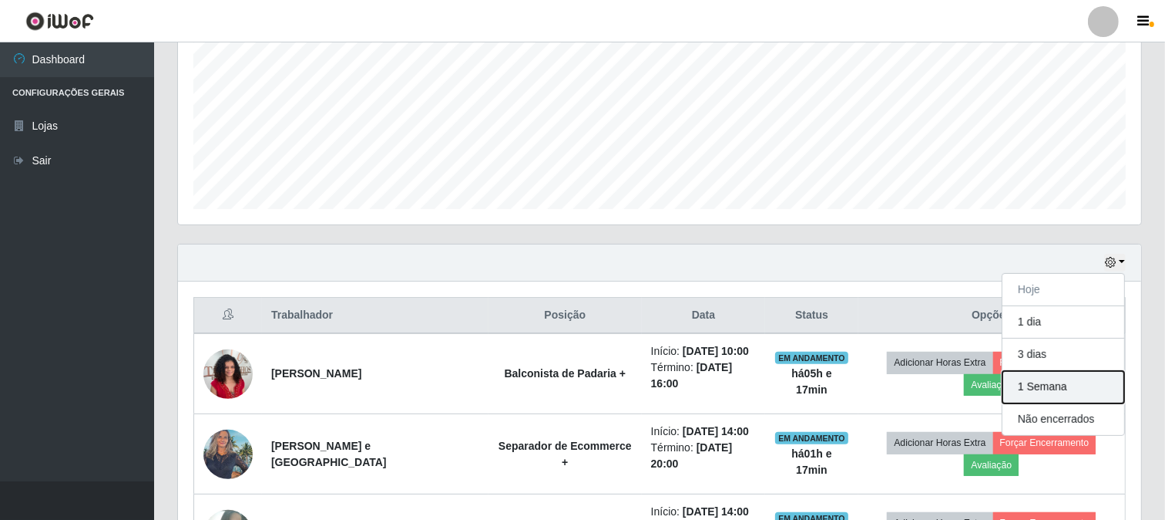
click at [1060, 388] on button "1 Semana" at bounding box center [1064, 387] width 122 height 32
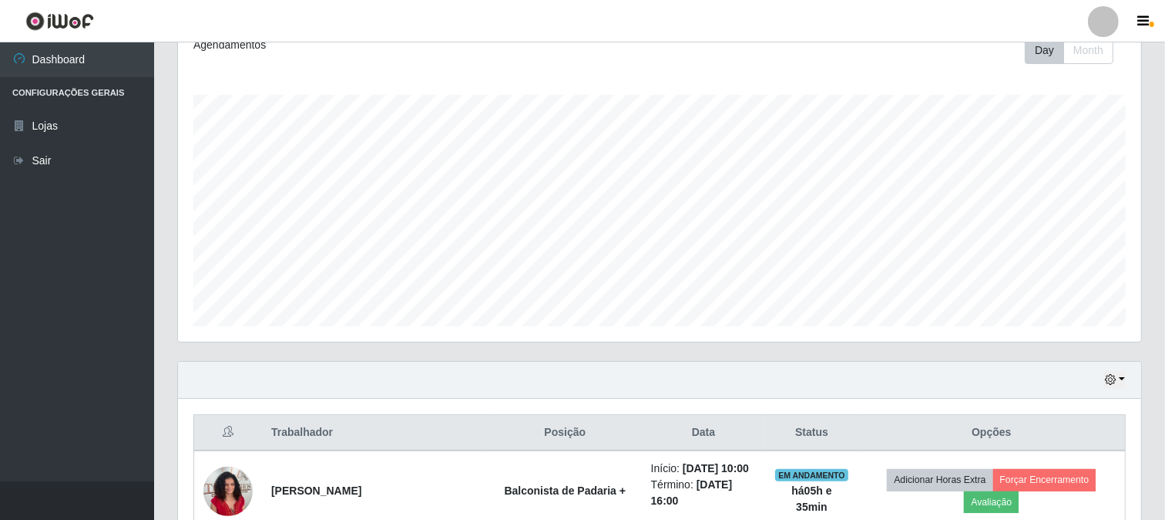
scroll to position [308, 0]
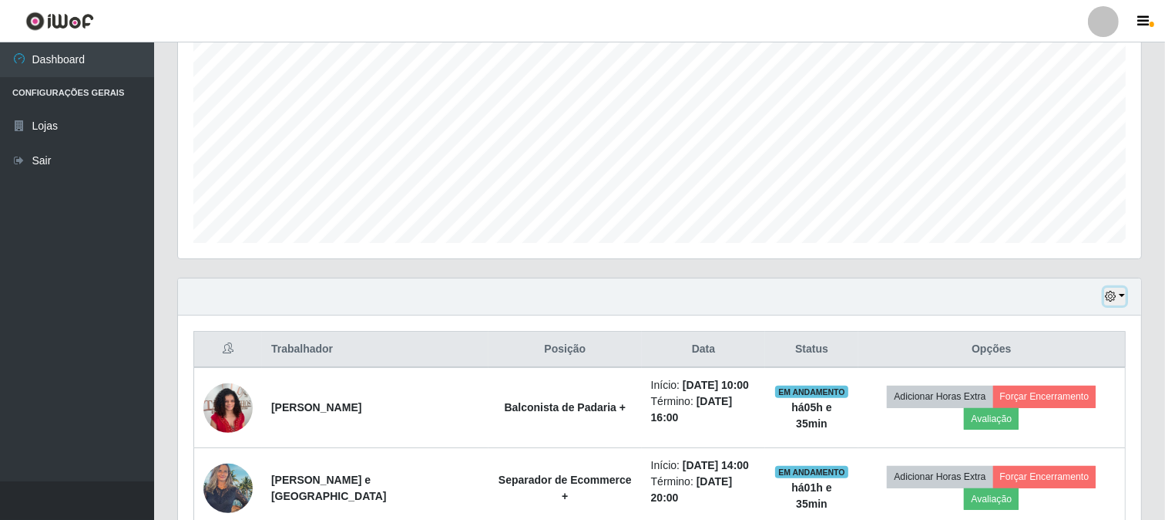
click at [1118, 297] on button "button" at bounding box center [1116, 296] width 22 height 18
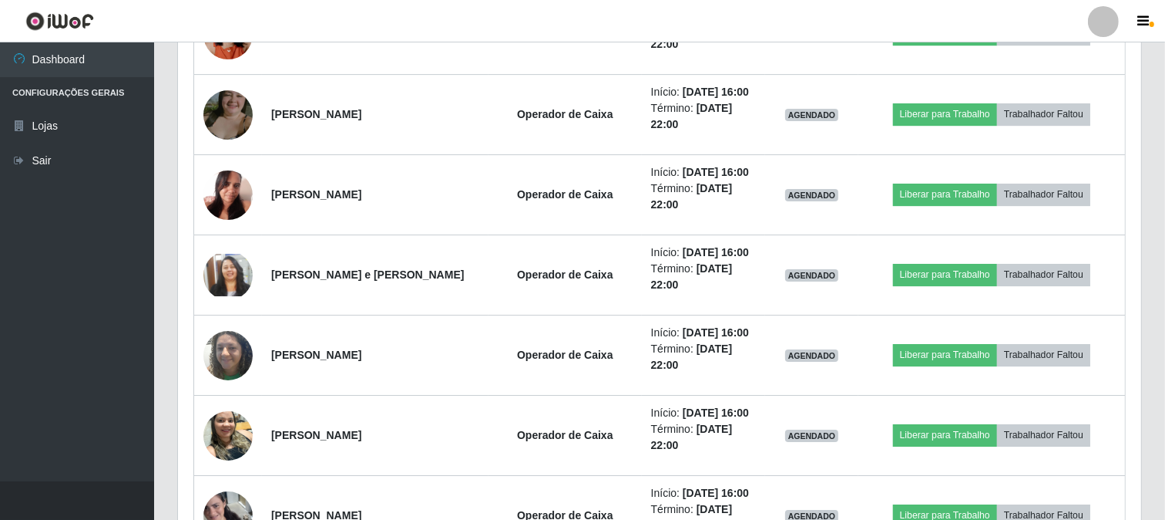
scroll to position [4721, 0]
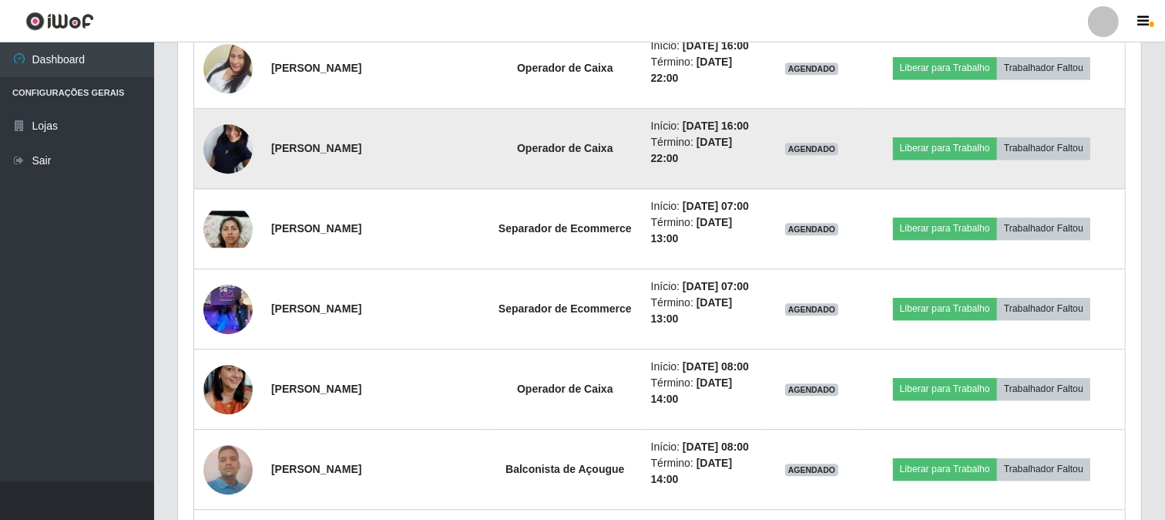
scroll to position [3608, 0]
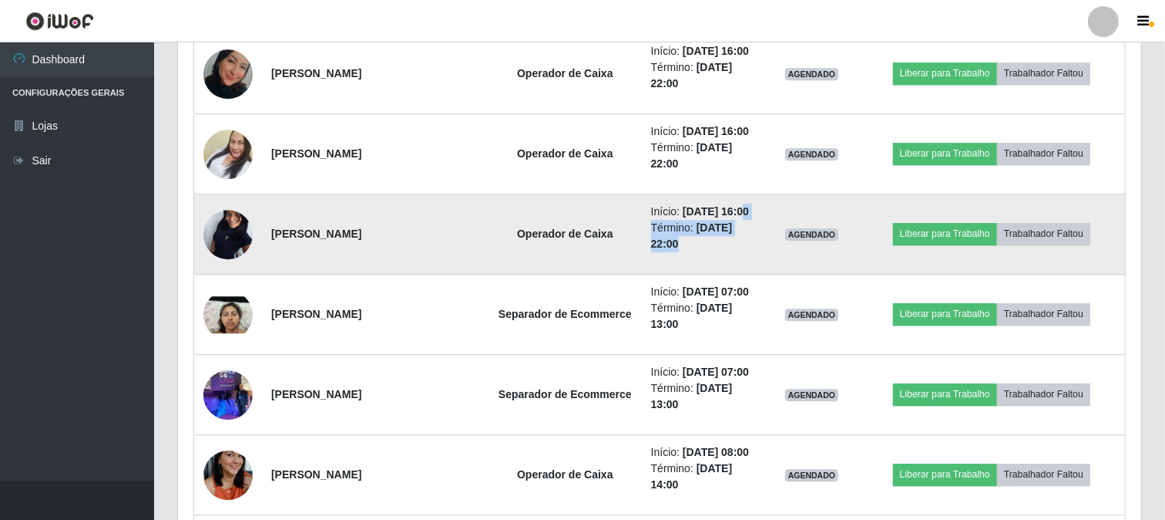
drag, startPoint x: 732, startPoint y: 210, endPoint x: 775, endPoint y: 208, distance: 43.2
click at [775, 209] on tr "[PERSON_NAME] Operador de Caixa Início: [DATE] 16:00 Término: [DATE] 22:00 AGEN…" at bounding box center [660, 234] width 932 height 80
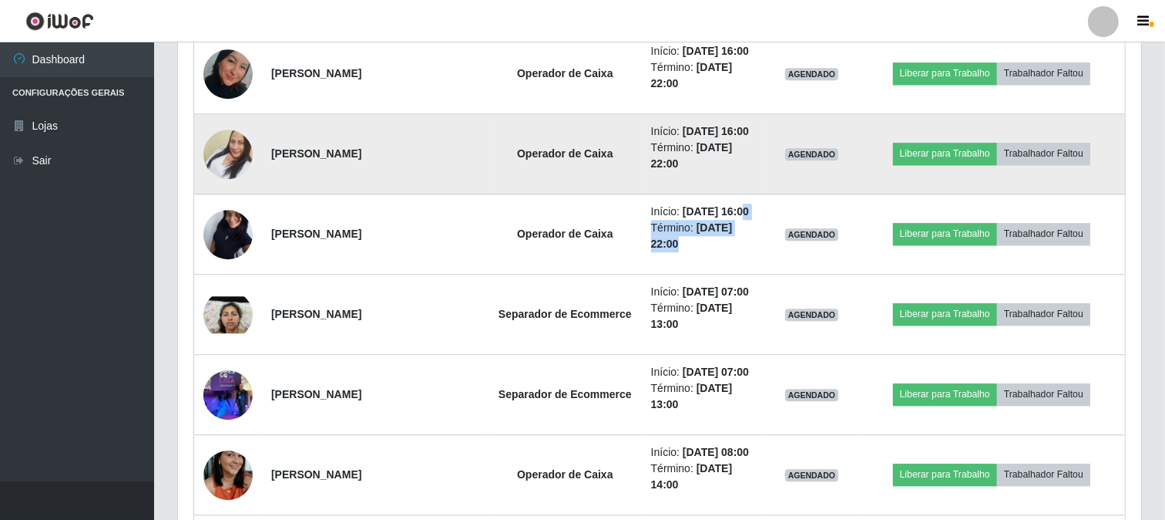
drag, startPoint x: 735, startPoint y: 126, endPoint x: 760, endPoint y: 126, distance: 25.4
click at [749, 126] on time "[DATE] 16:00" at bounding box center [716, 131] width 66 height 12
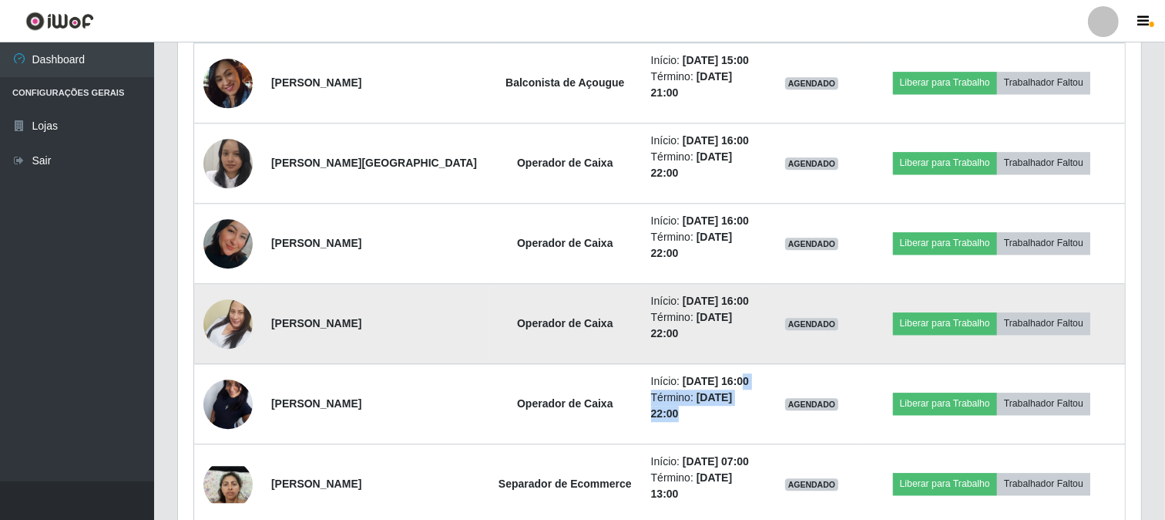
scroll to position [3436, 0]
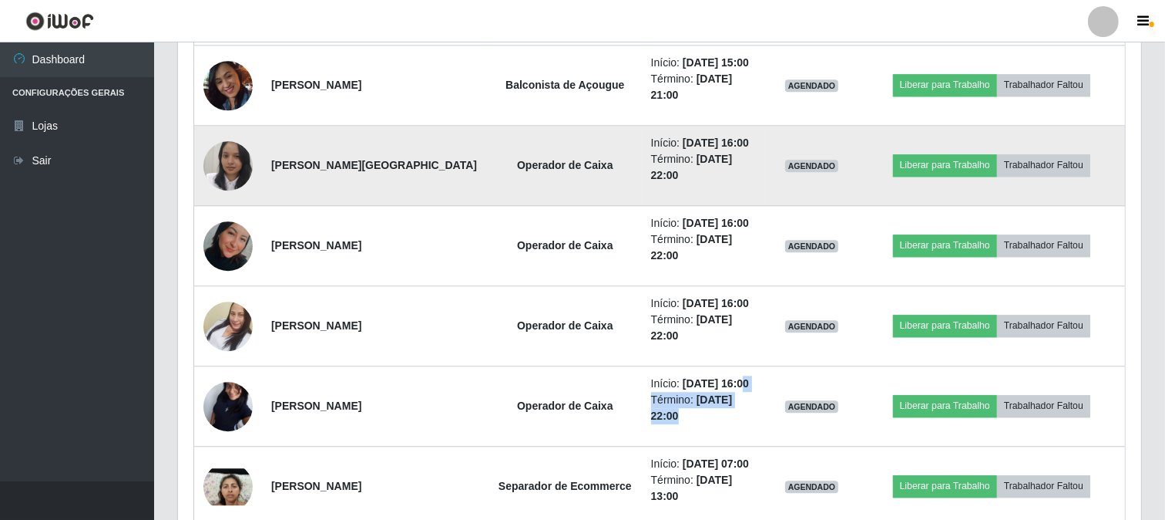
drag, startPoint x: 731, startPoint y: 214, endPoint x: 764, endPoint y: 197, distance: 37.6
click at [765, 212] on td "Início: [DATE] 16:00 Término: [DATE] 22:00" at bounding box center [704, 246] width 124 height 80
drag, startPoint x: 732, startPoint y: 147, endPoint x: 774, endPoint y: 153, distance: 42.0
click at [774, 153] on tr "[PERSON_NAME] Operador de Caixa Início: [DATE] 16:00 Término: [DATE] 22:00 AGEN…" at bounding box center [660, 166] width 932 height 80
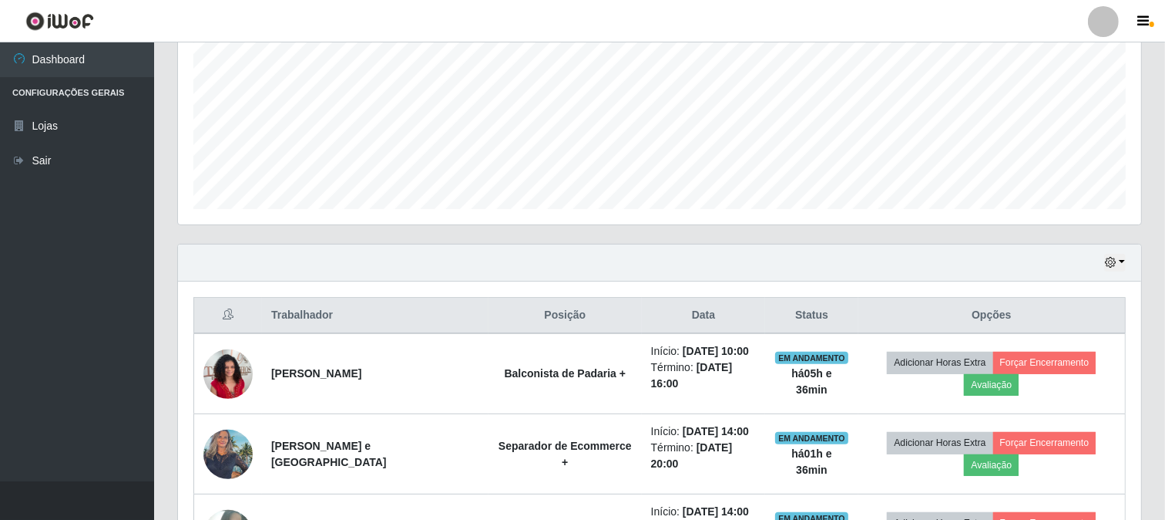
scroll to position [428, 0]
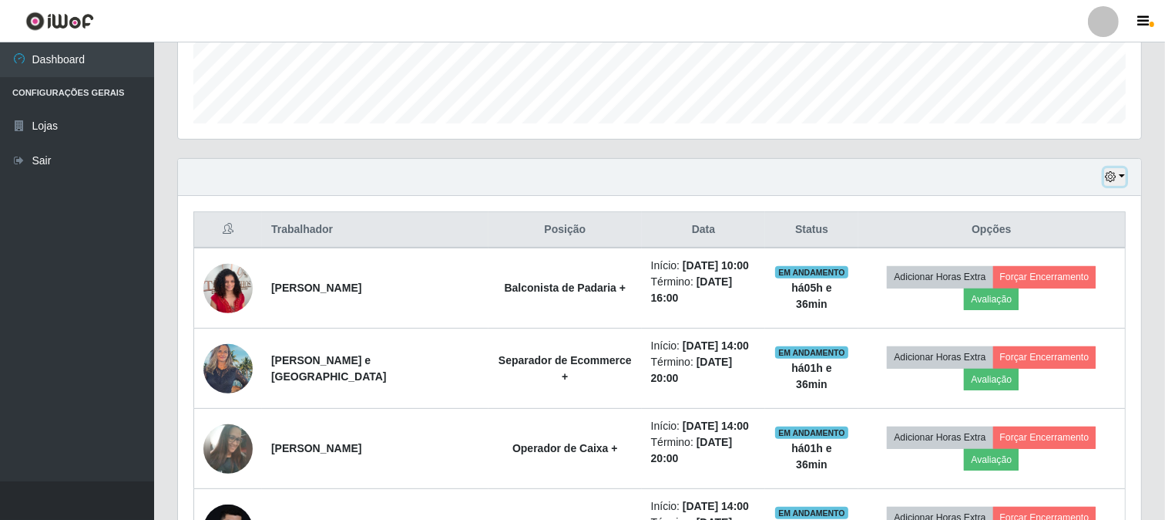
click at [1122, 180] on button "button" at bounding box center [1116, 177] width 22 height 18
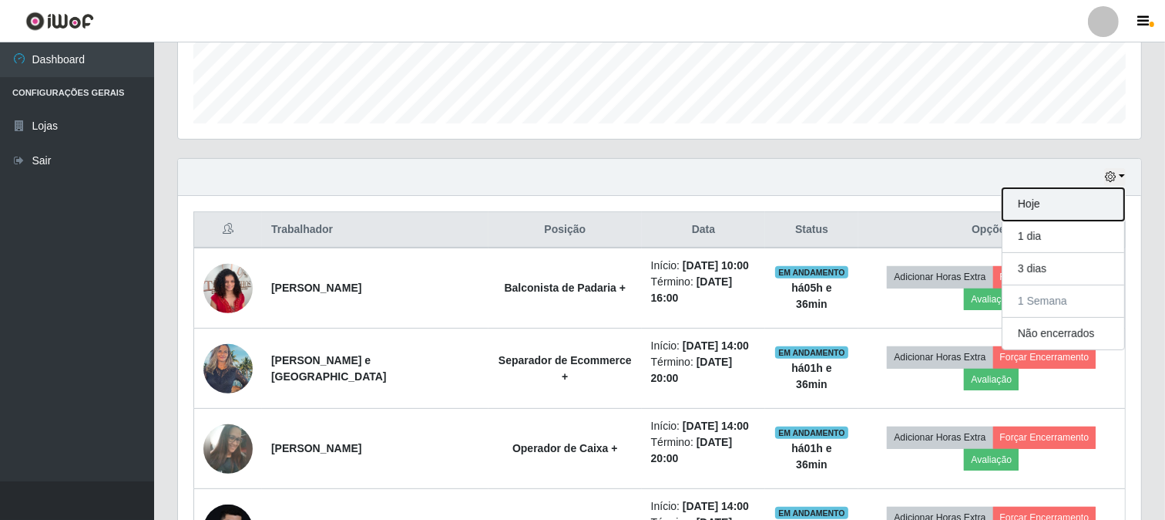
click at [1012, 206] on button "Hoje" at bounding box center [1064, 204] width 122 height 32
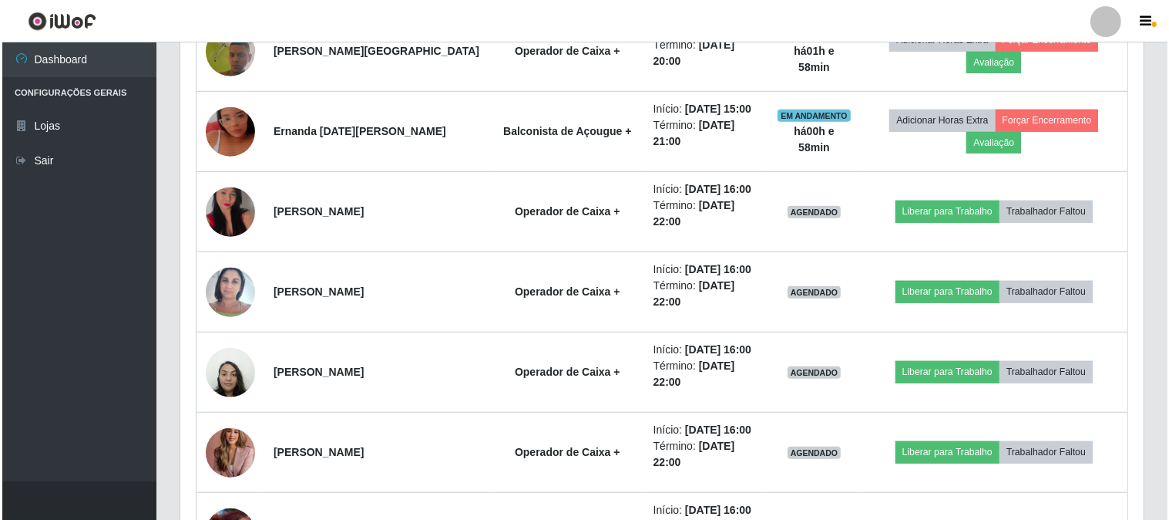
scroll to position [1015, 0]
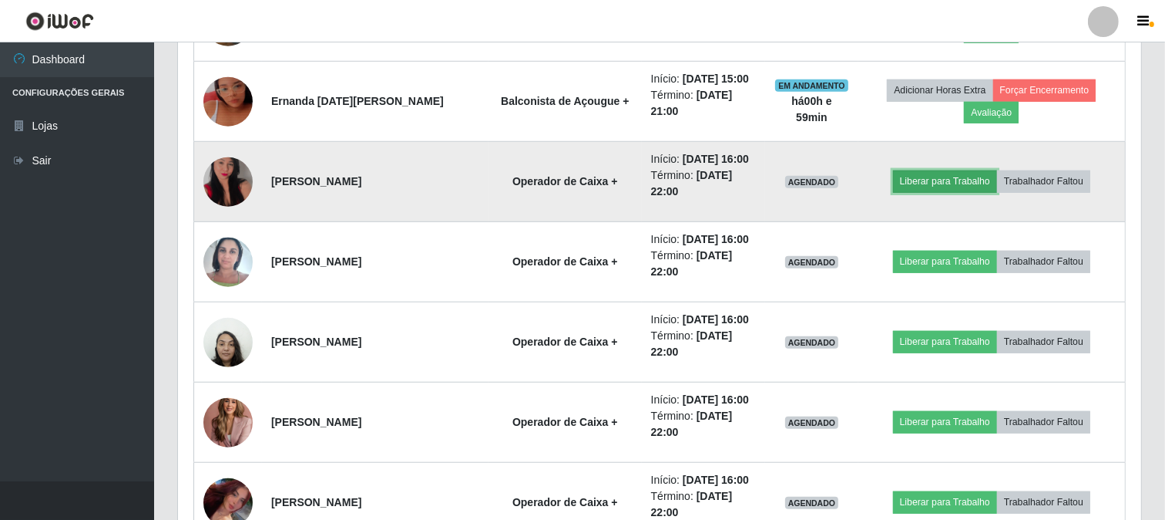
click at [954, 175] on button "Liberar para Trabalho" at bounding box center [945, 181] width 104 height 22
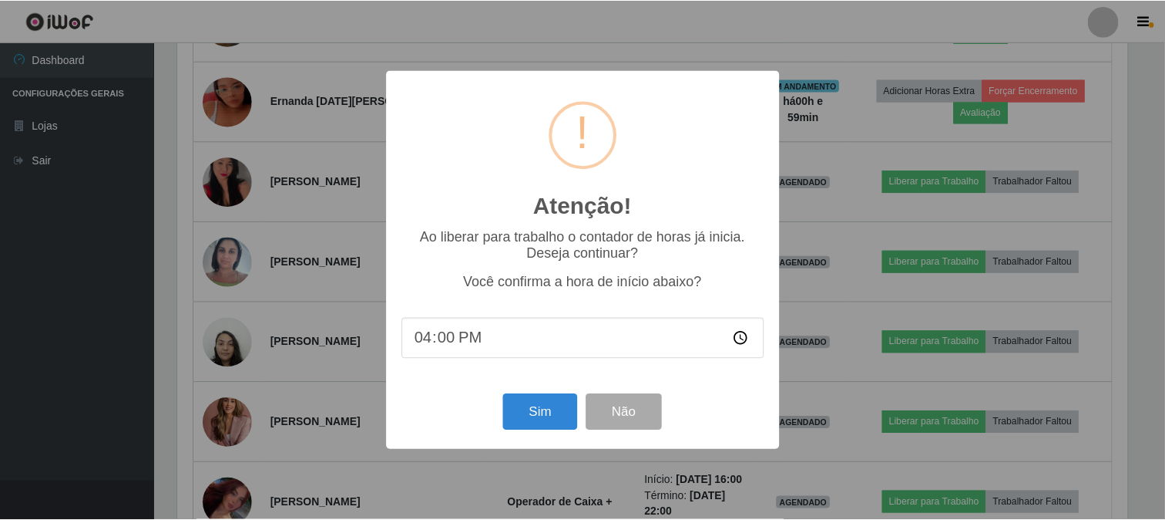
scroll to position [319, 953]
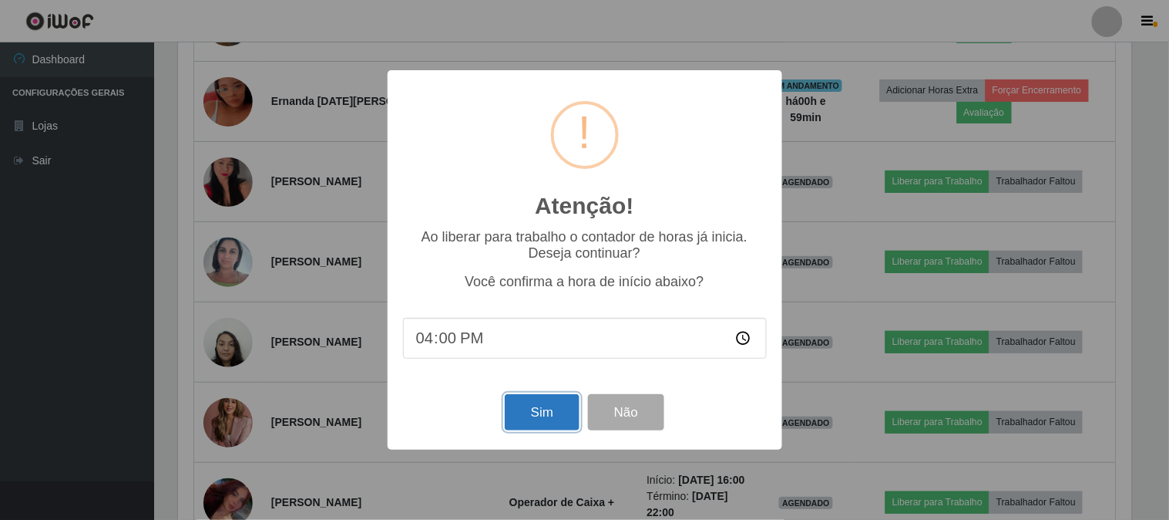
click at [543, 413] on button "Sim" at bounding box center [542, 412] width 75 height 36
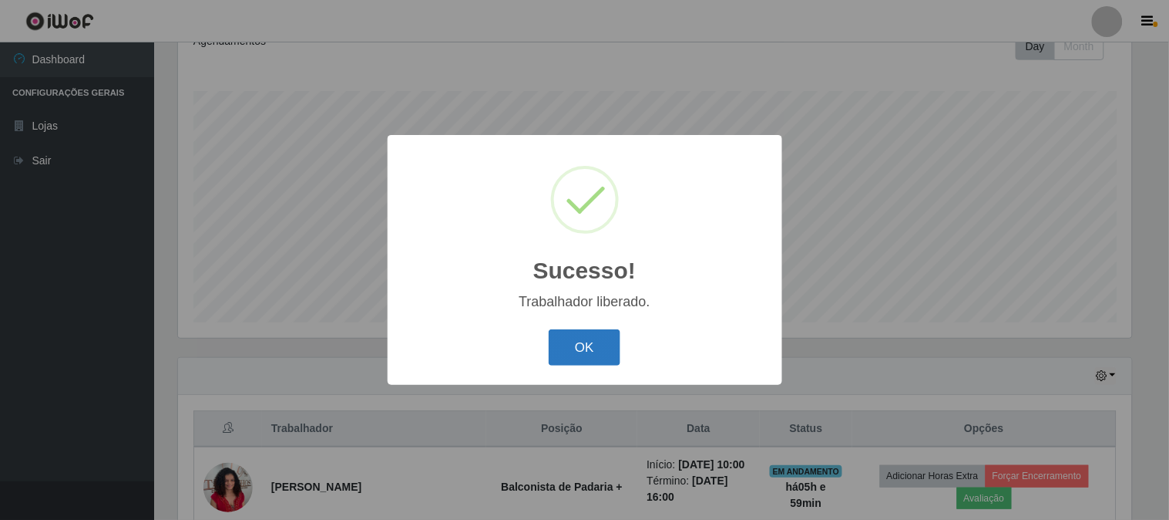
click at [597, 347] on button "OK" at bounding box center [585, 347] width 72 height 36
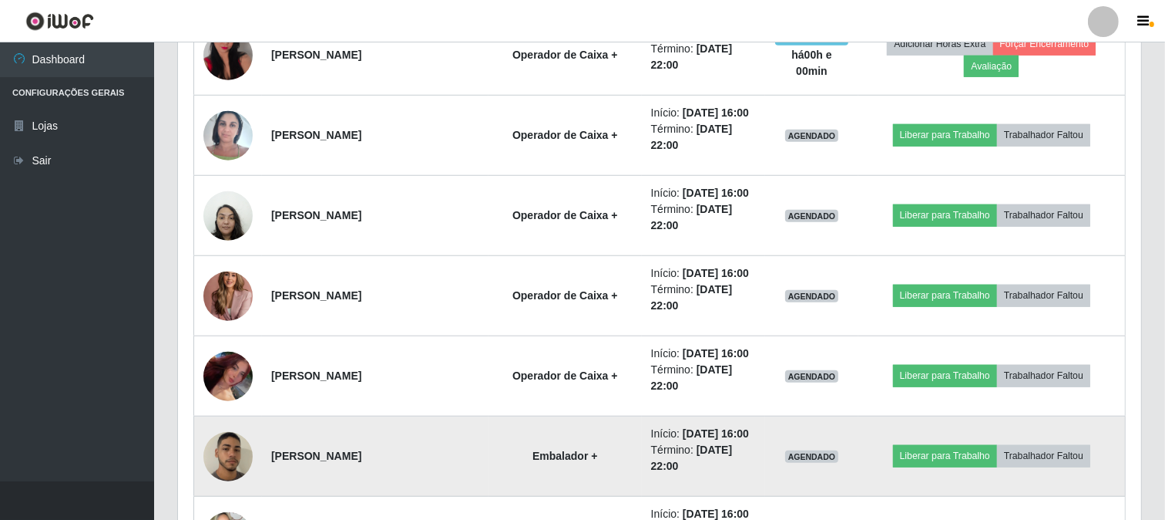
scroll to position [1172, 0]
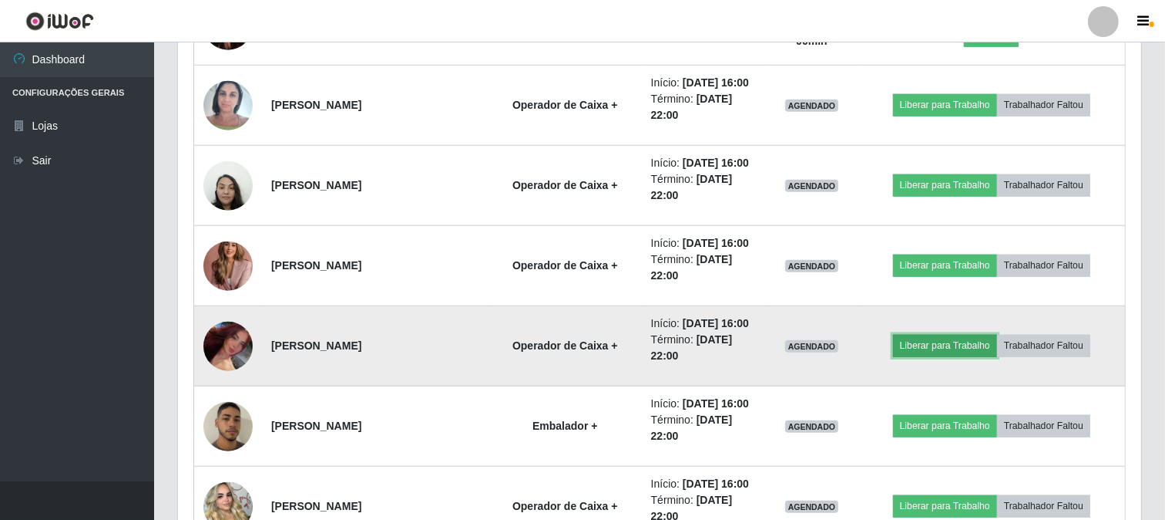
click at [959, 341] on button "Liberar para Trabalho" at bounding box center [945, 346] width 104 height 22
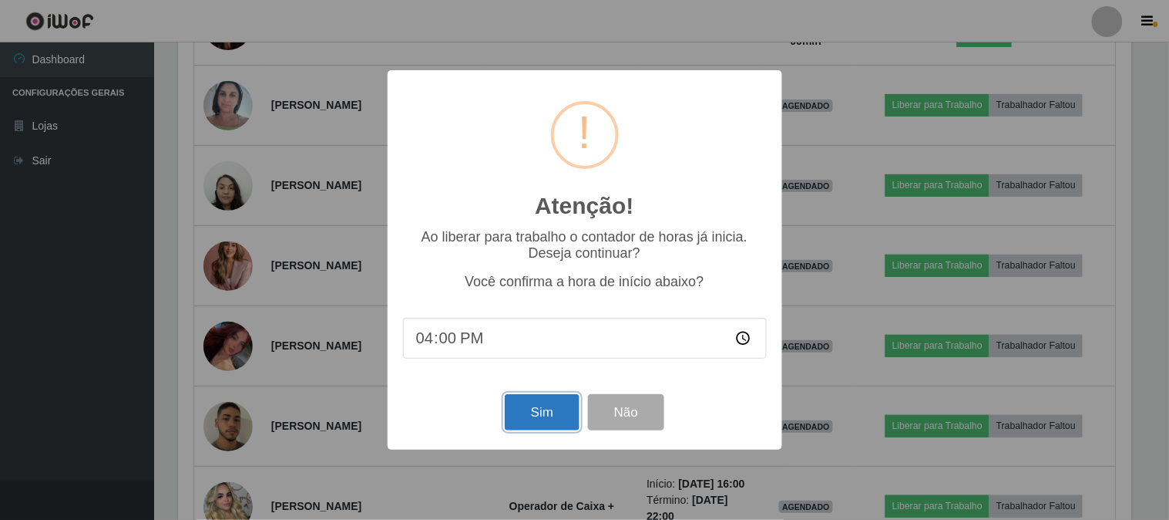
click at [536, 413] on button "Sim" at bounding box center [542, 412] width 75 height 36
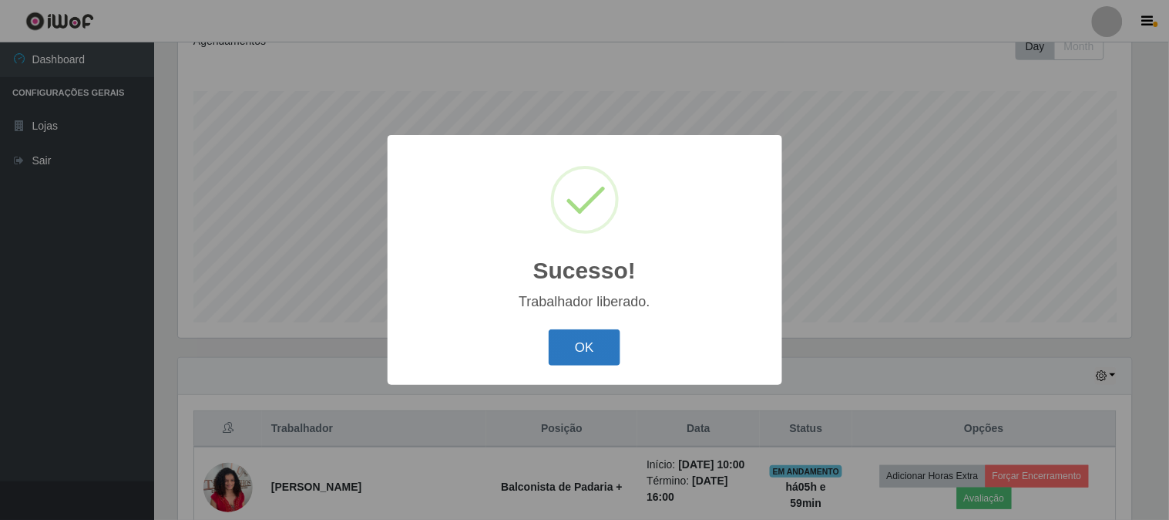
click at [602, 352] on button "OK" at bounding box center [585, 347] width 72 height 36
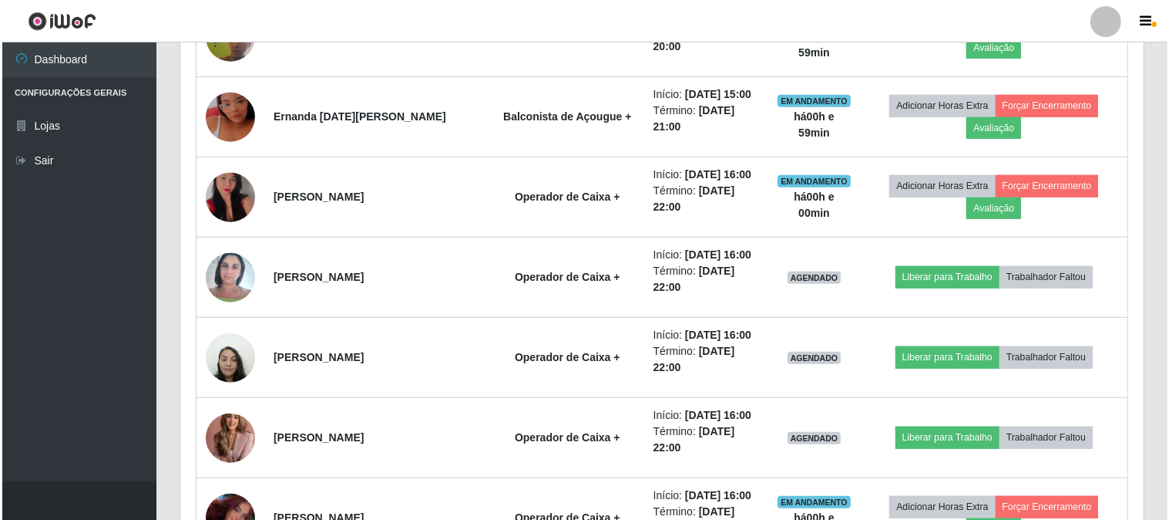
scroll to position [1273, 0]
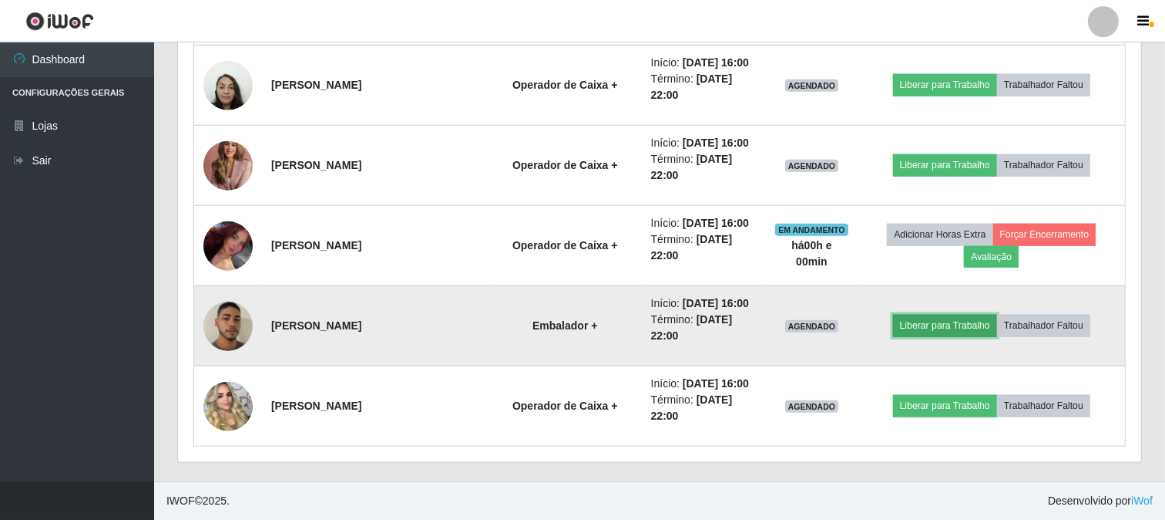
click at [943, 322] on button "Liberar para Trabalho" at bounding box center [945, 325] width 104 height 22
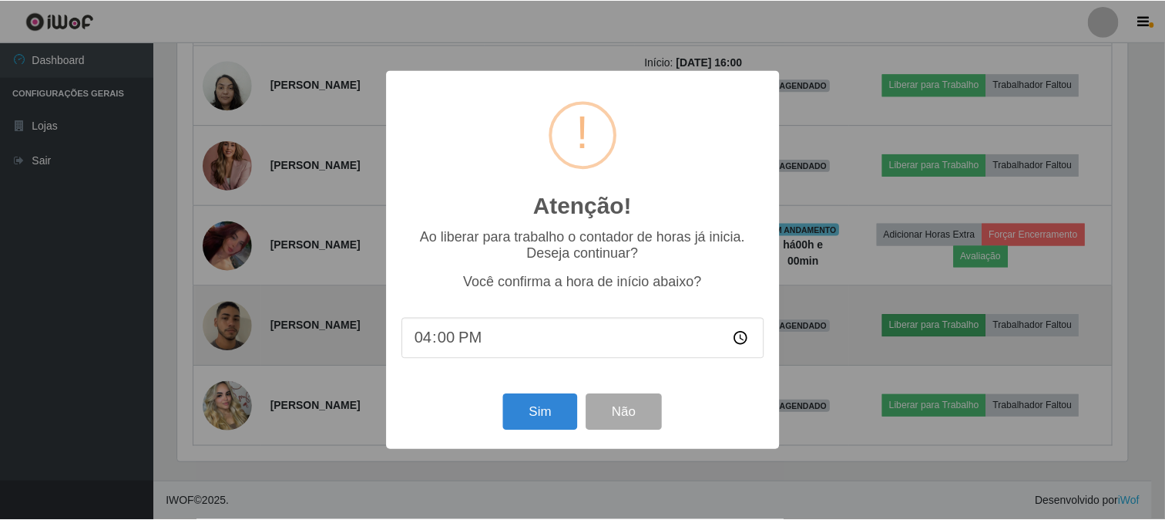
scroll to position [319, 953]
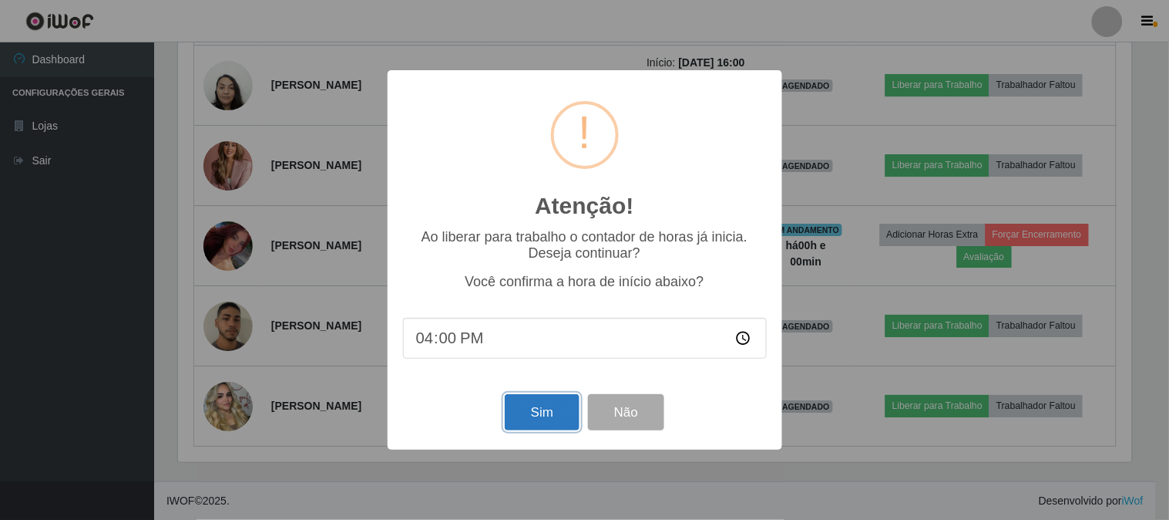
click at [542, 398] on button "Sim" at bounding box center [542, 412] width 75 height 36
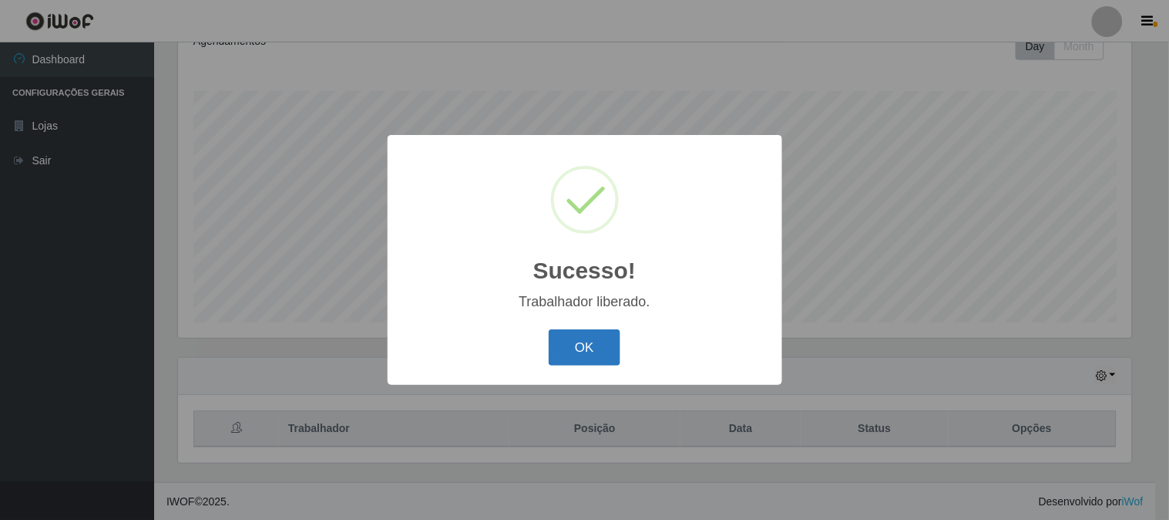
click at [602, 353] on button "OK" at bounding box center [585, 347] width 72 height 36
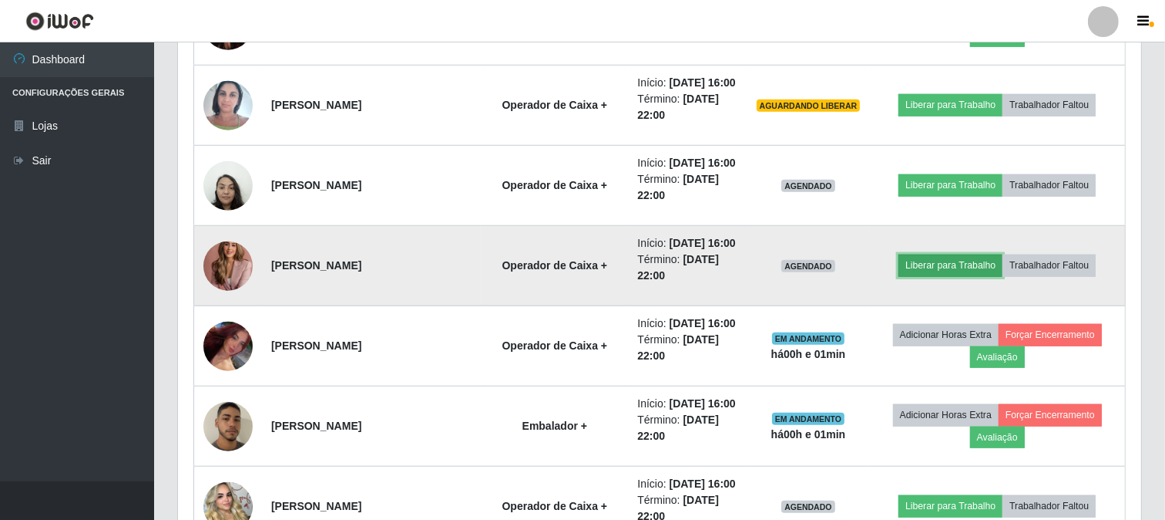
click at [940, 255] on button "Liberar para Trabalho" at bounding box center [951, 265] width 104 height 22
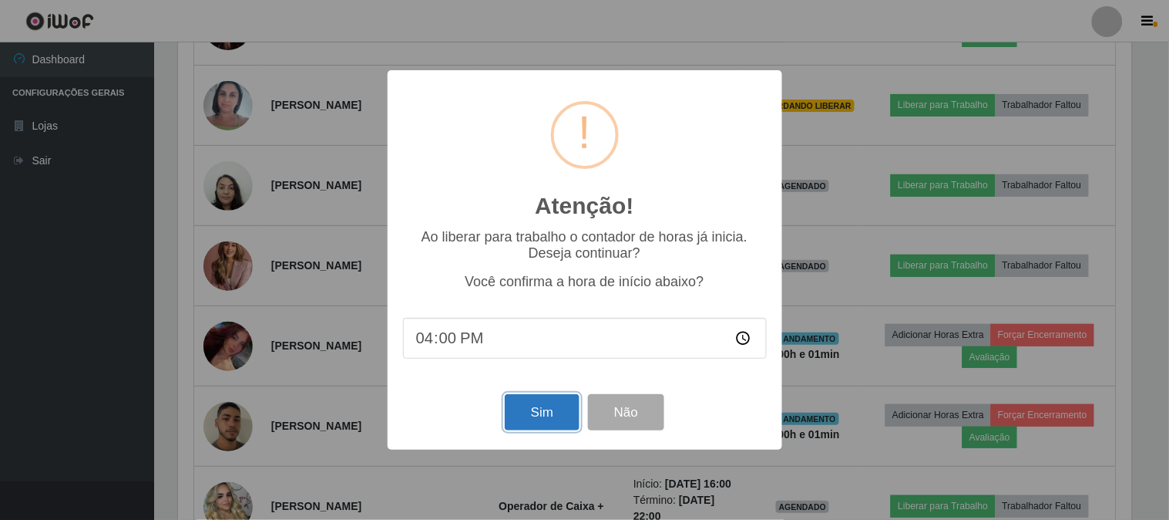
click at [533, 404] on button "Sim" at bounding box center [542, 412] width 75 height 36
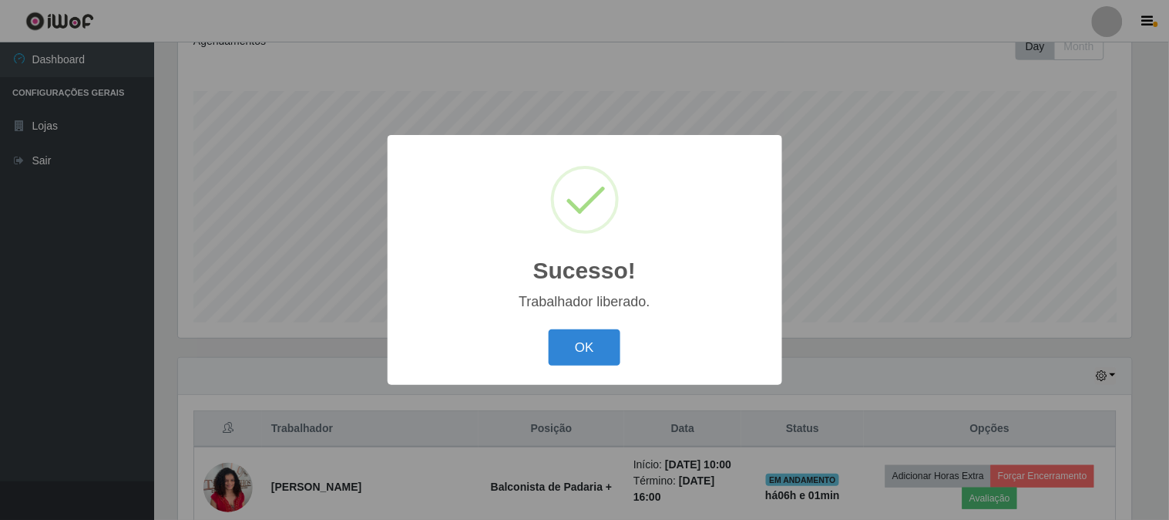
click at [549, 329] on button "OK" at bounding box center [585, 347] width 72 height 36
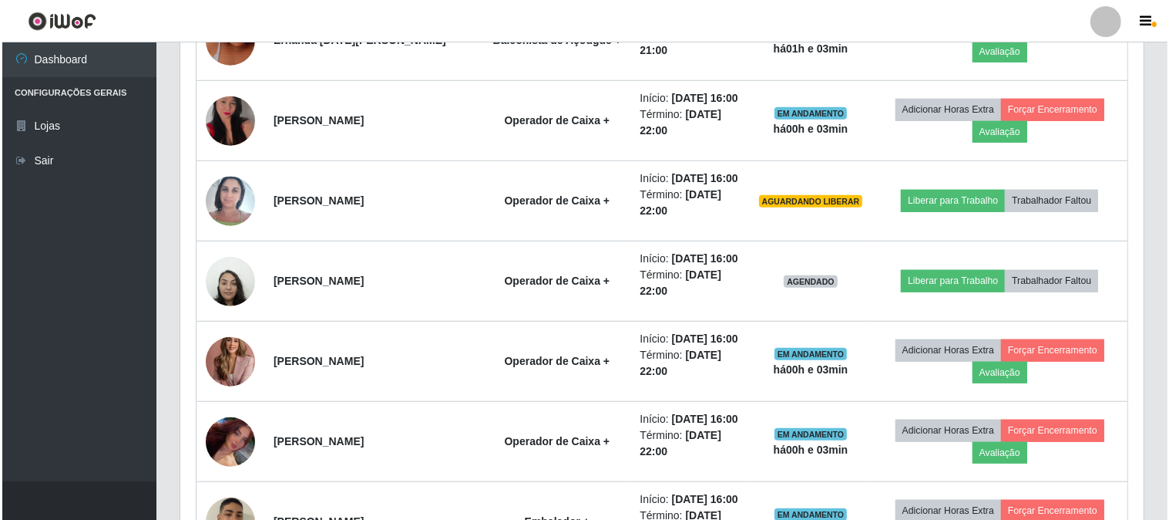
scroll to position [1085, 0]
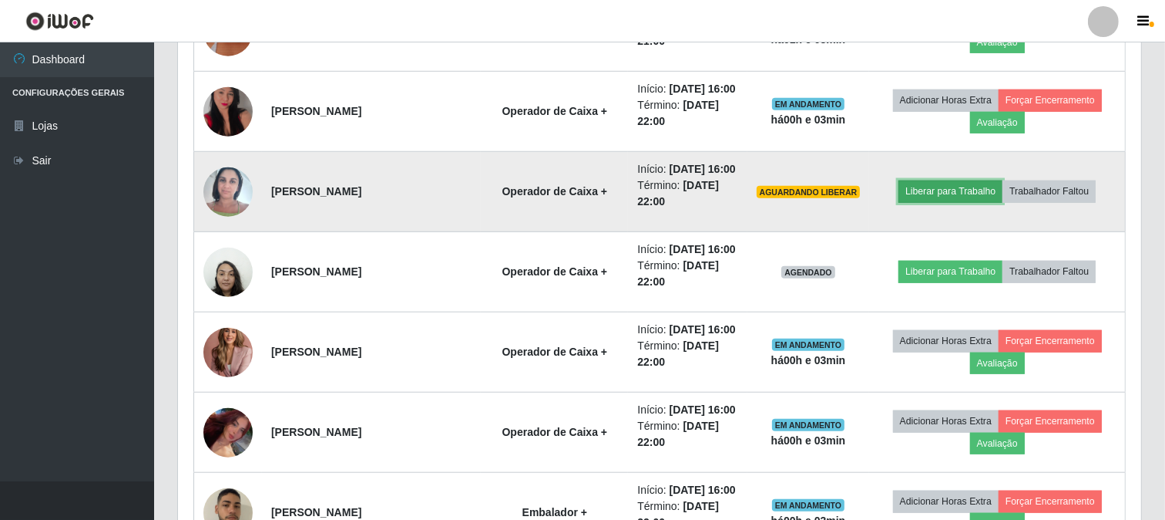
click at [941, 187] on button "Liberar para Trabalho" at bounding box center [951, 191] width 104 height 22
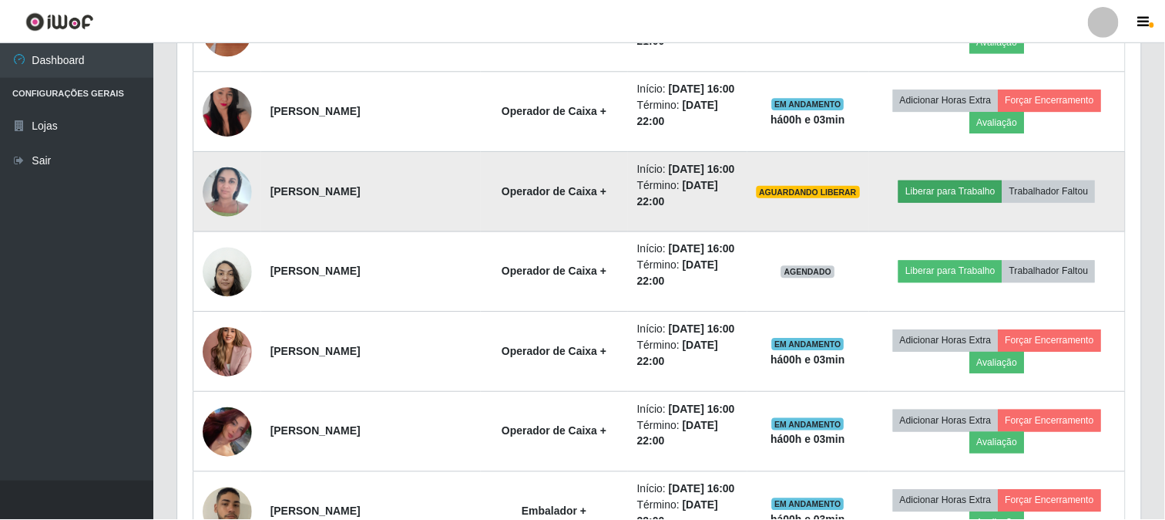
scroll to position [319, 953]
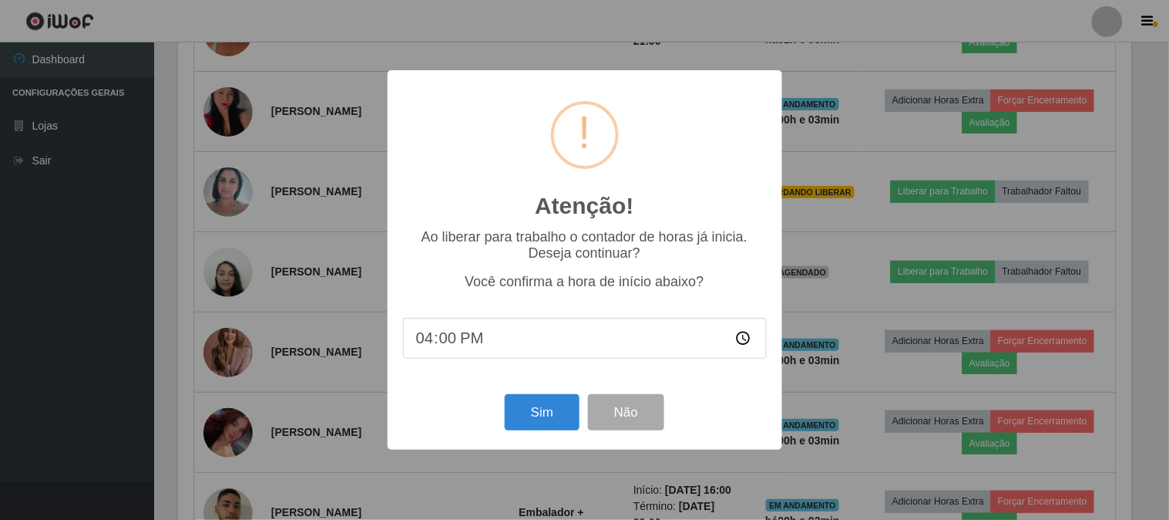
click at [556, 432] on div "Sim Não" at bounding box center [585, 412] width 364 height 44
click at [555, 425] on button "Sim" at bounding box center [542, 412] width 75 height 36
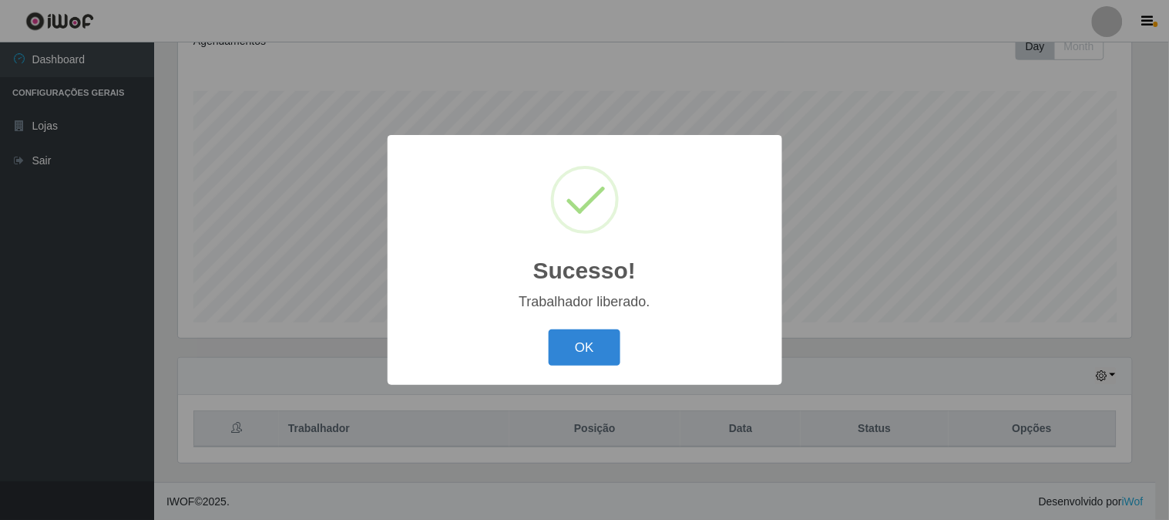
click at [549, 329] on button "OK" at bounding box center [585, 347] width 72 height 36
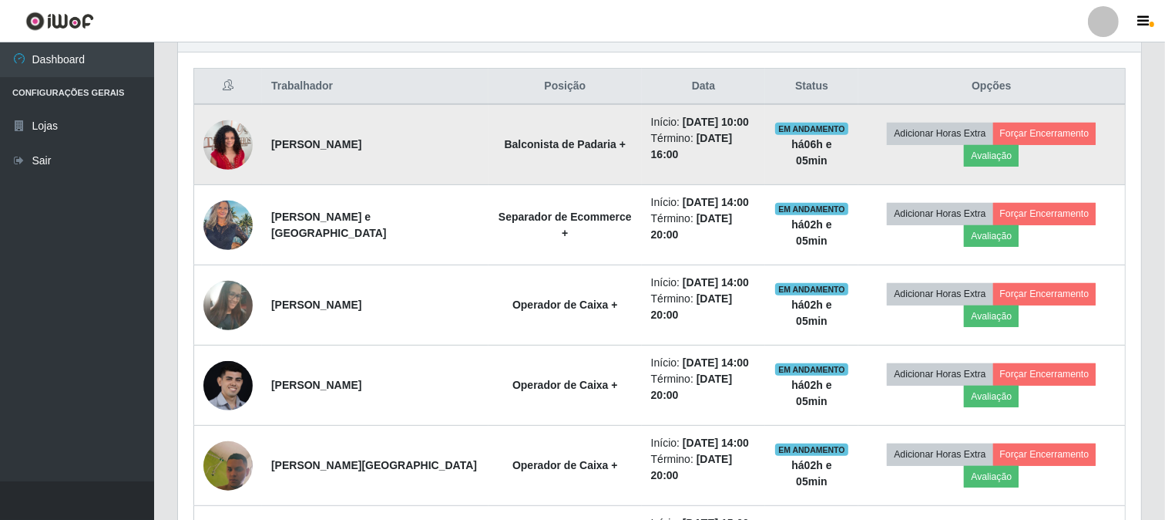
scroll to position [572, 0]
click at [1066, 141] on button "Forçar Encerramento" at bounding box center [1045, 133] width 103 height 22
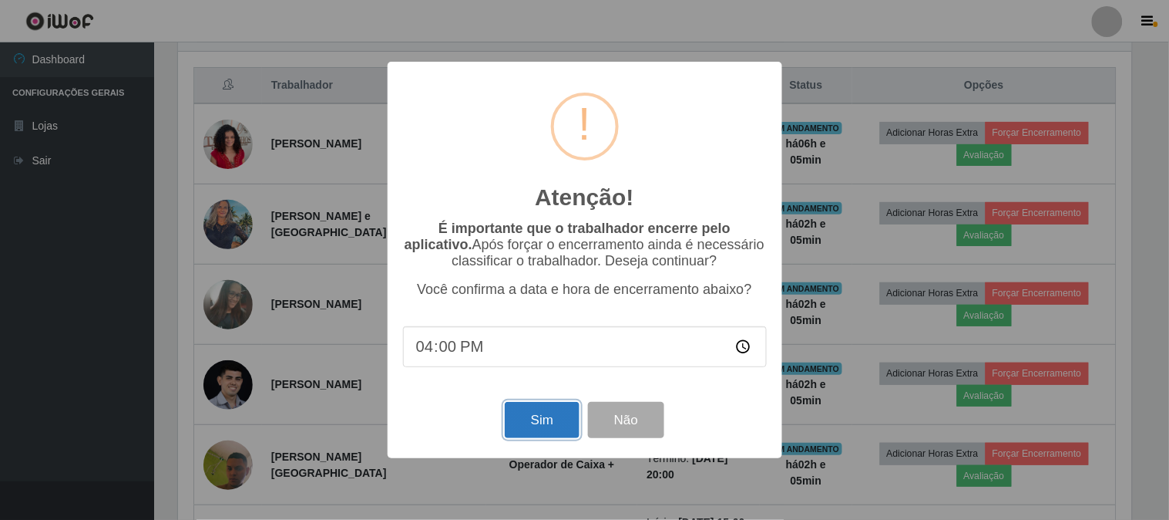
click at [522, 417] on button "Sim" at bounding box center [542, 420] width 75 height 36
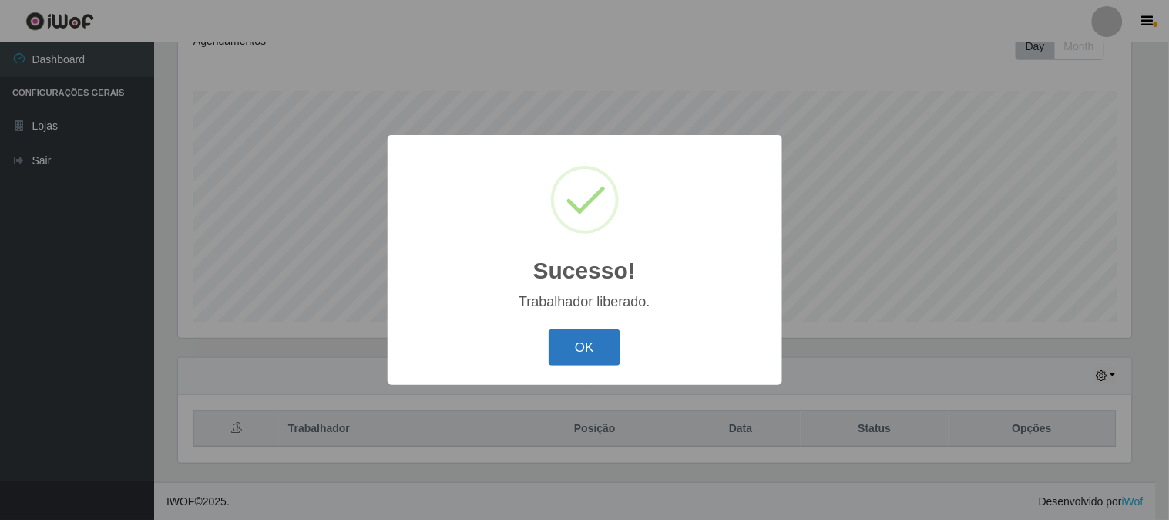
click at [559, 364] on button "OK" at bounding box center [585, 347] width 72 height 36
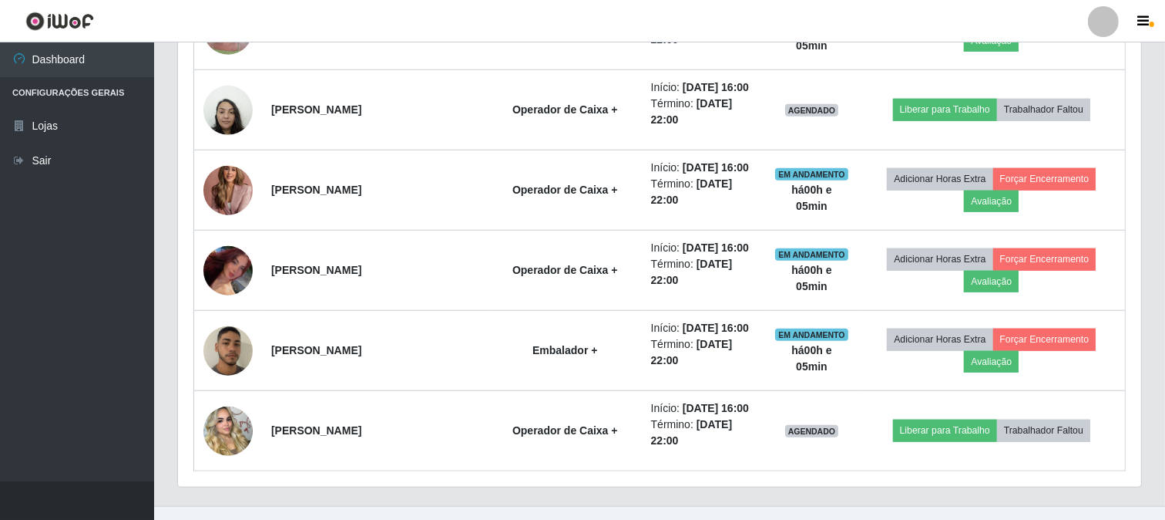
scroll to position [1172, 0]
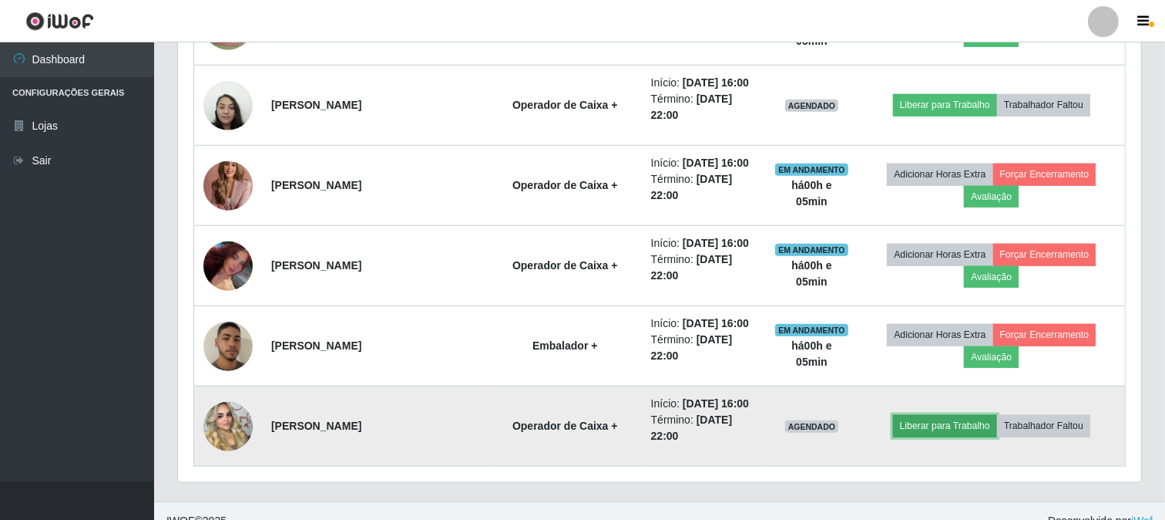
click at [913, 433] on button "Liberar para Trabalho" at bounding box center [945, 426] width 104 height 22
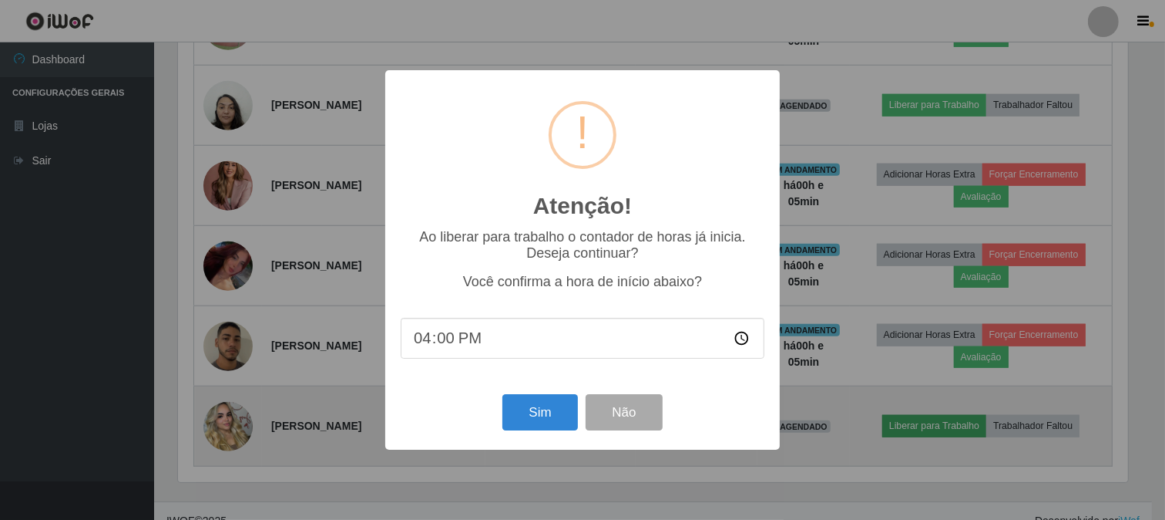
scroll to position [319, 953]
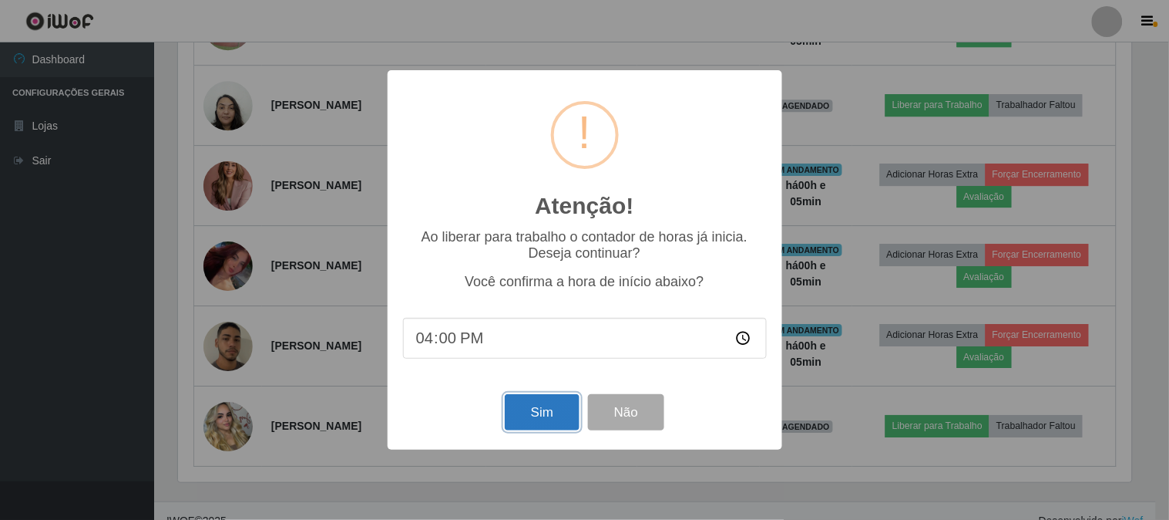
click at [550, 413] on button "Sim" at bounding box center [542, 412] width 75 height 36
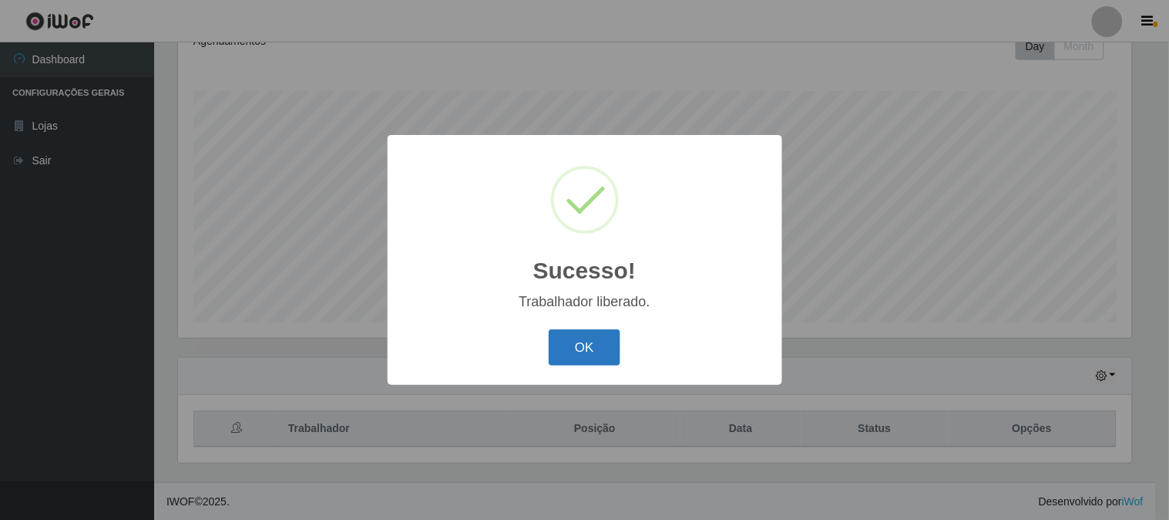
click at [560, 357] on button "OK" at bounding box center [585, 347] width 72 height 36
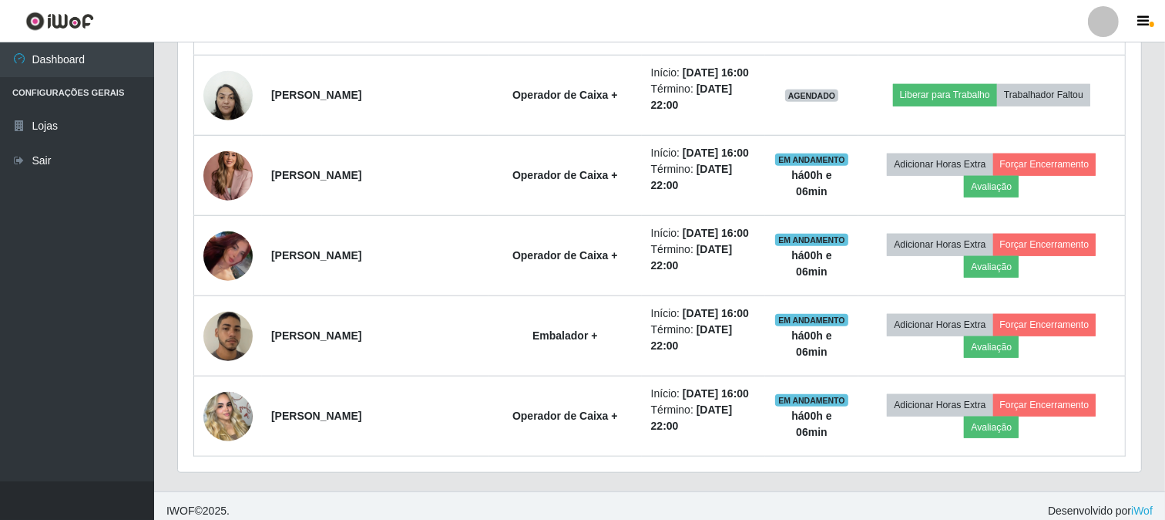
scroll to position [1192, 0]
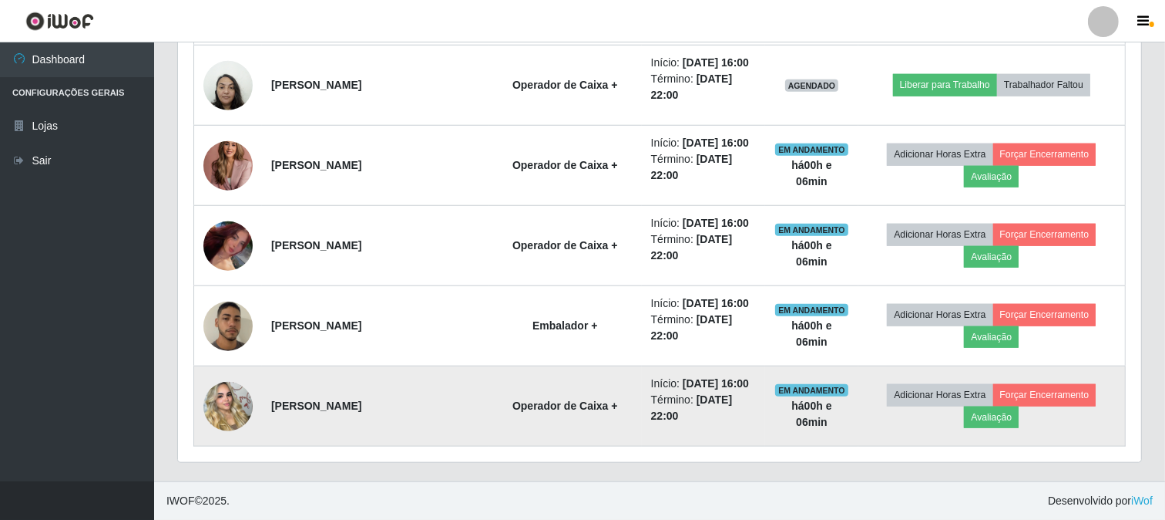
click at [226, 403] on img at bounding box center [227, 406] width 49 height 88
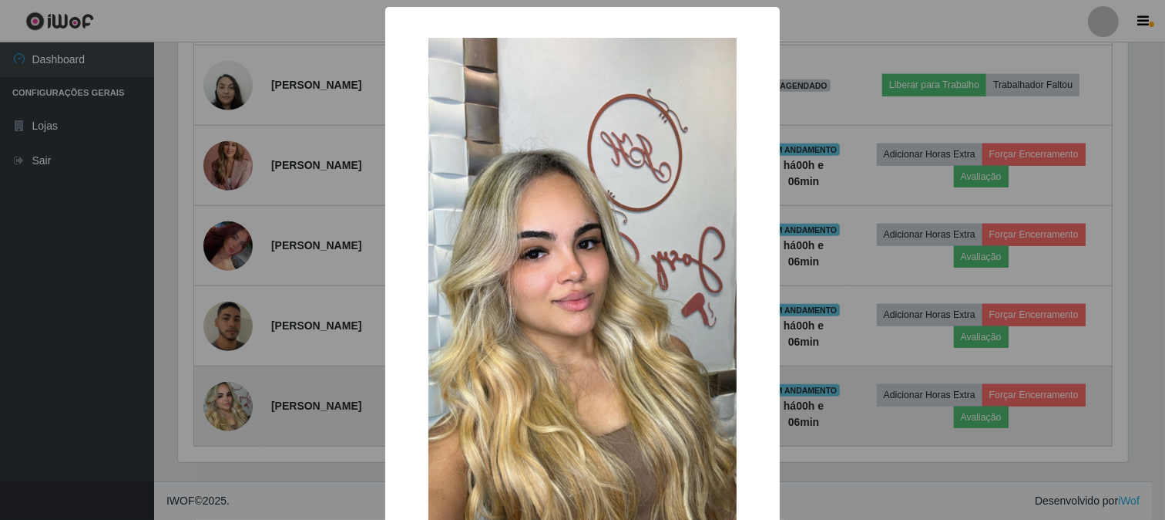
scroll to position [319, 953]
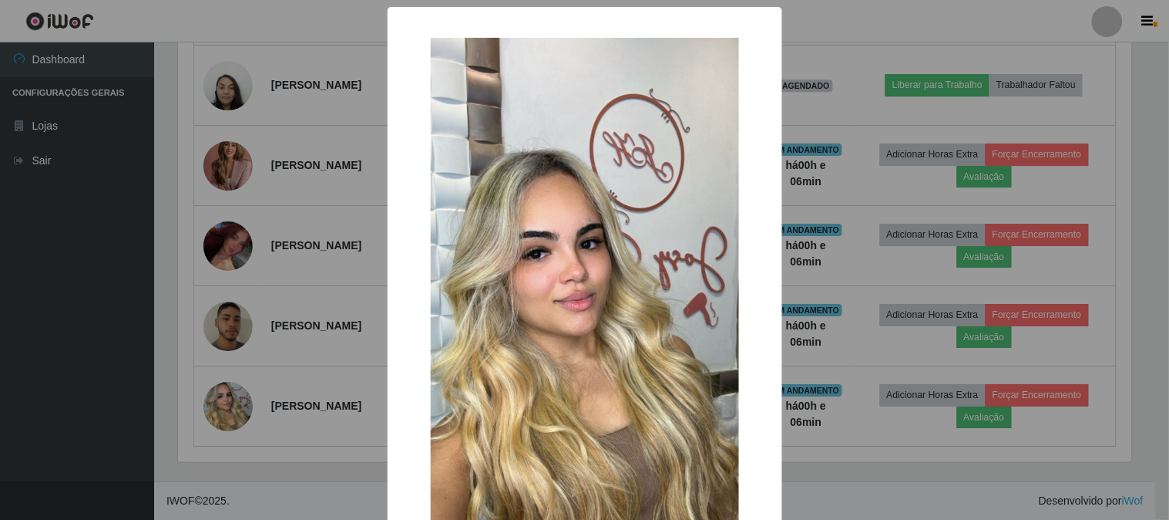
click at [342, 288] on div "× OK Cancel" at bounding box center [584, 260] width 1169 height 520
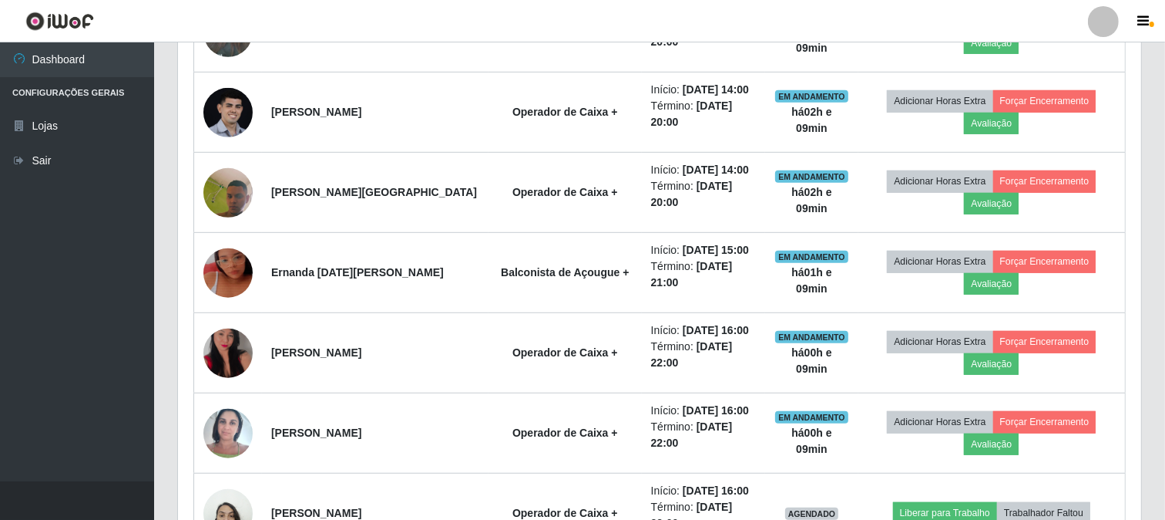
scroll to position [506, 0]
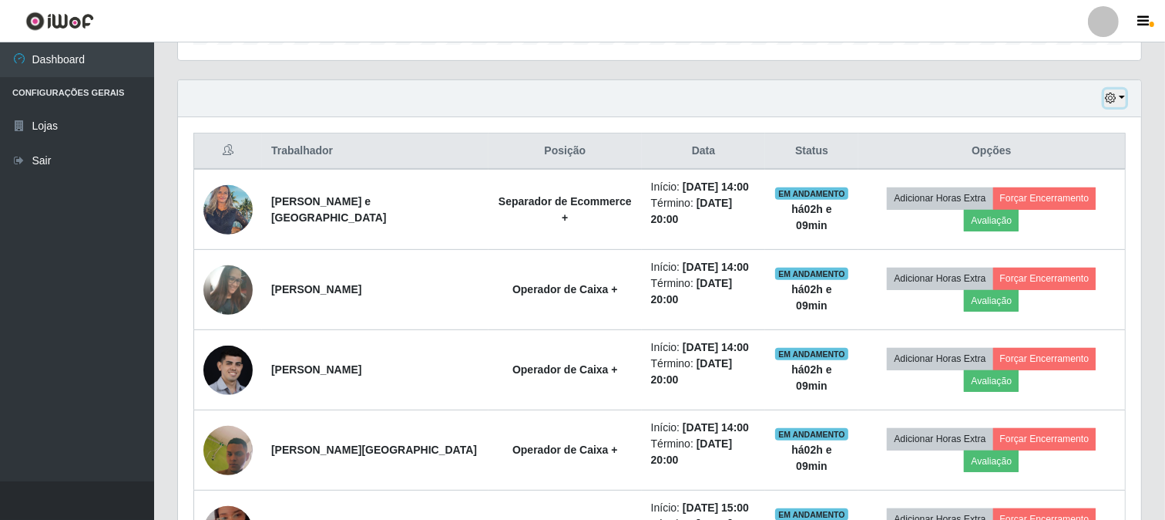
click at [1121, 96] on button "button" at bounding box center [1116, 98] width 22 height 18
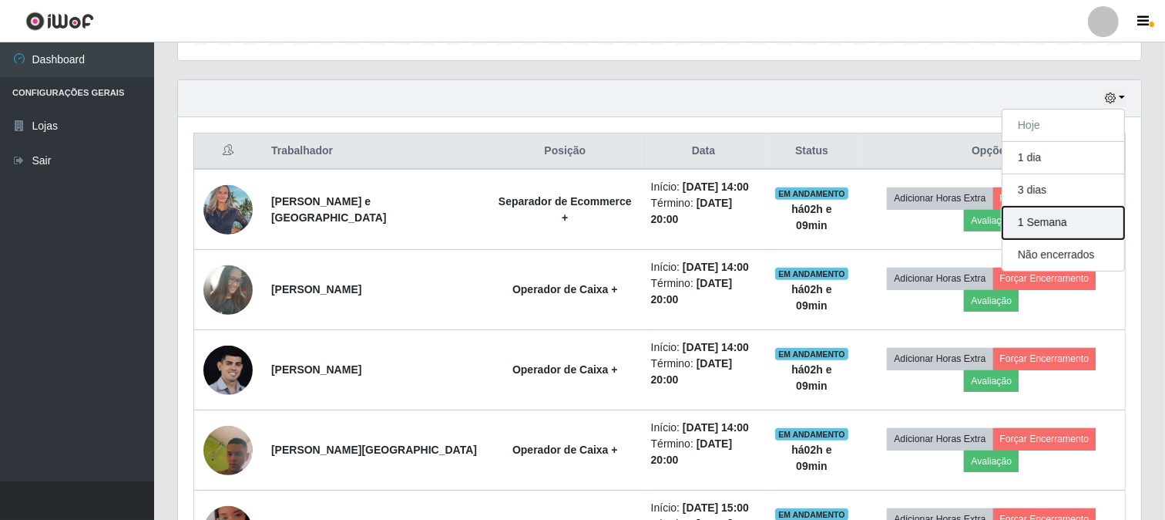
click at [1061, 225] on button "1 Semana" at bounding box center [1064, 223] width 122 height 32
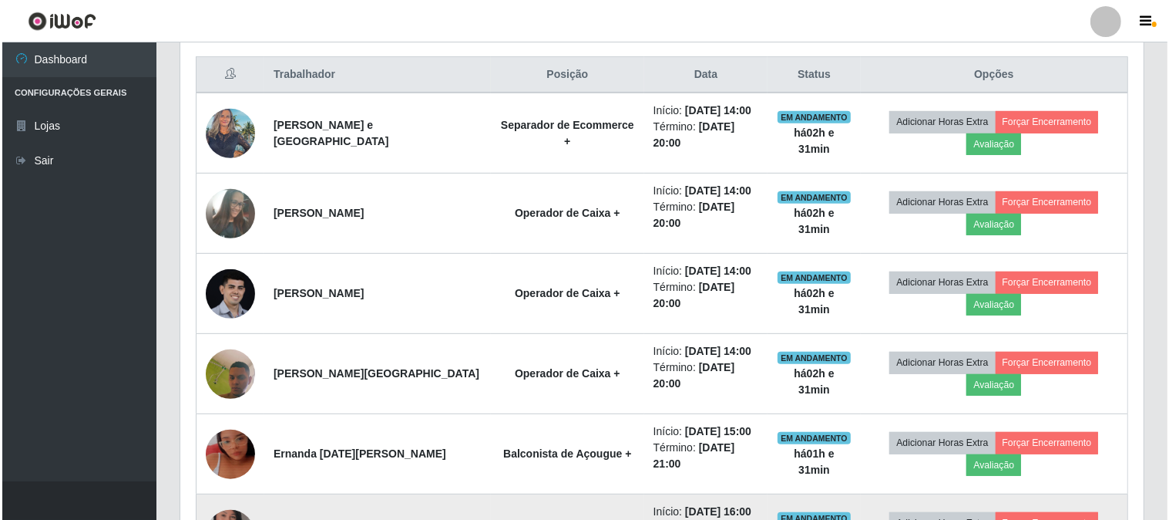
scroll to position [530, 0]
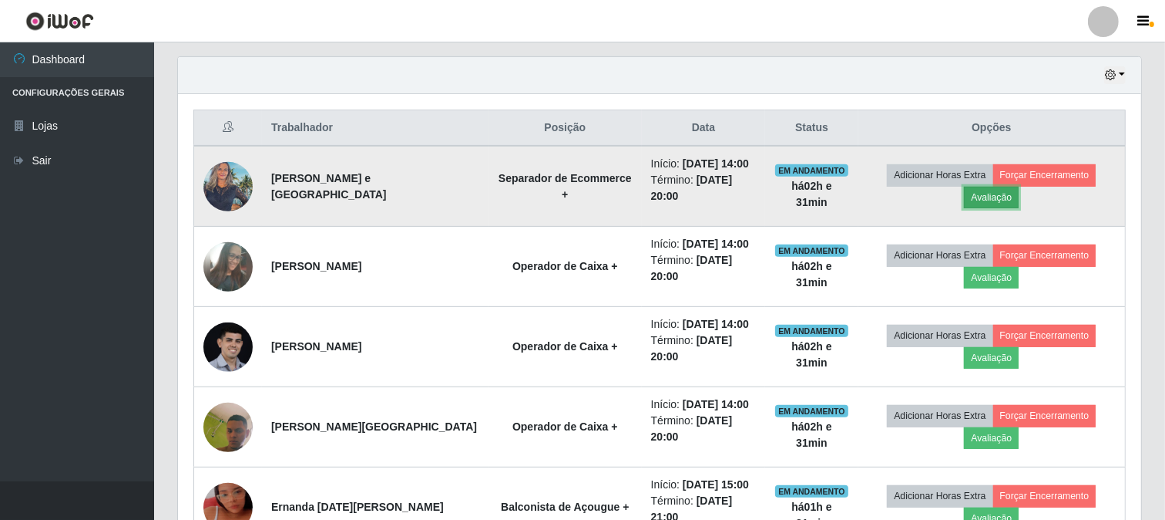
click at [1004, 202] on button "Avaliação" at bounding box center [991, 198] width 55 height 22
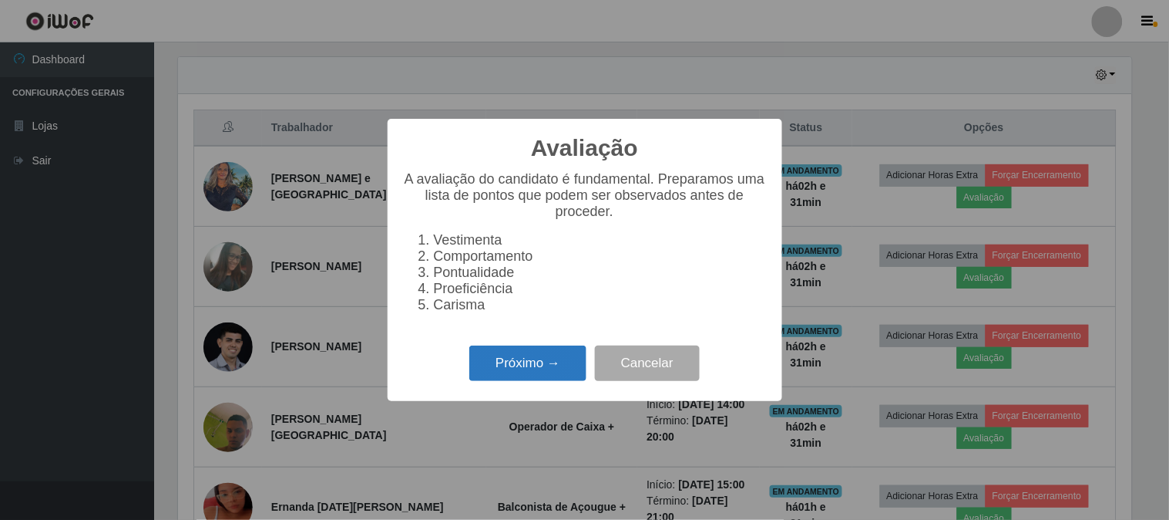
click at [572, 368] on button "Próximo →" at bounding box center [527, 363] width 117 height 36
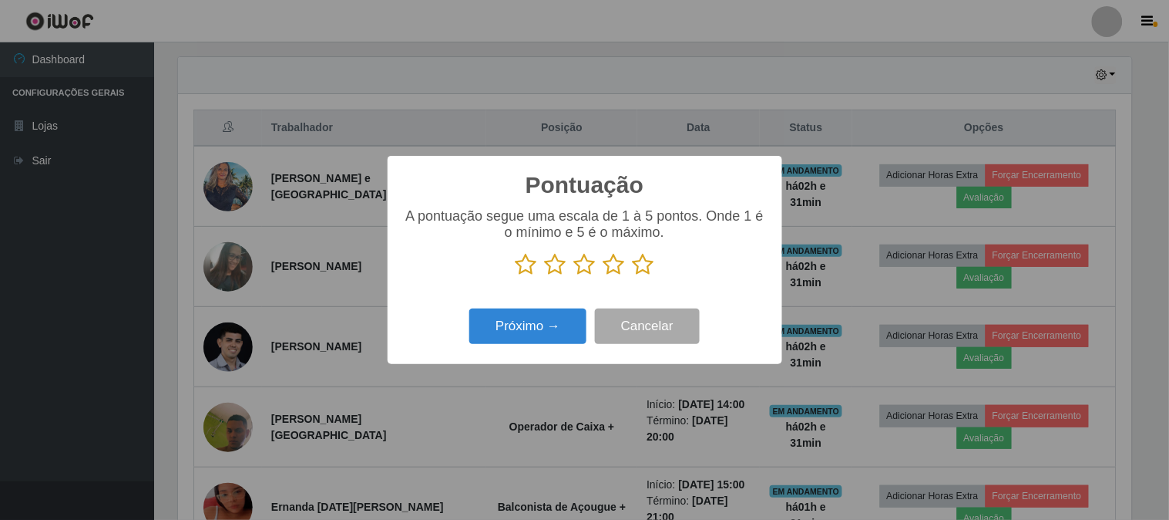
click at [640, 270] on icon at bounding box center [644, 264] width 22 height 23
click at [633, 276] on input "radio" at bounding box center [633, 276] width 0 height 0
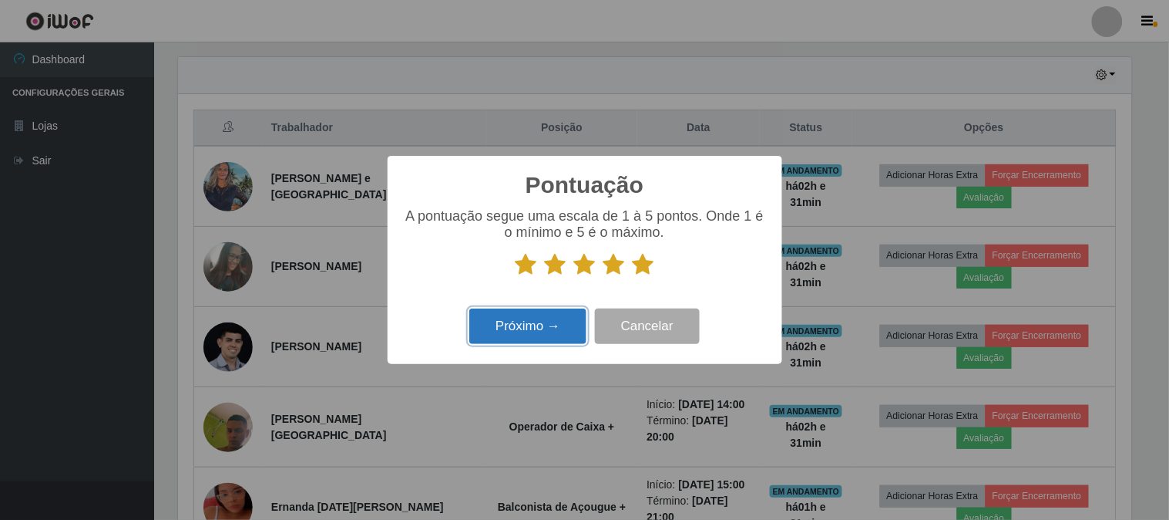
click at [553, 324] on button "Próximo →" at bounding box center [527, 326] width 117 height 36
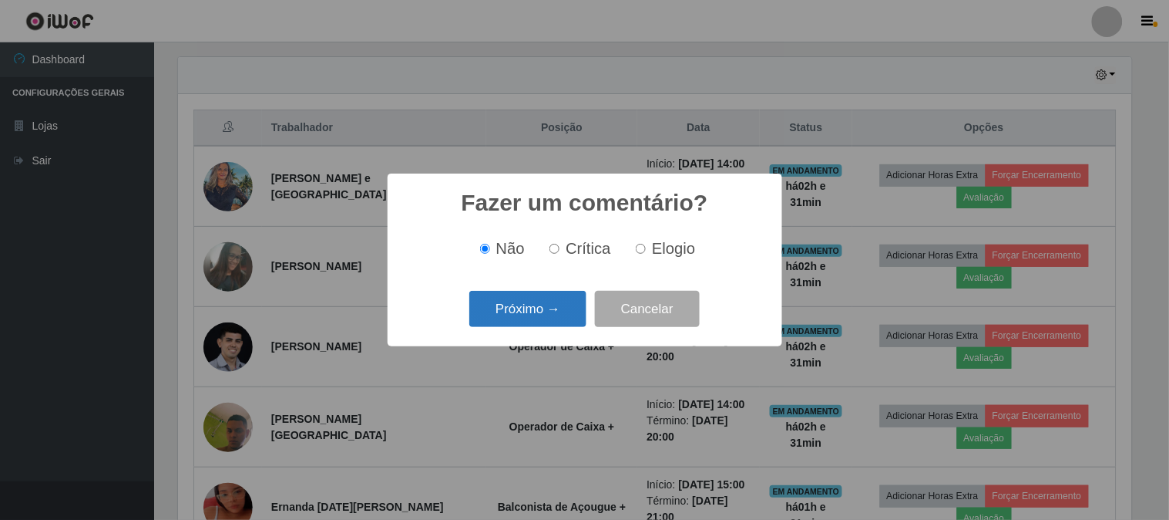
click at [556, 314] on button "Próximo →" at bounding box center [527, 309] width 117 height 36
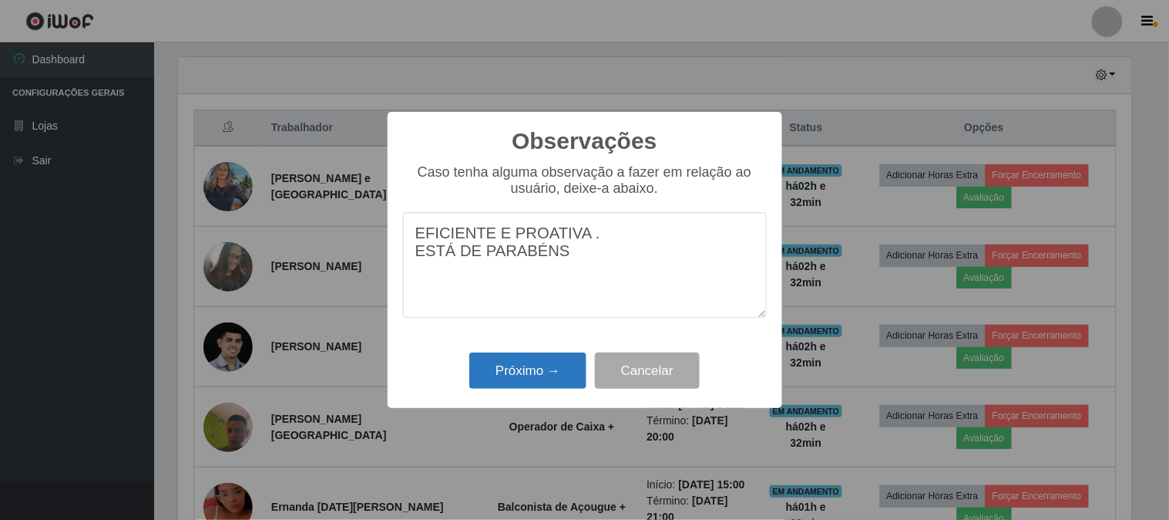
type textarea "EFICIENTE E PROATIVA . ESTÁ DE PARABÉNS"
click at [540, 371] on button "Próximo →" at bounding box center [527, 370] width 117 height 36
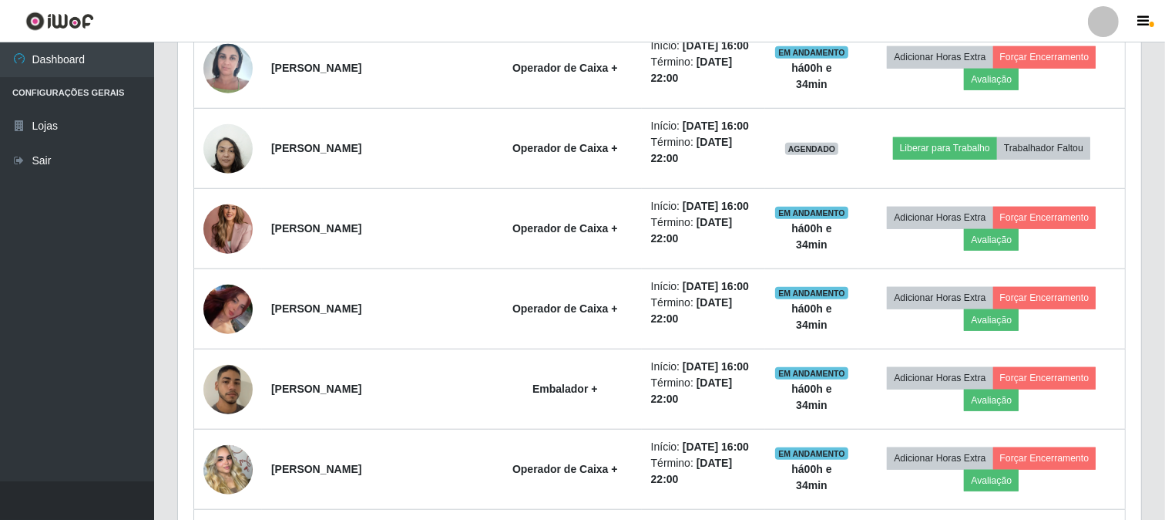
scroll to position [1129, 0]
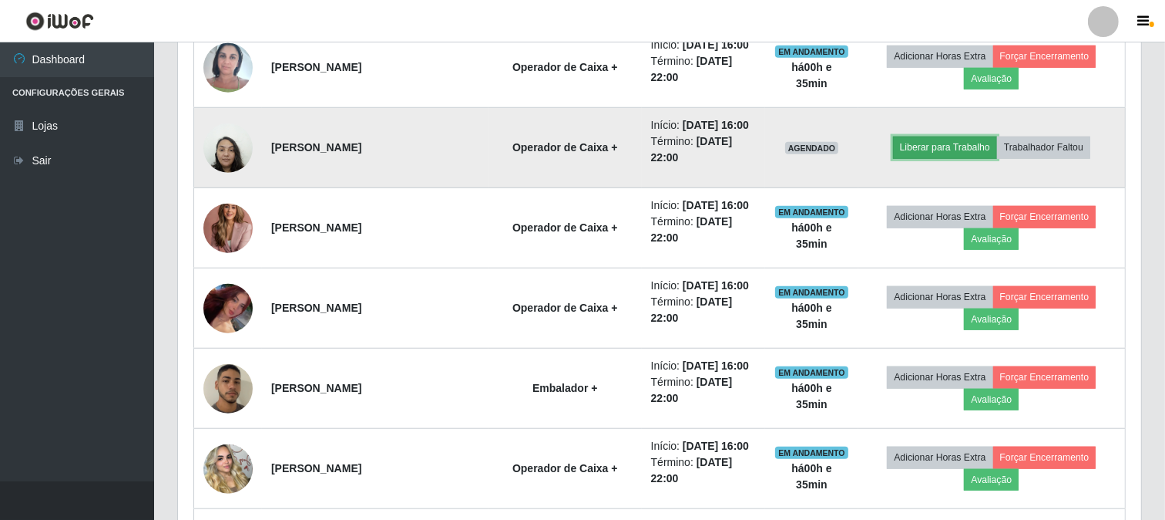
click at [984, 153] on button "Liberar para Trabalho" at bounding box center [945, 147] width 104 height 22
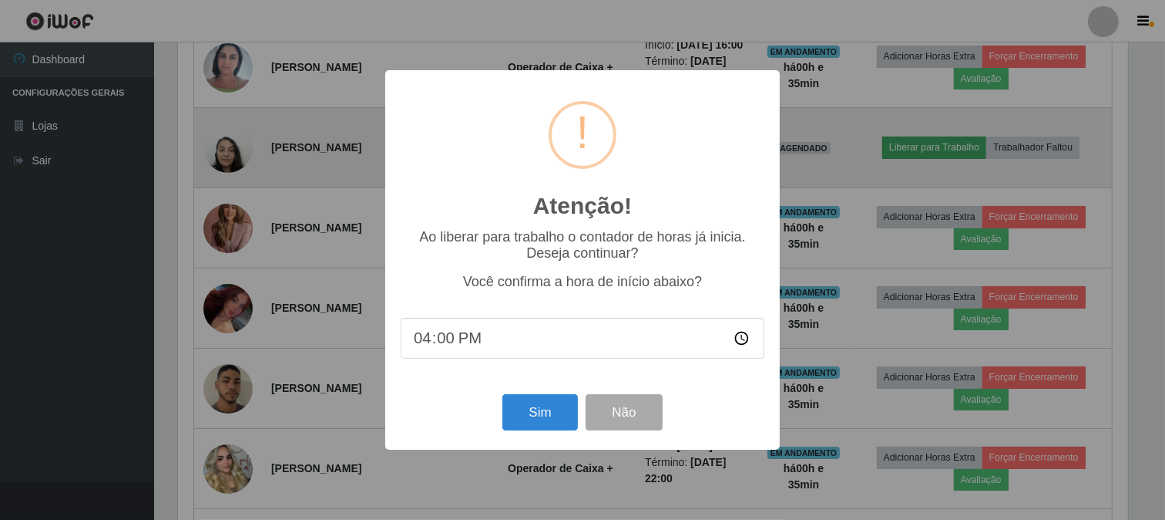
scroll to position [319, 953]
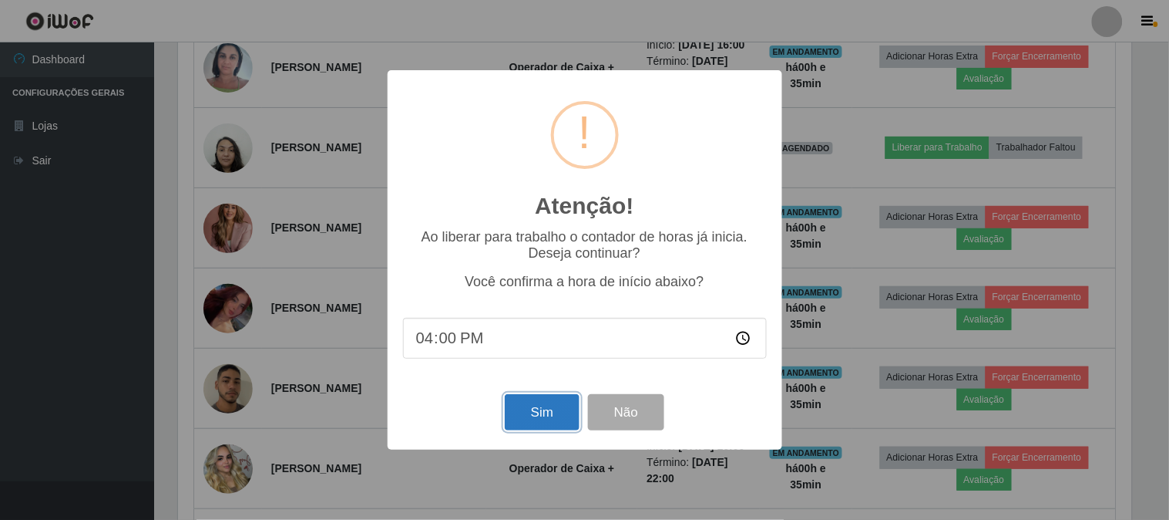
click at [530, 405] on button "Sim" at bounding box center [542, 412] width 75 height 36
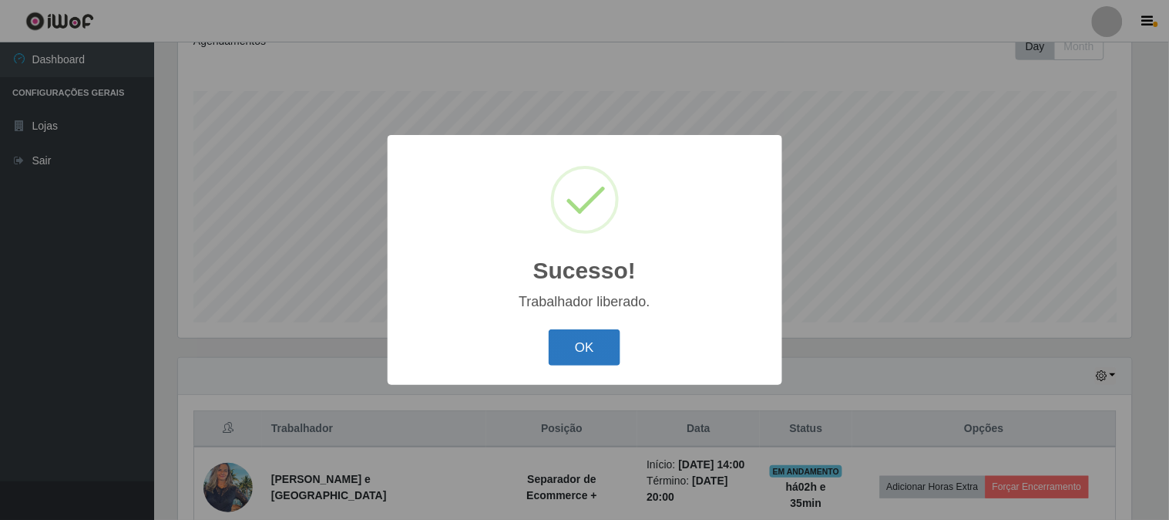
click at [583, 348] on button "OK" at bounding box center [585, 347] width 72 height 36
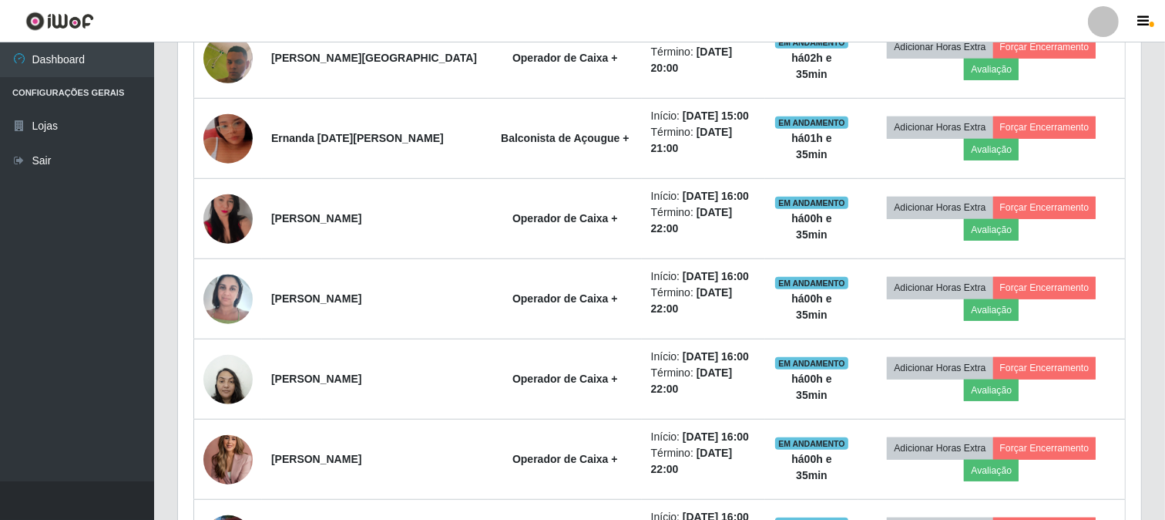
scroll to position [743, 0]
